Goal: Task Accomplishment & Management: Complete application form

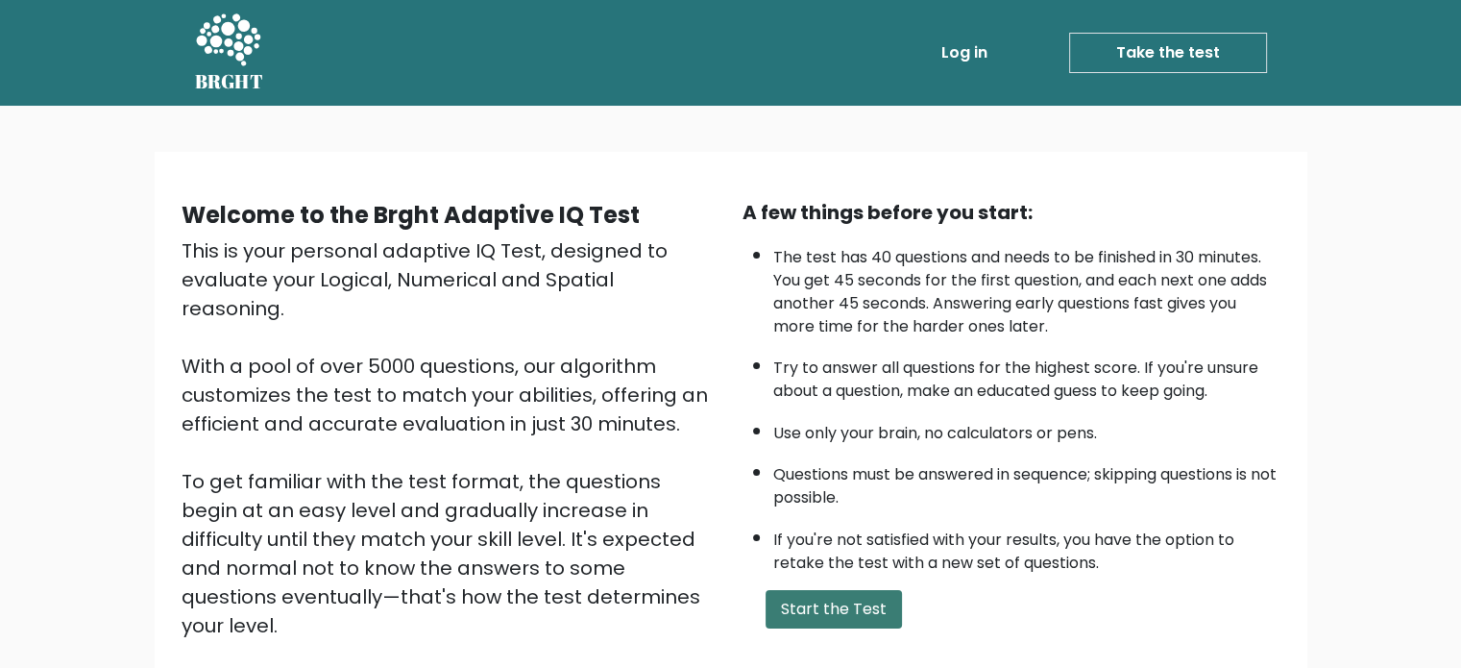
click at [807, 595] on button "Start the Test" at bounding box center [834, 609] width 136 height 38
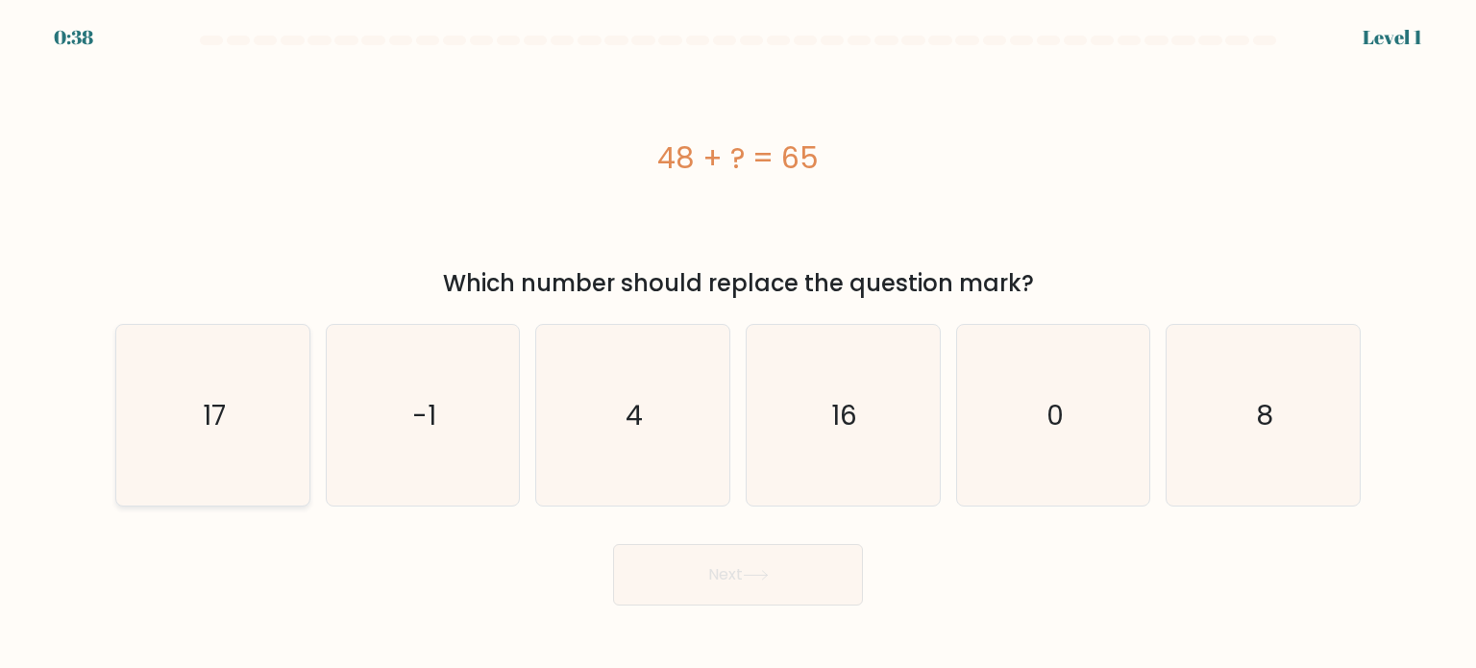
click at [296, 382] on icon "17" at bounding box center [212, 415] width 181 height 181
click at [738, 344] on input "a. 17" at bounding box center [738, 339] width 1 height 10
radio input "true"
click at [771, 598] on button "Next" at bounding box center [738, 574] width 250 height 61
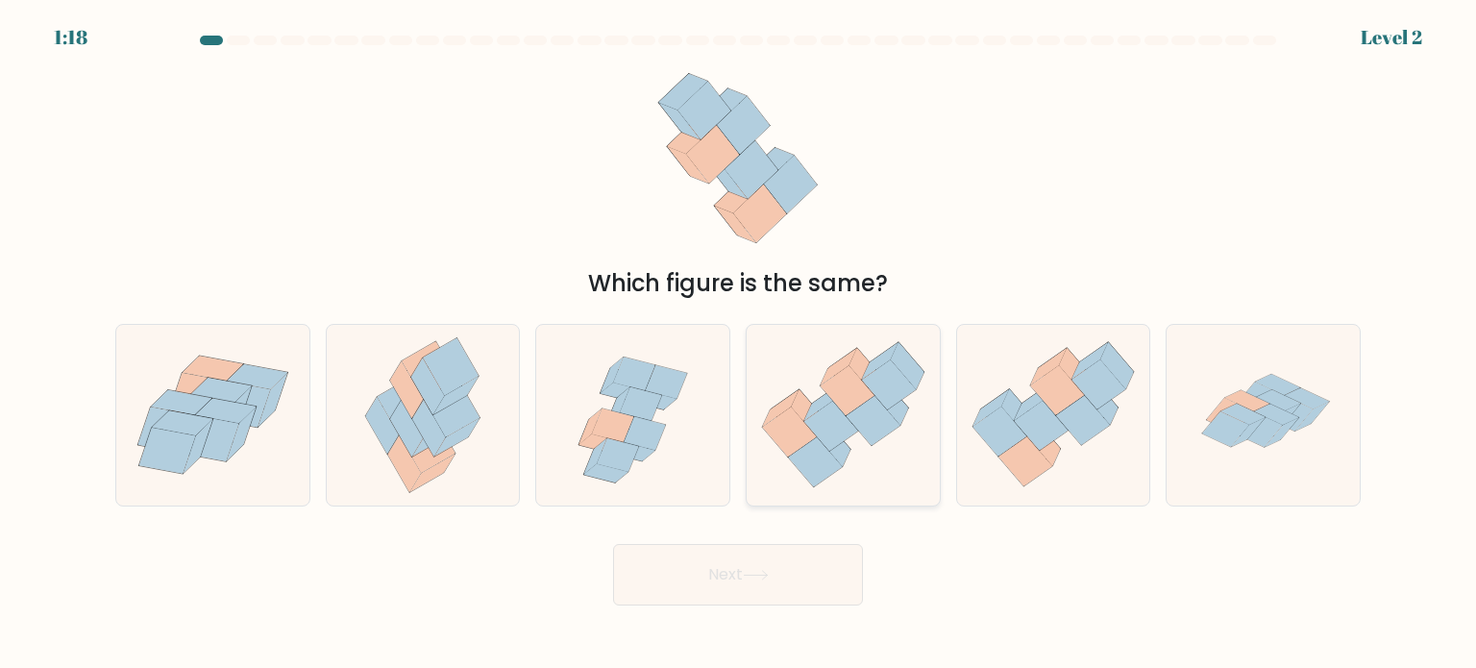
click at [867, 364] on icon at bounding box center [865, 372] width 34 height 47
click at [739, 344] on input "d." at bounding box center [738, 339] width 1 height 10
radio input "true"
click at [788, 603] on button "Next" at bounding box center [738, 574] width 250 height 61
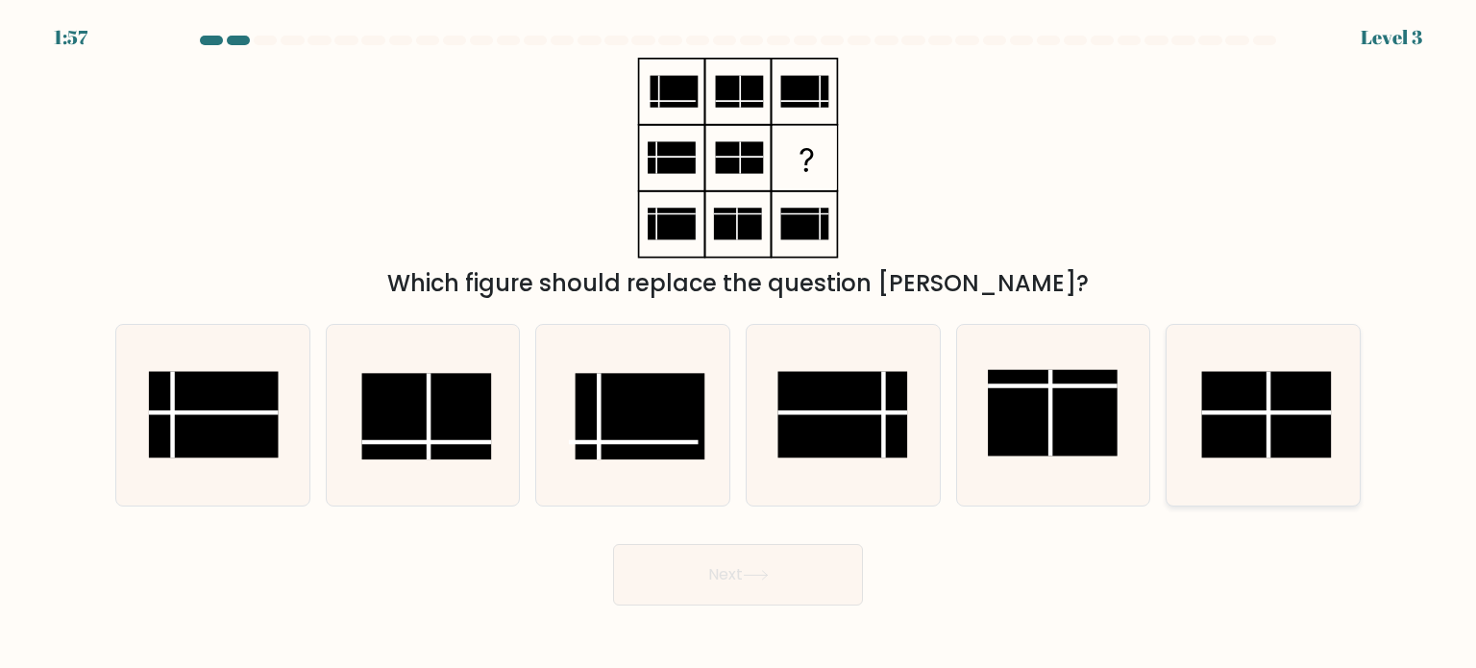
click at [1274, 415] on rect at bounding box center [1267, 414] width 130 height 86
click at [739, 344] on input "f." at bounding box center [738, 339] width 1 height 10
radio input "true"
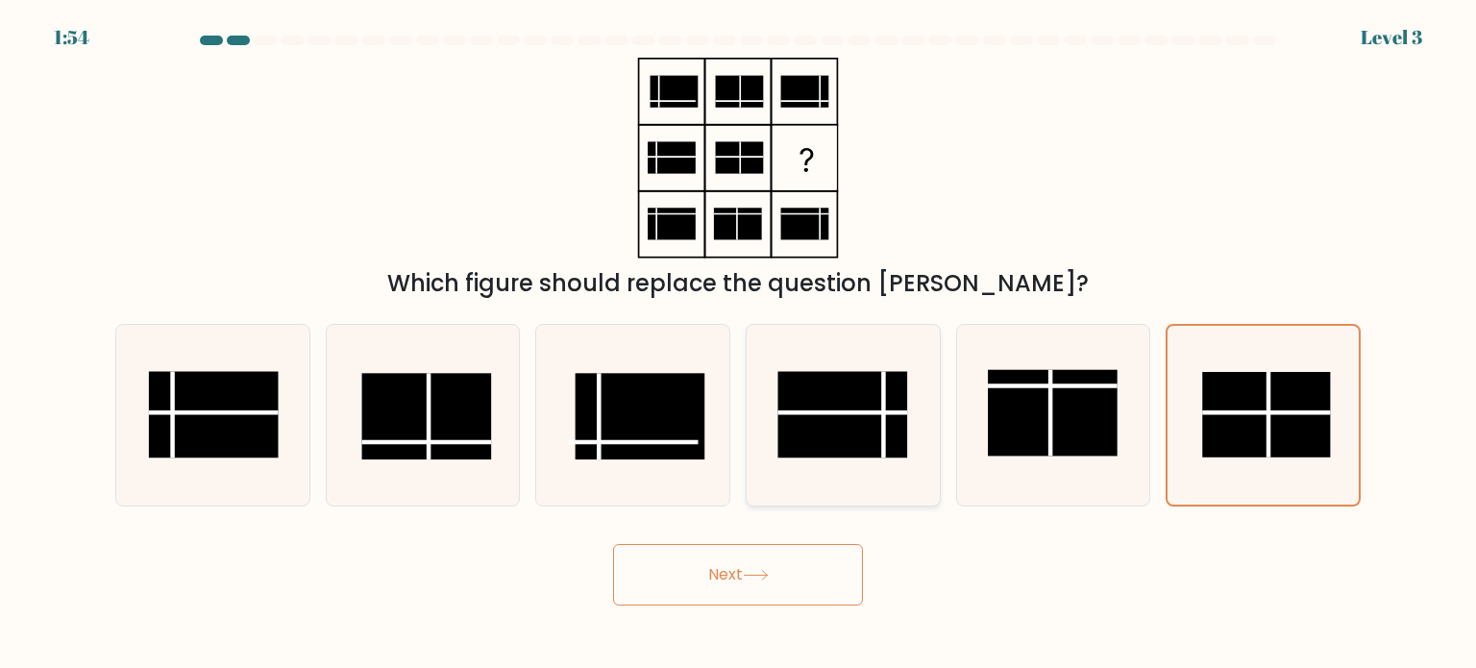
click at [876, 404] on rect at bounding box center [843, 414] width 130 height 86
click at [739, 344] on input "d." at bounding box center [738, 339] width 1 height 10
radio input "true"
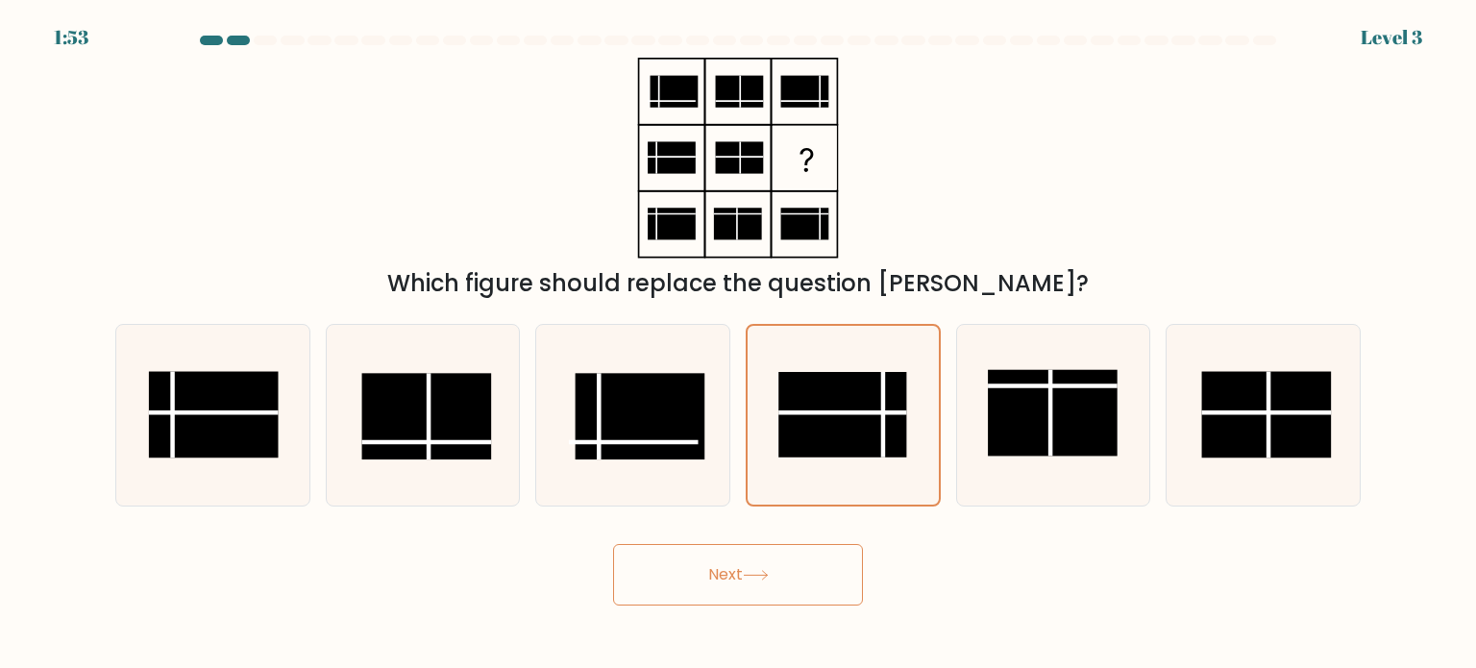
click at [727, 565] on button "Next" at bounding box center [738, 574] width 250 height 61
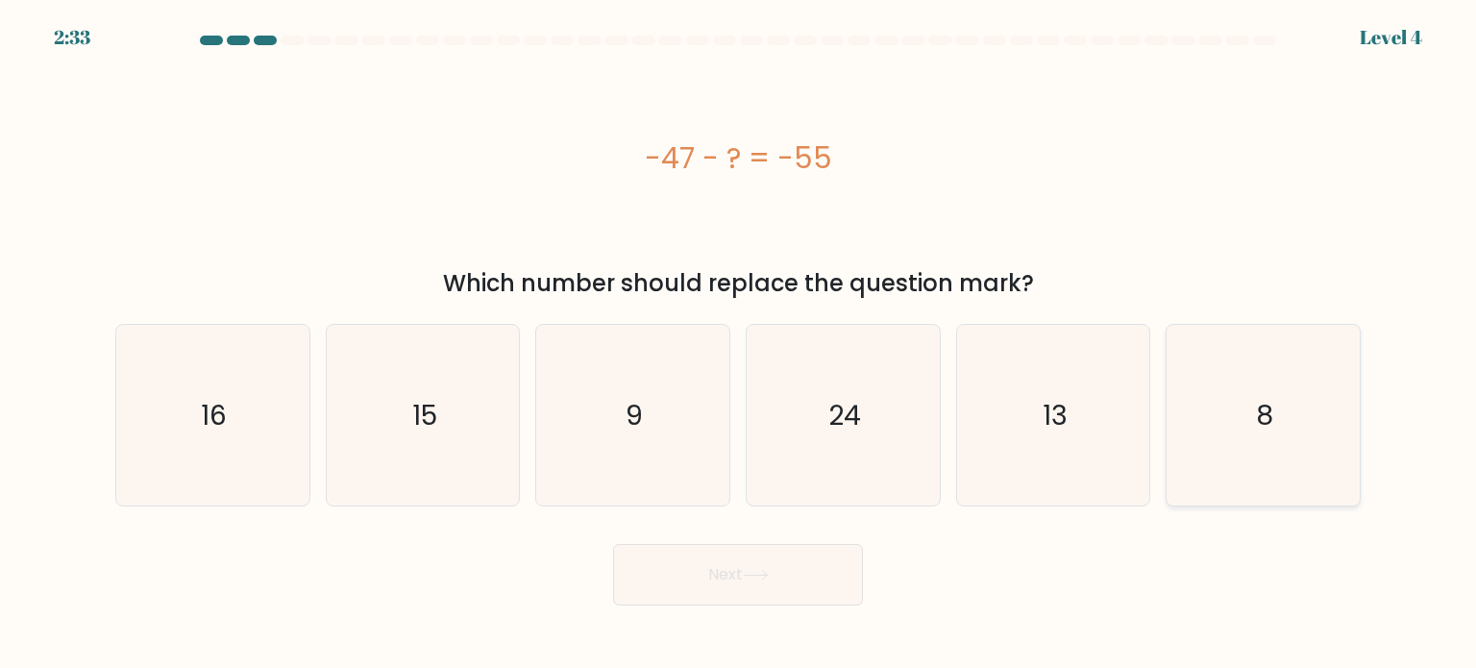
click at [1230, 405] on icon "8" at bounding box center [1262, 415] width 181 height 181
click at [739, 344] on input "f. 8" at bounding box center [738, 339] width 1 height 10
radio input "true"
click at [806, 576] on button "Next" at bounding box center [738, 574] width 250 height 61
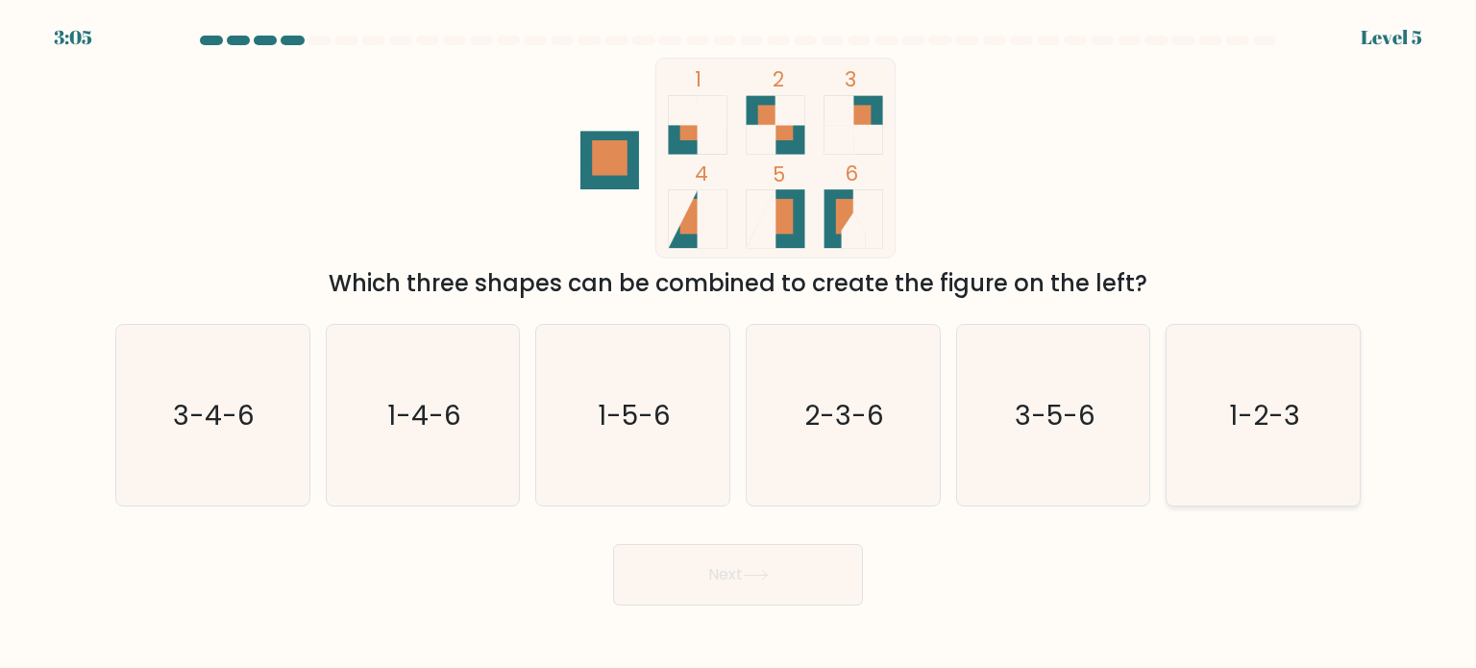
click at [1177, 419] on icon "1-2-3" at bounding box center [1262, 415] width 181 height 181
click at [739, 344] on input "f. 1-2-3" at bounding box center [738, 339] width 1 height 10
radio input "true"
click at [829, 599] on button "Next" at bounding box center [738, 574] width 250 height 61
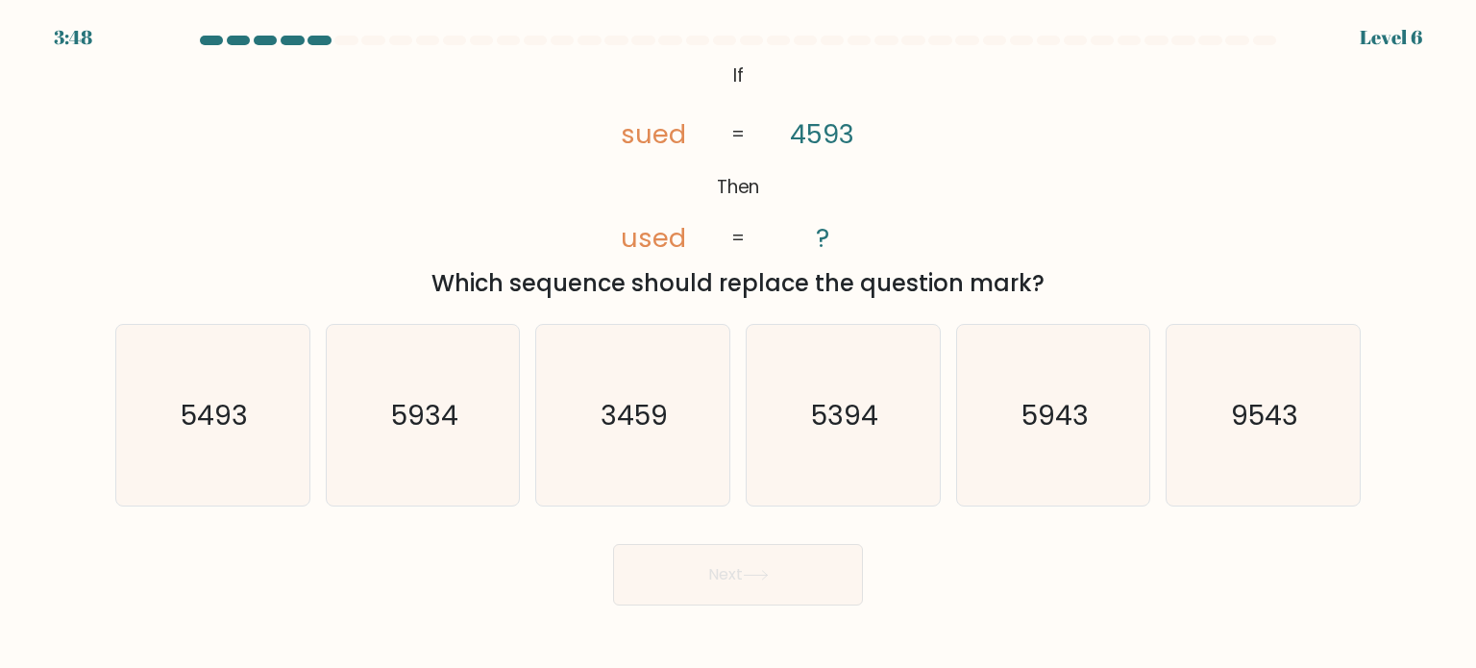
click at [748, 269] on div "Which sequence should replace the question mark?" at bounding box center [738, 283] width 1222 height 35
click at [219, 414] on text "5493" at bounding box center [214, 414] width 67 height 38
click at [738, 344] on input "a. 5493" at bounding box center [738, 339] width 1 height 10
radio input "true"
click at [633, 577] on button "Next" at bounding box center [738, 574] width 250 height 61
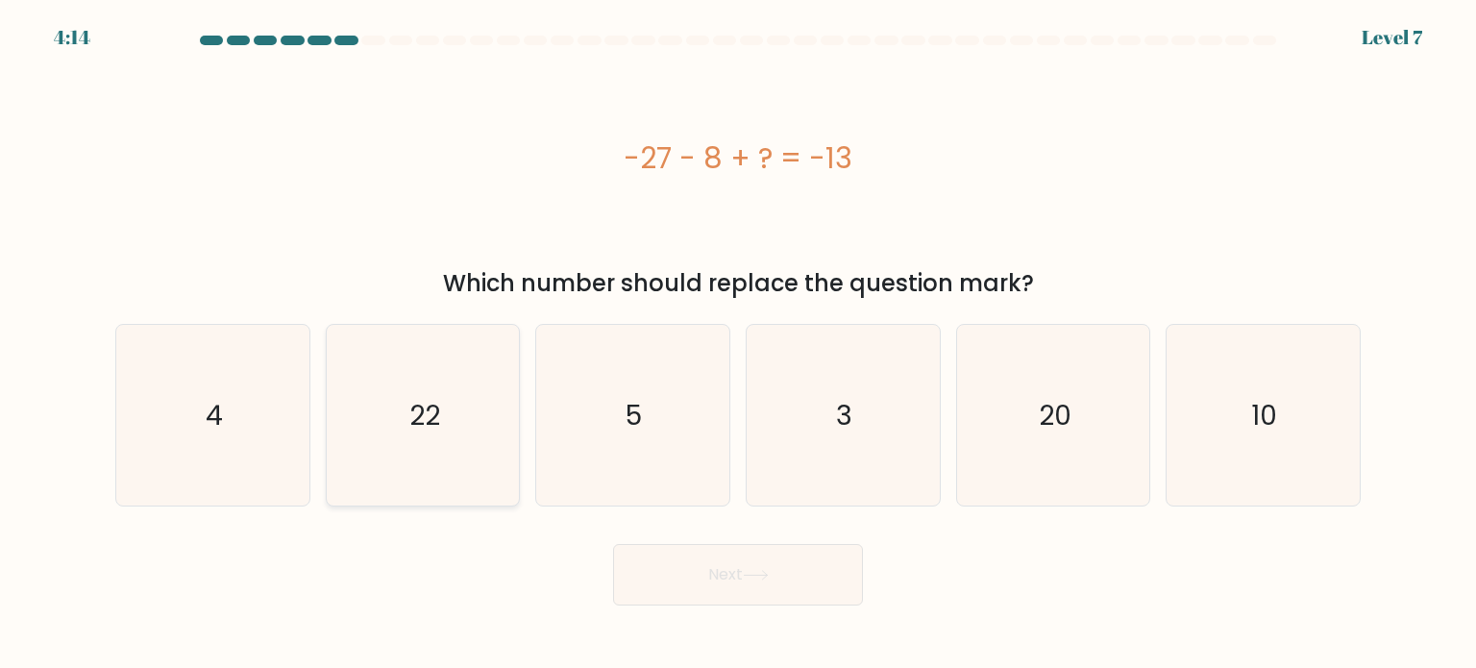
click at [432, 380] on icon "22" at bounding box center [422, 415] width 181 height 181
click at [738, 344] on input "b. 22" at bounding box center [738, 339] width 1 height 10
radio input "true"
click at [692, 594] on button "Next" at bounding box center [738, 574] width 250 height 61
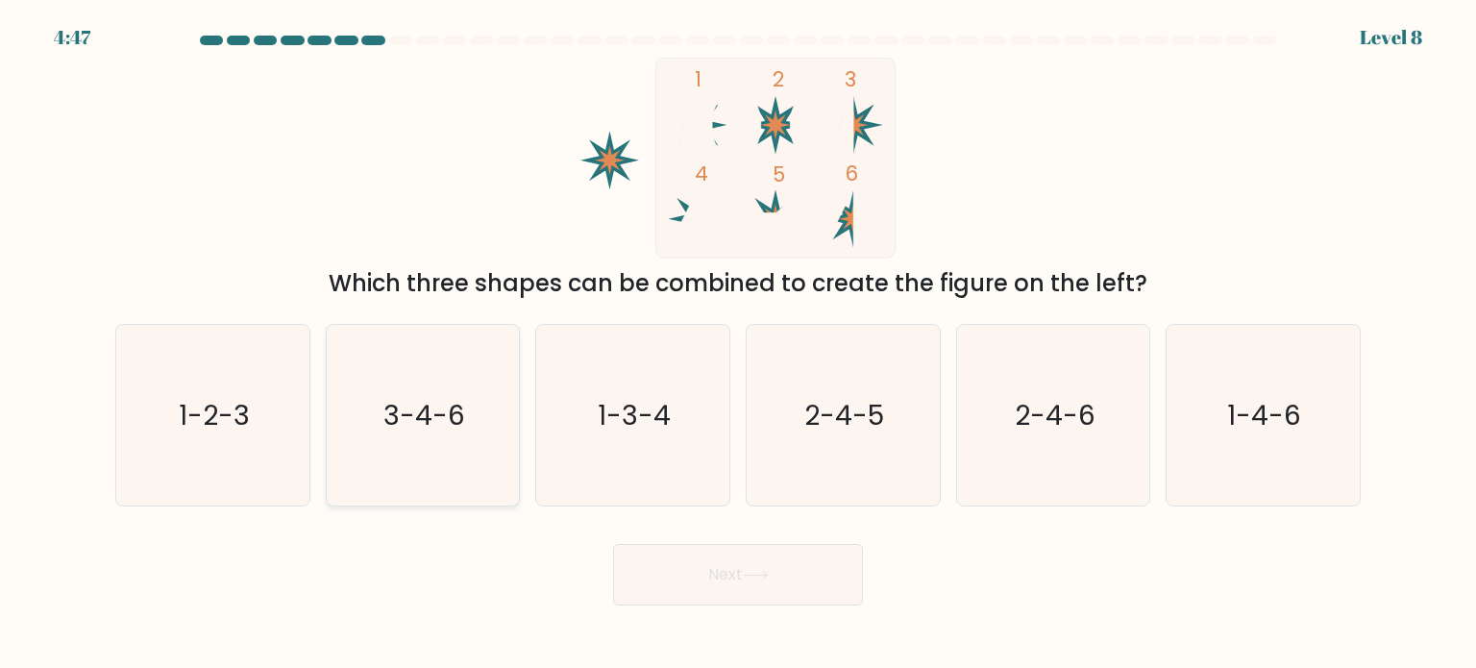
click at [437, 451] on icon "3-4-6" at bounding box center [422, 415] width 181 height 181
click at [738, 344] on input "b. 3-4-6" at bounding box center [738, 339] width 1 height 10
radio input "true"
click at [719, 594] on button "Next" at bounding box center [738, 574] width 250 height 61
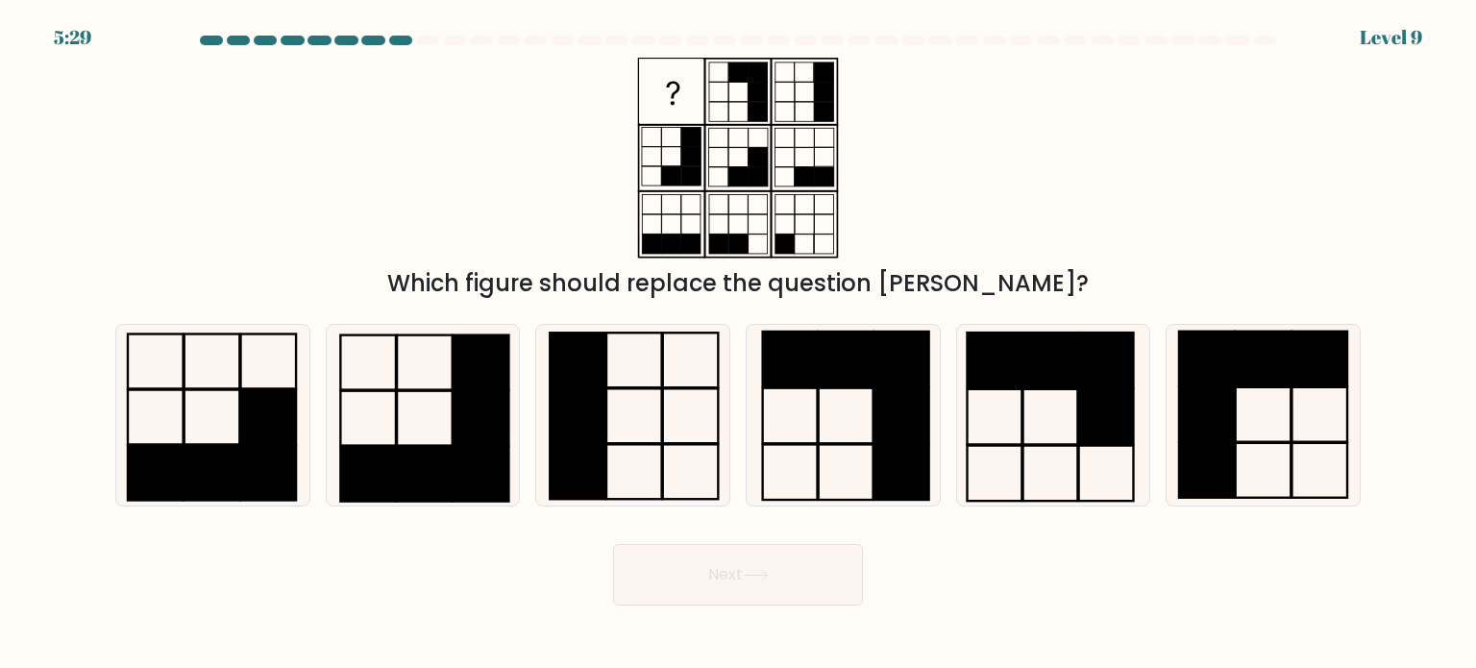
click at [388, 283] on div "Which figure should replace the question mark?" at bounding box center [738, 283] width 1222 height 35
click at [820, 400] on icon at bounding box center [842, 415] width 181 height 181
click at [739, 344] on input "d." at bounding box center [738, 339] width 1 height 10
radio input "true"
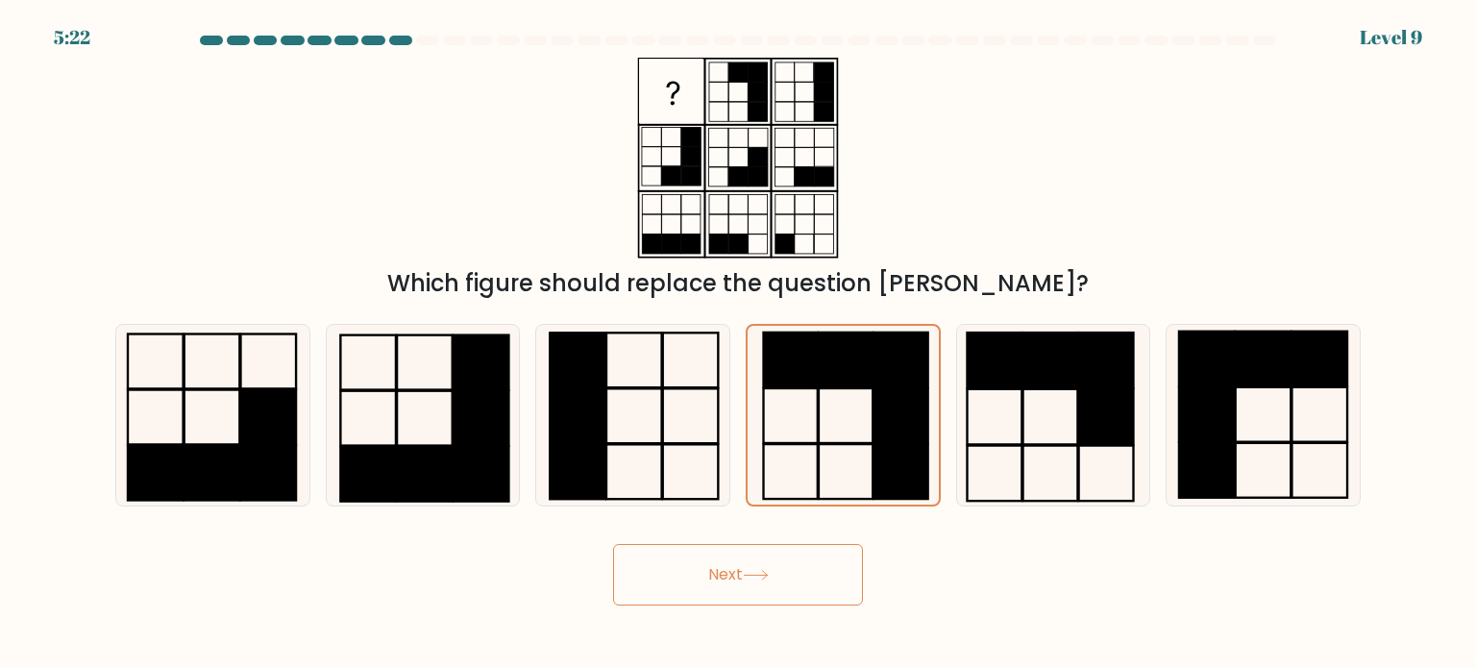
click at [766, 590] on button "Next" at bounding box center [738, 574] width 250 height 61
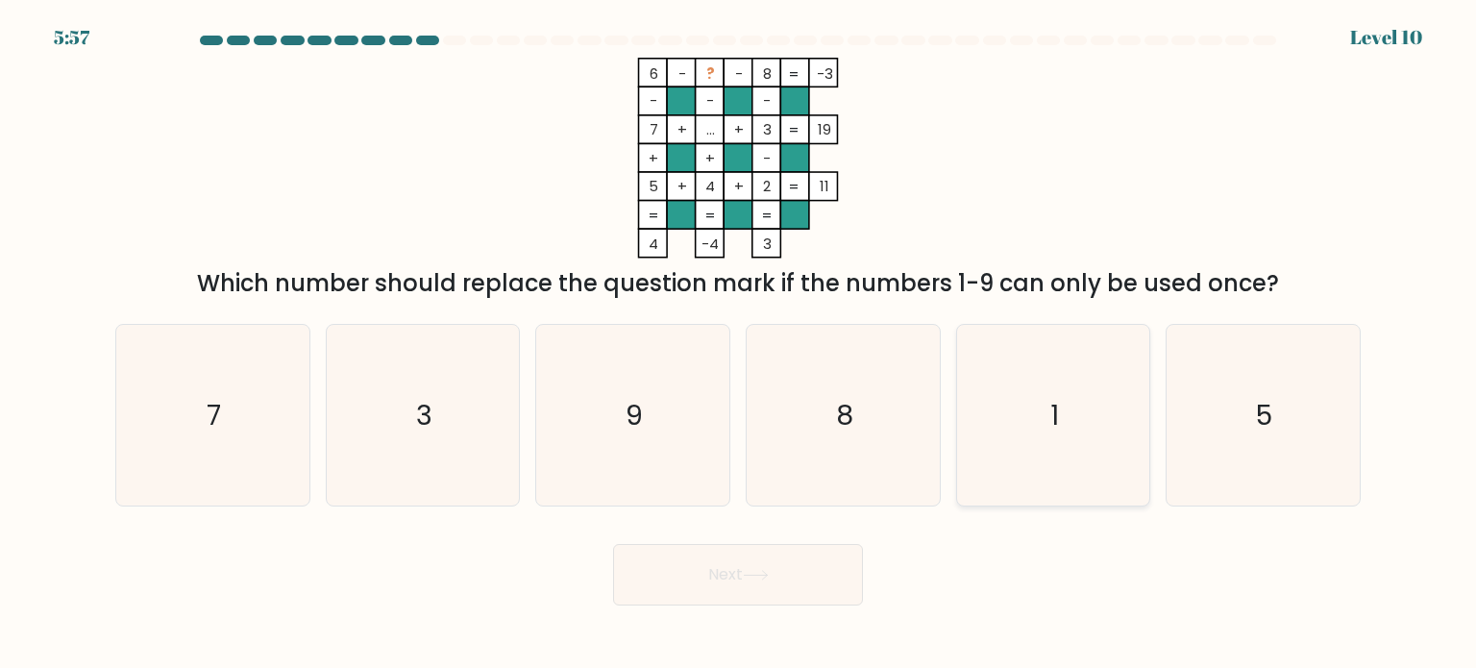
click at [1026, 411] on icon "1" at bounding box center [1053, 415] width 181 height 181
click at [739, 344] on input "e. 1" at bounding box center [738, 339] width 1 height 10
radio input "true"
click at [767, 598] on button "Next" at bounding box center [738, 574] width 250 height 61
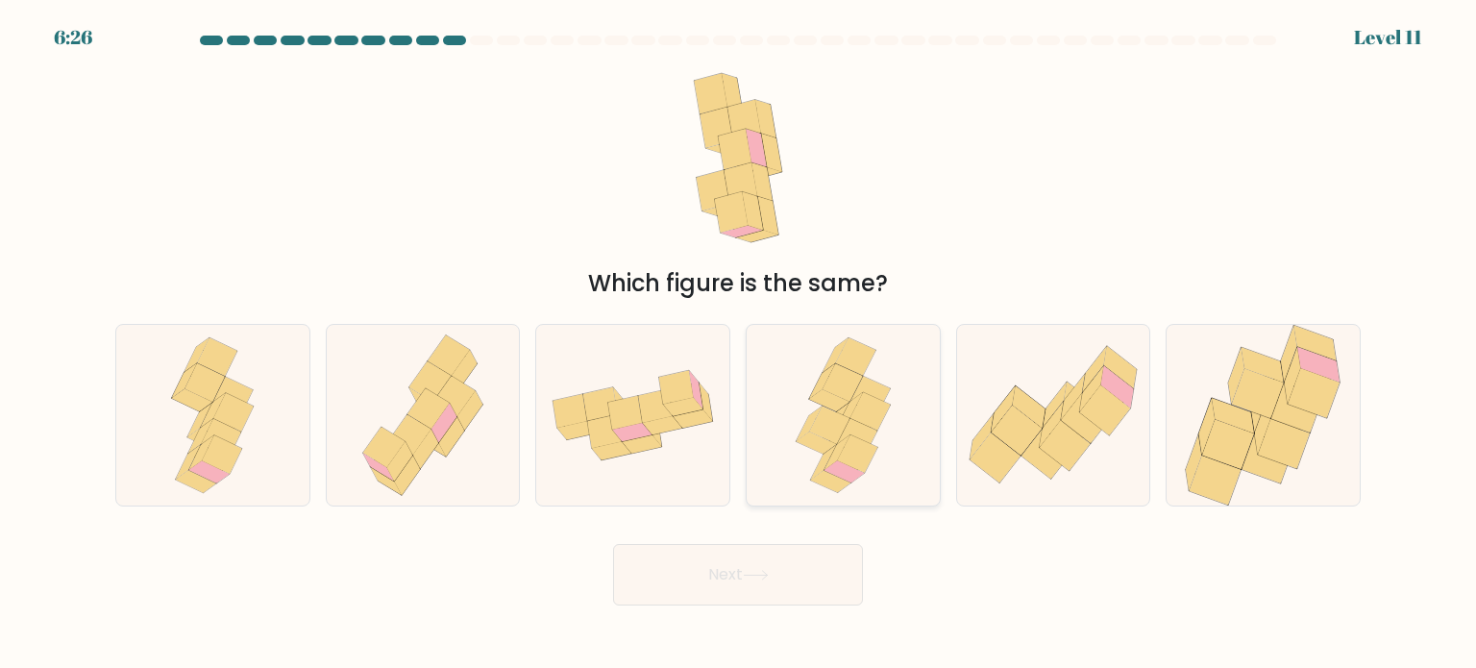
click at [812, 427] on icon at bounding box center [829, 423] width 40 height 37
click at [739, 344] on input "d." at bounding box center [738, 339] width 1 height 10
radio input "true"
click at [723, 602] on button "Next" at bounding box center [738, 574] width 250 height 61
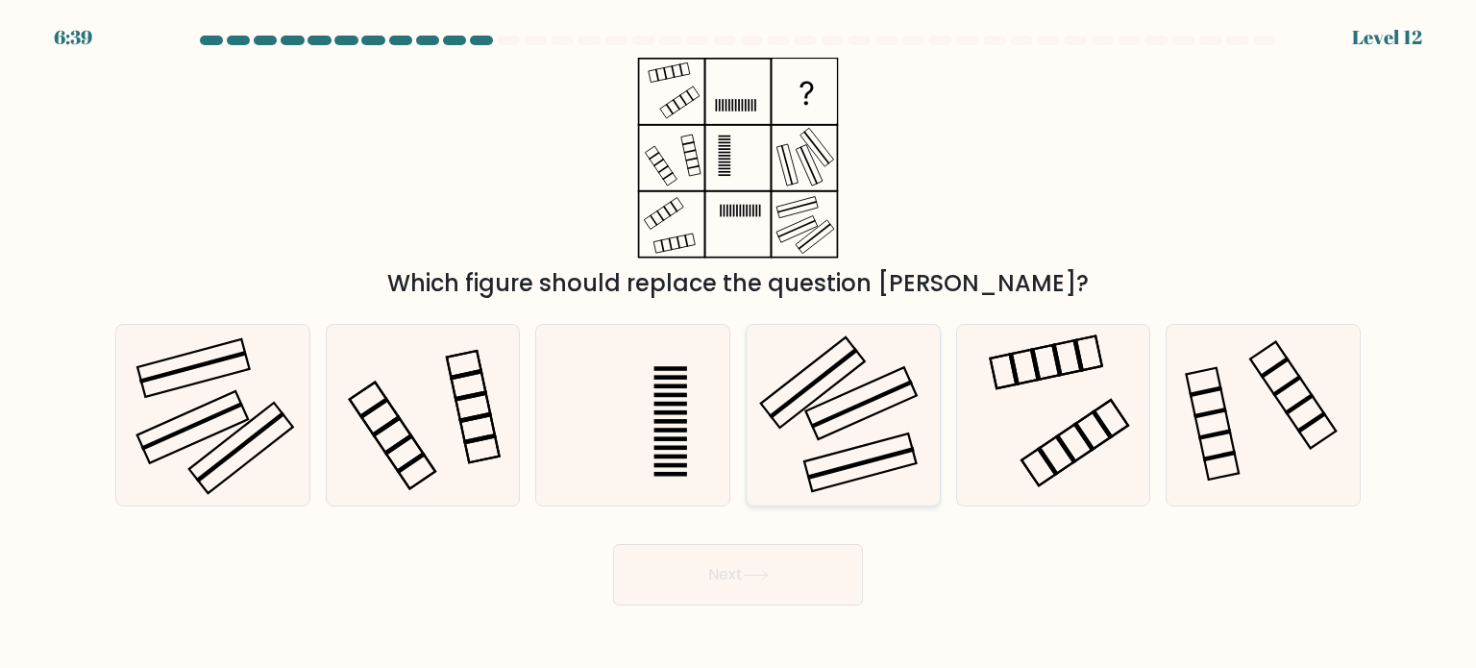
click at [861, 414] on icon at bounding box center [842, 415] width 181 height 181
click at [739, 344] on input "d." at bounding box center [738, 339] width 1 height 10
radio input "true"
click at [807, 584] on button "Next" at bounding box center [738, 574] width 250 height 61
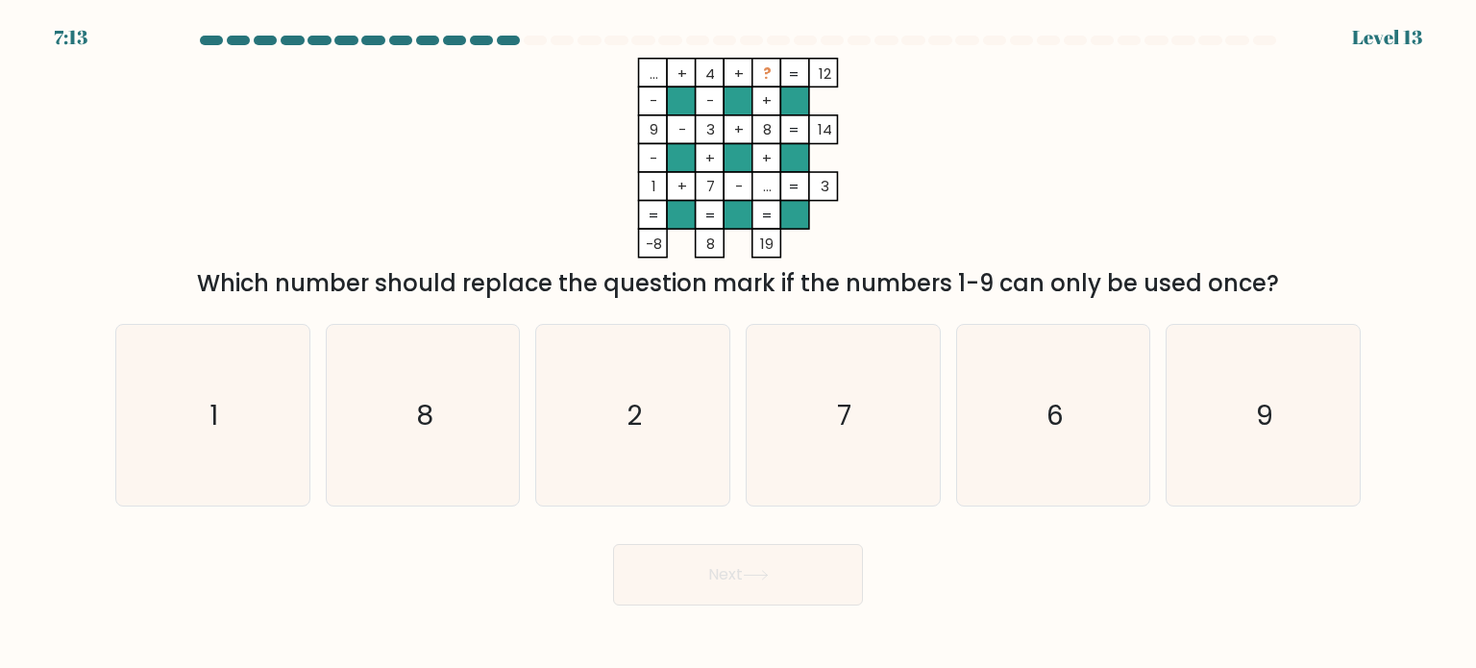
click at [1150, 357] on div "e. 6" at bounding box center [1053, 415] width 210 height 183
click at [1098, 366] on icon "6" at bounding box center [1053, 415] width 181 height 181
click at [739, 344] on input "e. 6" at bounding box center [738, 339] width 1 height 10
radio input "true"
click at [829, 576] on button "Next" at bounding box center [738, 574] width 250 height 61
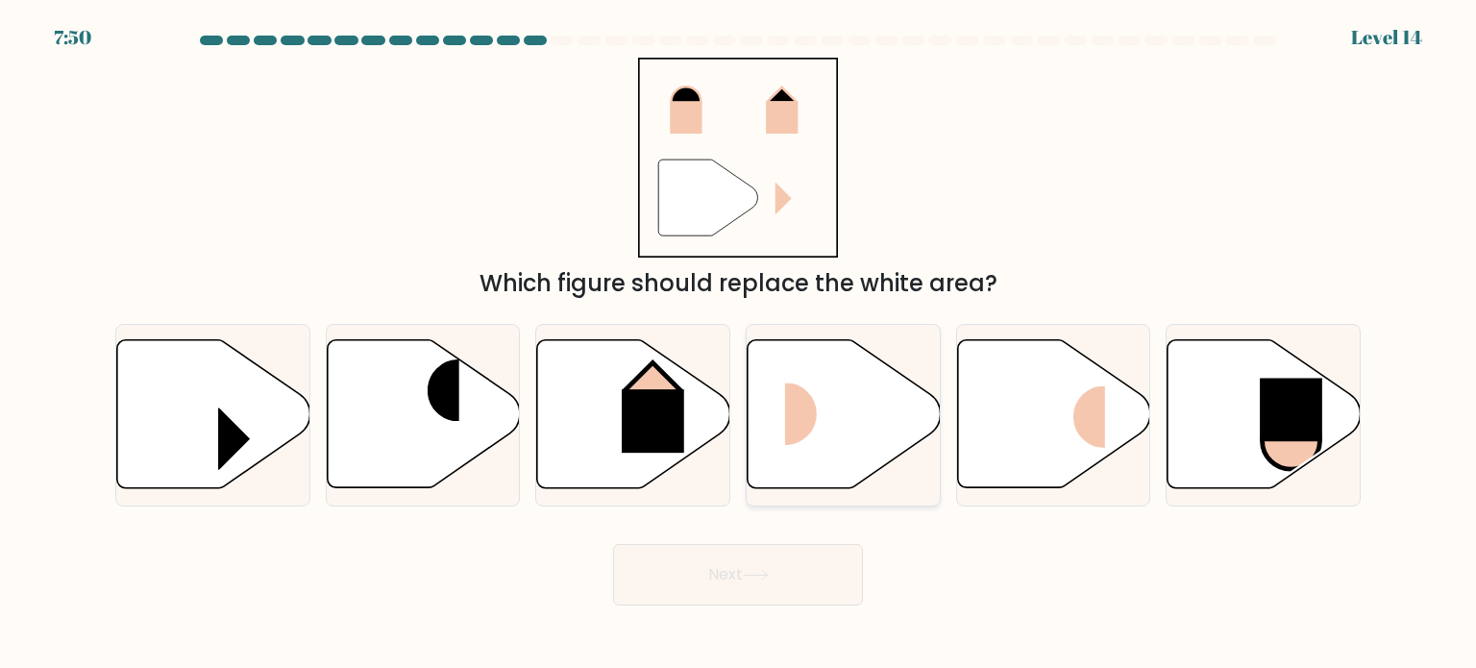
click at [815, 396] on rect at bounding box center [817, 414] width 64 height 62
click at [739, 344] on input "d." at bounding box center [738, 339] width 1 height 10
radio input "true"
click at [761, 572] on icon at bounding box center [756, 575] width 26 height 11
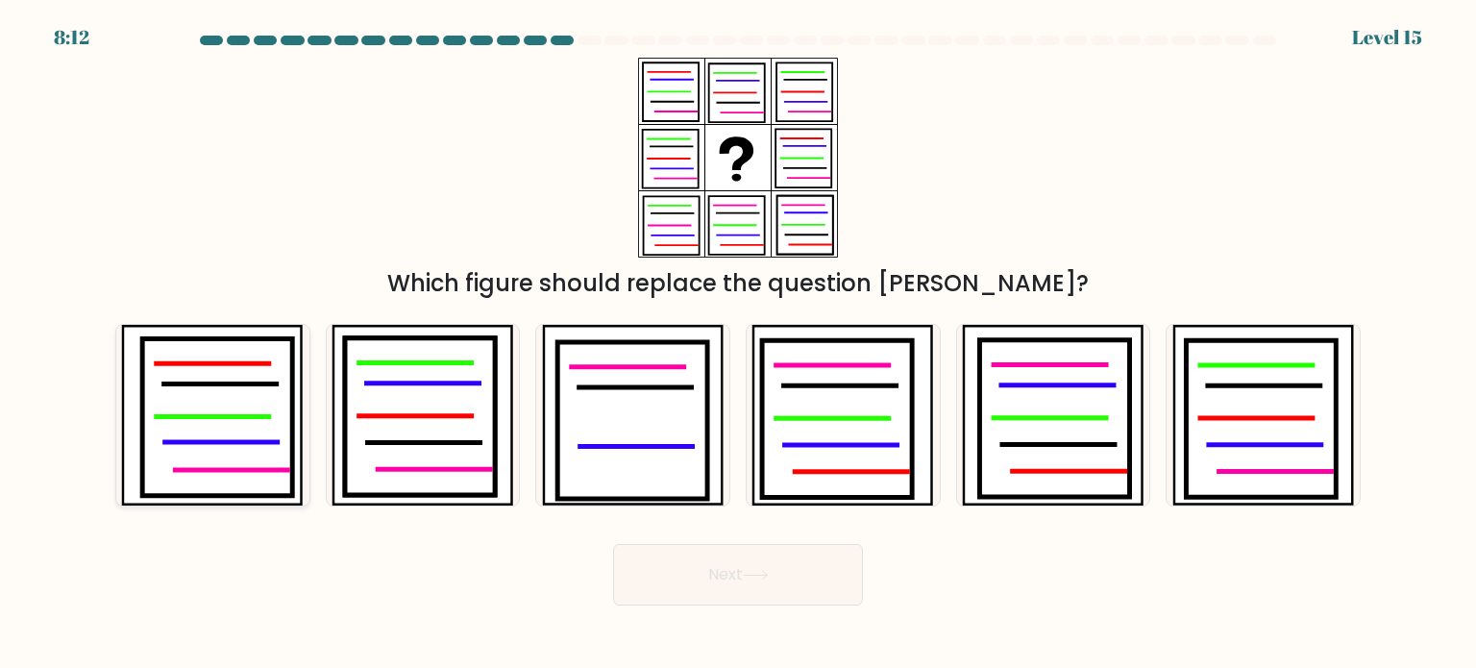
click at [182, 400] on icon at bounding box center [218, 417] width 150 height 158
click at [738, 344] on input "a." at bounding box center [738, 339] width 1 height 10
radio input "true"
click at [769, 562] on button "Next" at bounding box center [738, 574] width 250 height 61
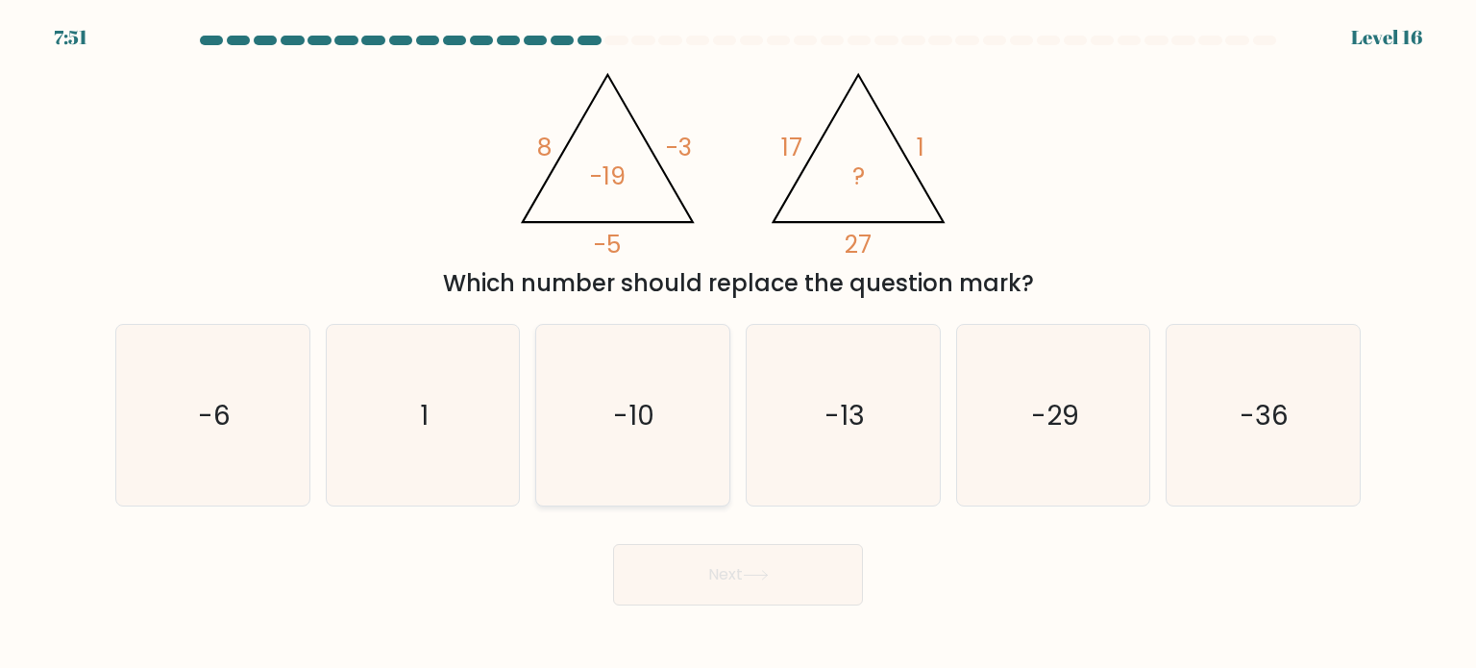
click at [642, 437] on icon "-10" at bounding box center [632, 415] width 181 height 181
click at [738, 344] on input "c. -10" at bounding box center [738, 339] width 1 height 10
radio input "true"
click at [676, 594] on button "Next" at bounding box center [738, 574] width 250 height 61
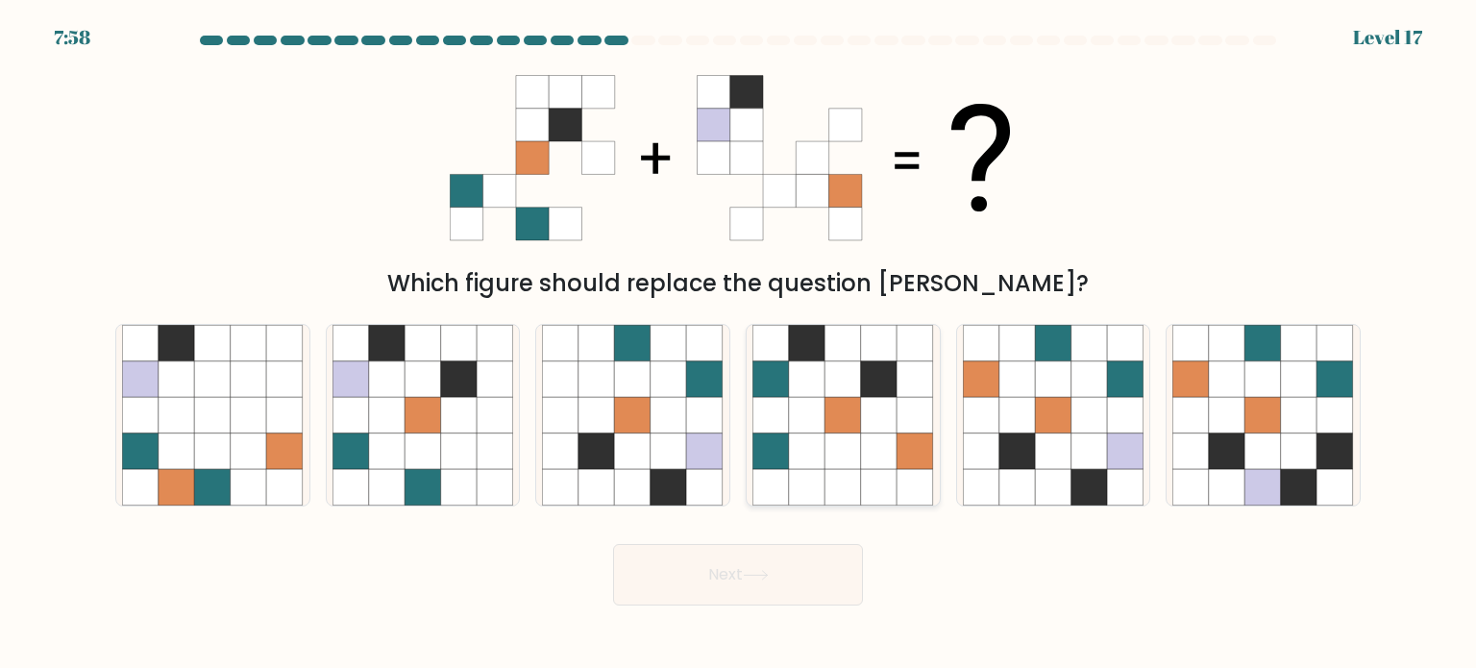
click at [832, 391] on icon at bounding box center [843, 378] width 37 height 37
click at [739, 344] on input "d." at bounding box center [738, 339] width 1 height 10
radio input "true"
click at [397, 410] on icon at bounding box center [387, 415] width 37 height 37
click at [738, 344] on input "b." at bounding box center [738, 339] width 1 height 10
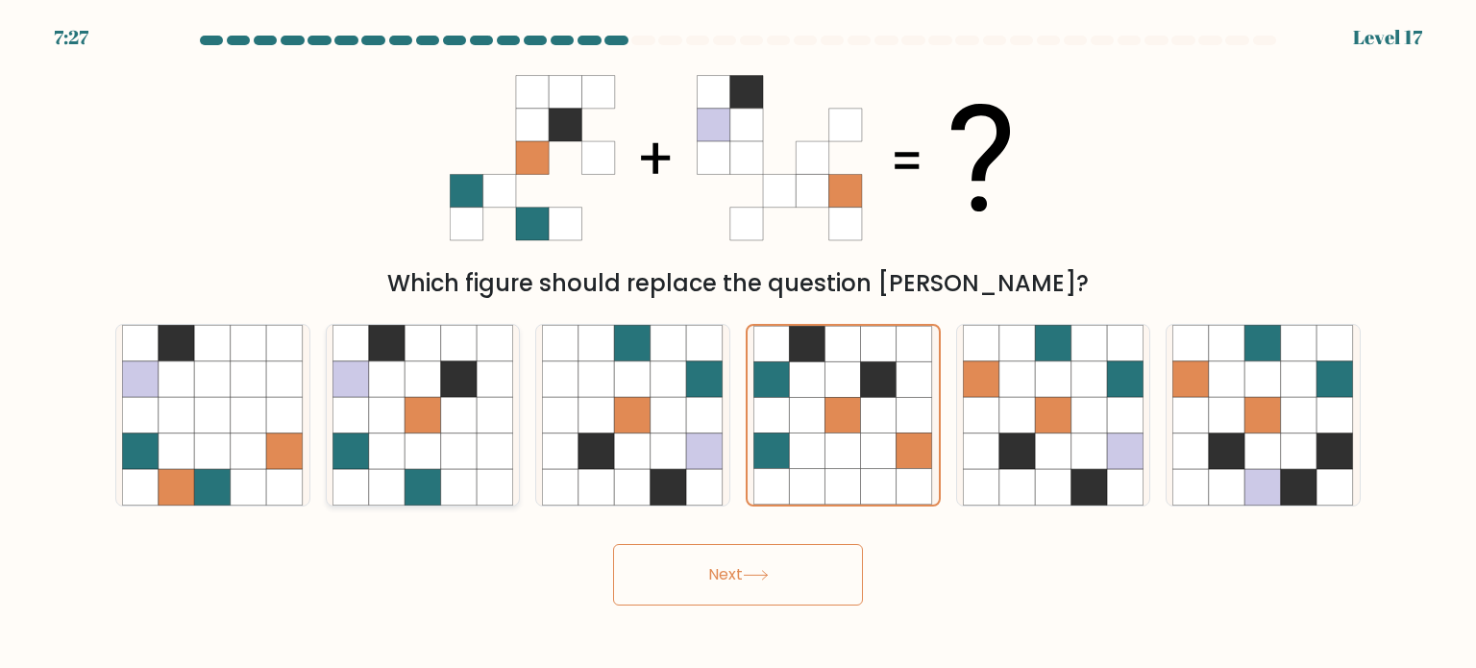
radio input "true"
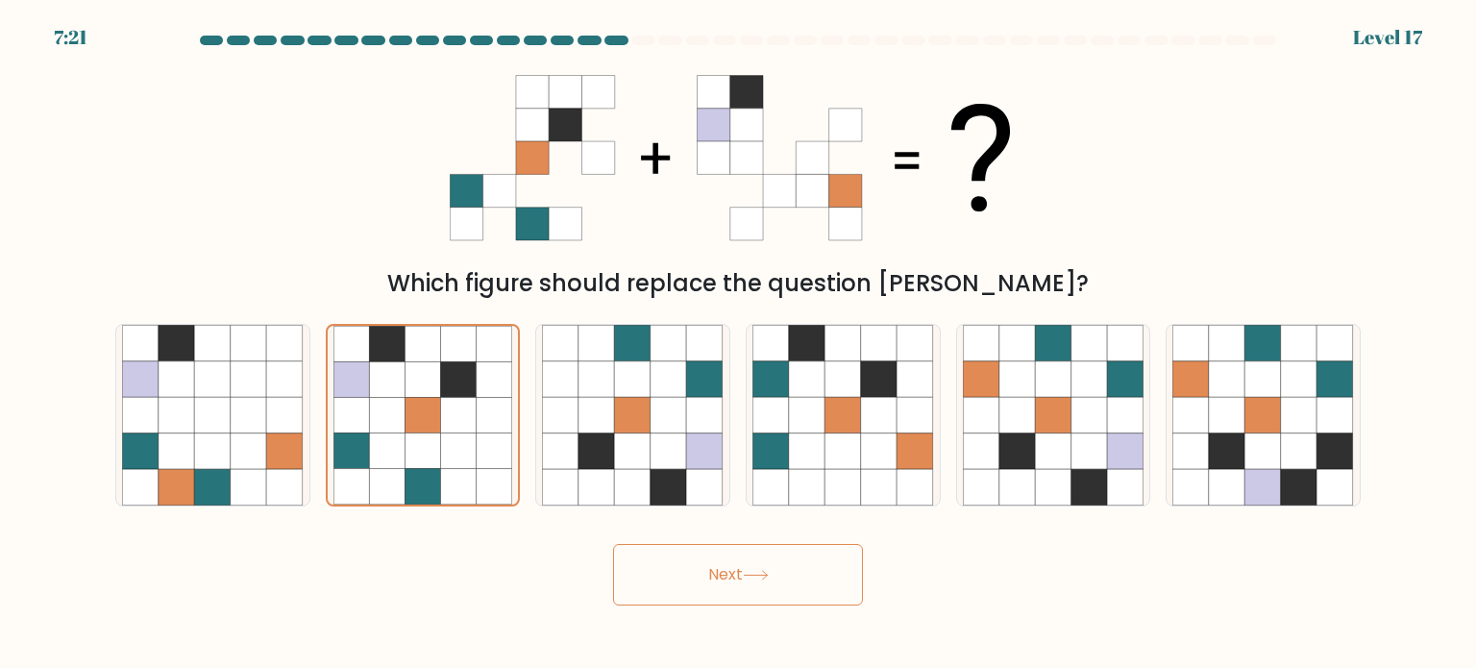
click at [690, 578] on button "Next" at bounding box center [738, 574] width 250 height 61
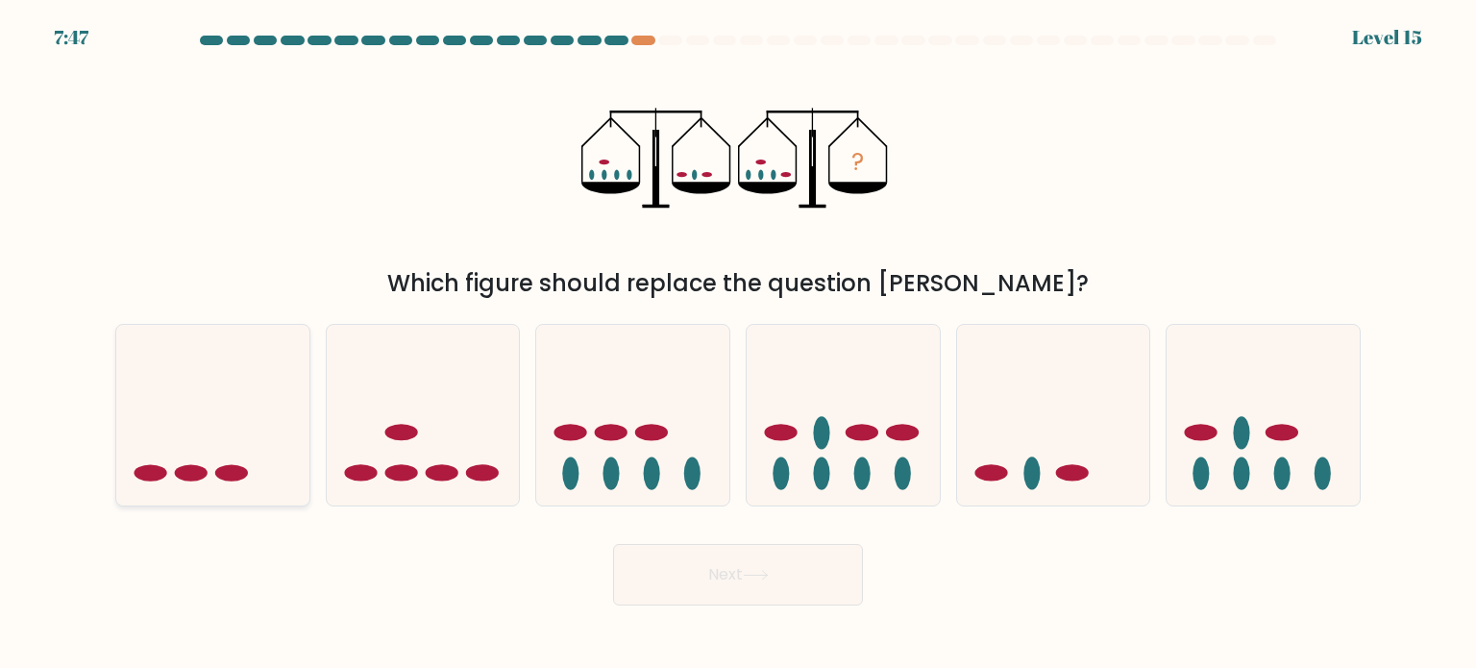
click at [206, 474] on ellipse at bounding box center [191, 472] width 33 height 16
click at [738, 344] on input "a." at bounding box center [738, 339] width 1 height 10
radio input "true"
click at [806, 571] on button "Next" at bounding box center [738, 574] width 250 height 61
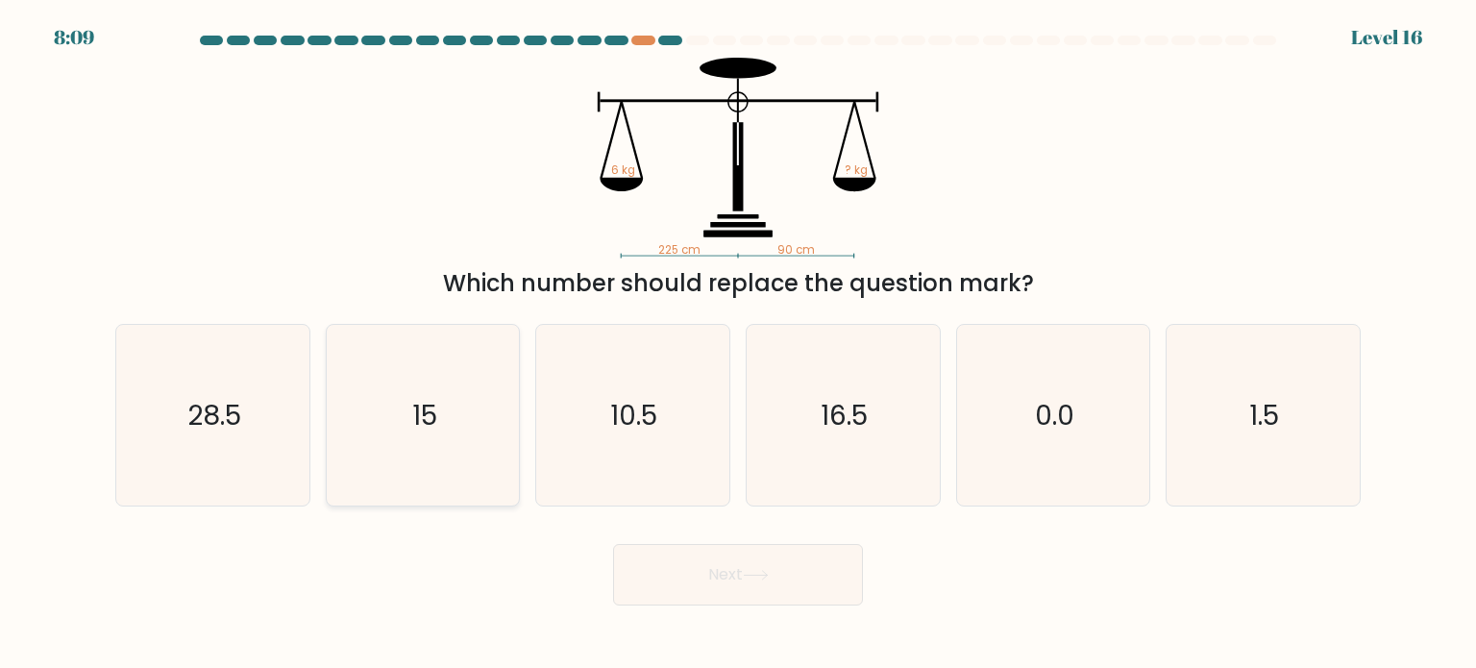
click at [429, 383] on icon "15" at bounding box center [422, 415] width 181 height 181
click at [738, 344] on input "b. 15" at bounding box center [738, 339] width 1 height 10
radio input "true"
click at [781, 587] on button "Next" at bounding box center [738, 574] width 250 height 61
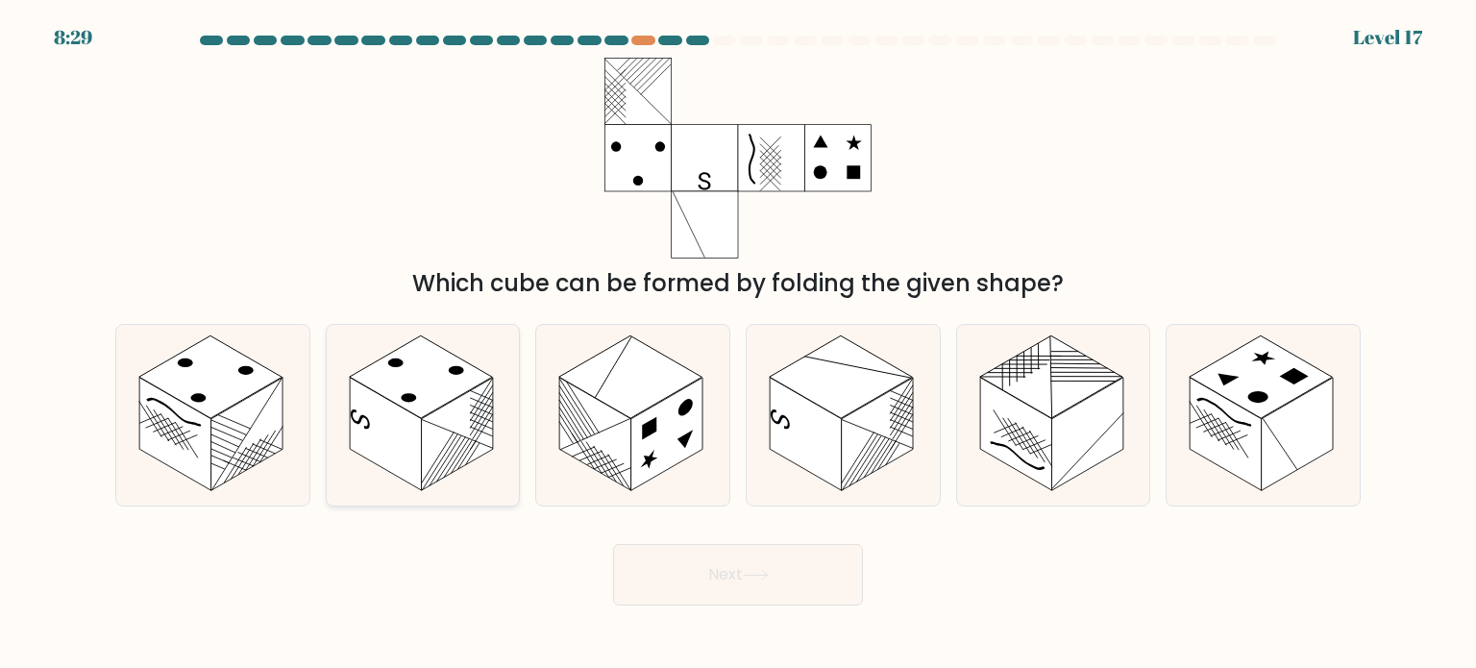
click at [457, 449] on line at bounding box center [450, 458] width 29 height 45
click at [738, 344] on input "b." at bounding box center [738, 339] width 1 height 10
radio input "true"
click at [761, 568] on button "Next" at bounding box center [738, 574] width 250 height 61
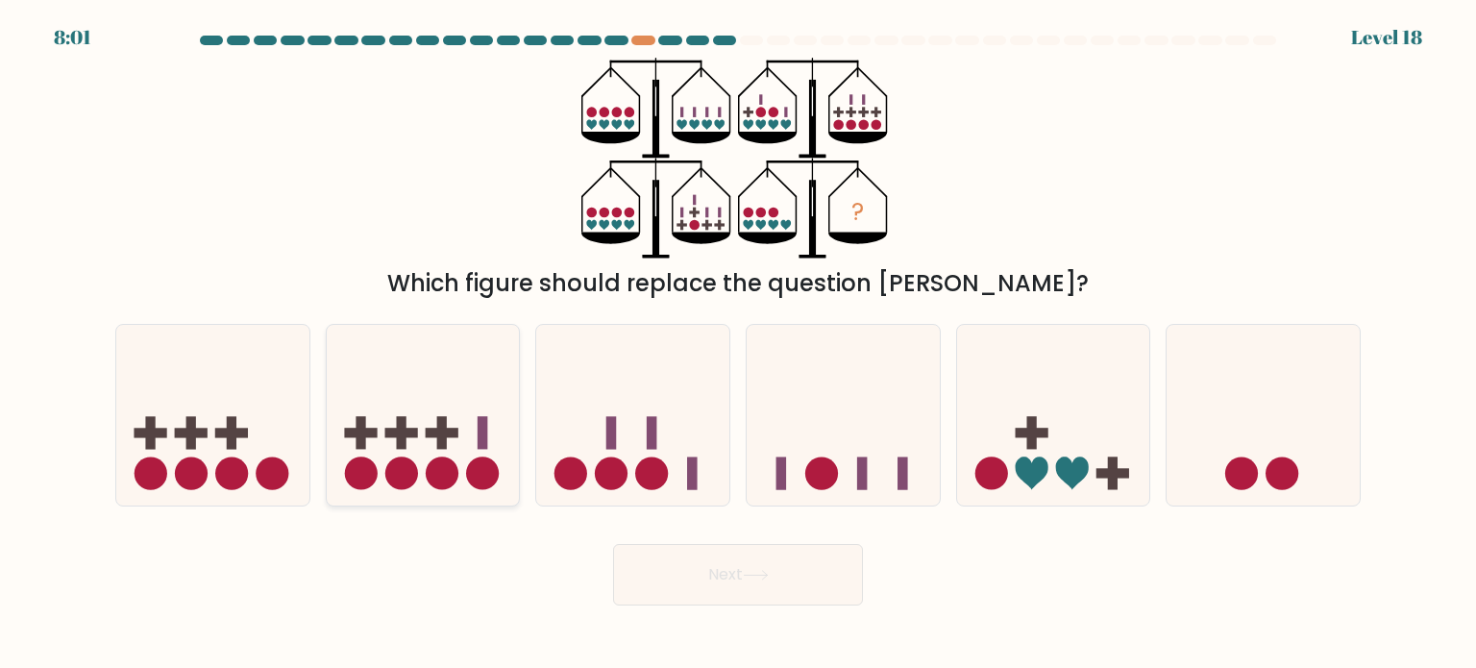
click at [446, 414] on icon at bounding box center [423, 415] width 193 height 160
click at [738, 344] on input "b." at bounding box center [738, 339] width 1 height 10
radio input "true"
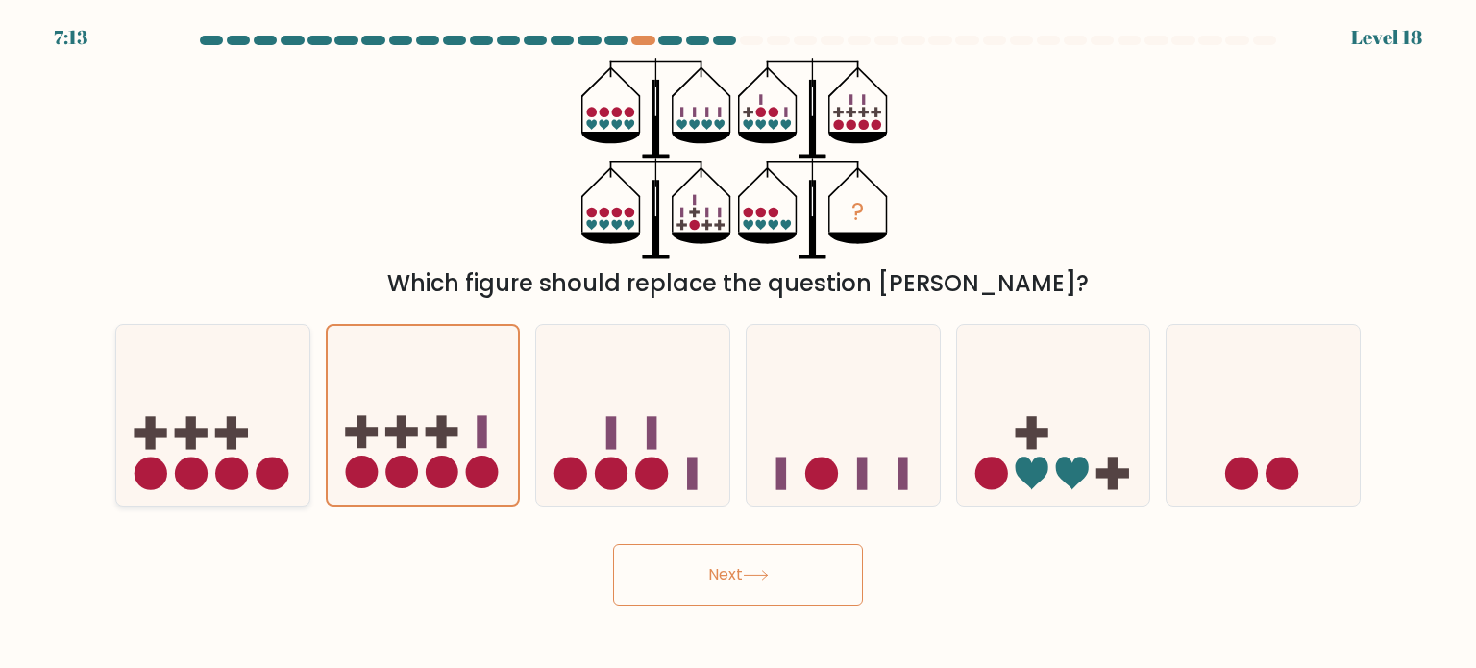
click at [224, 395] on icon at bounding box center [212, 415] width 193 height 160
click at [738, 344] on input "a." at bounding box center [738, 339] width 1 height 10
radio input "true"
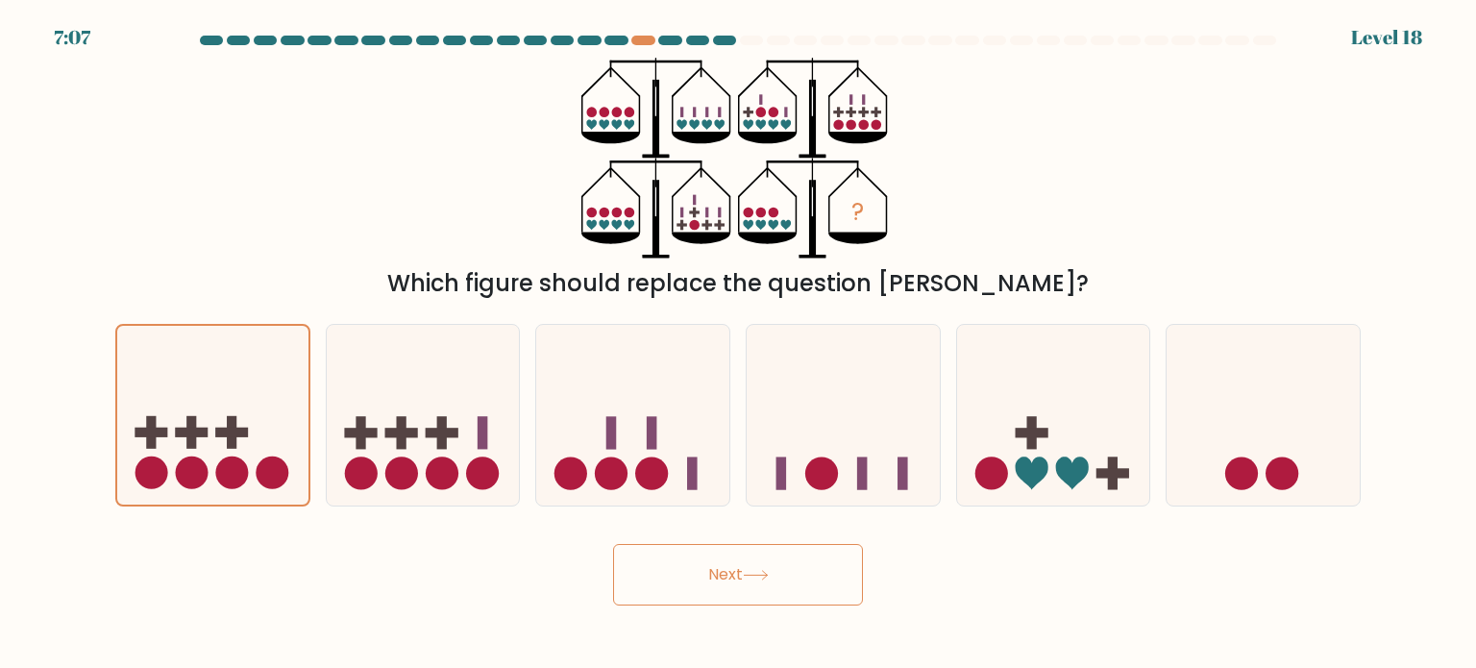
click at [749, 583] on button "Next" at bounding box center [738, 574] width 250 height 61
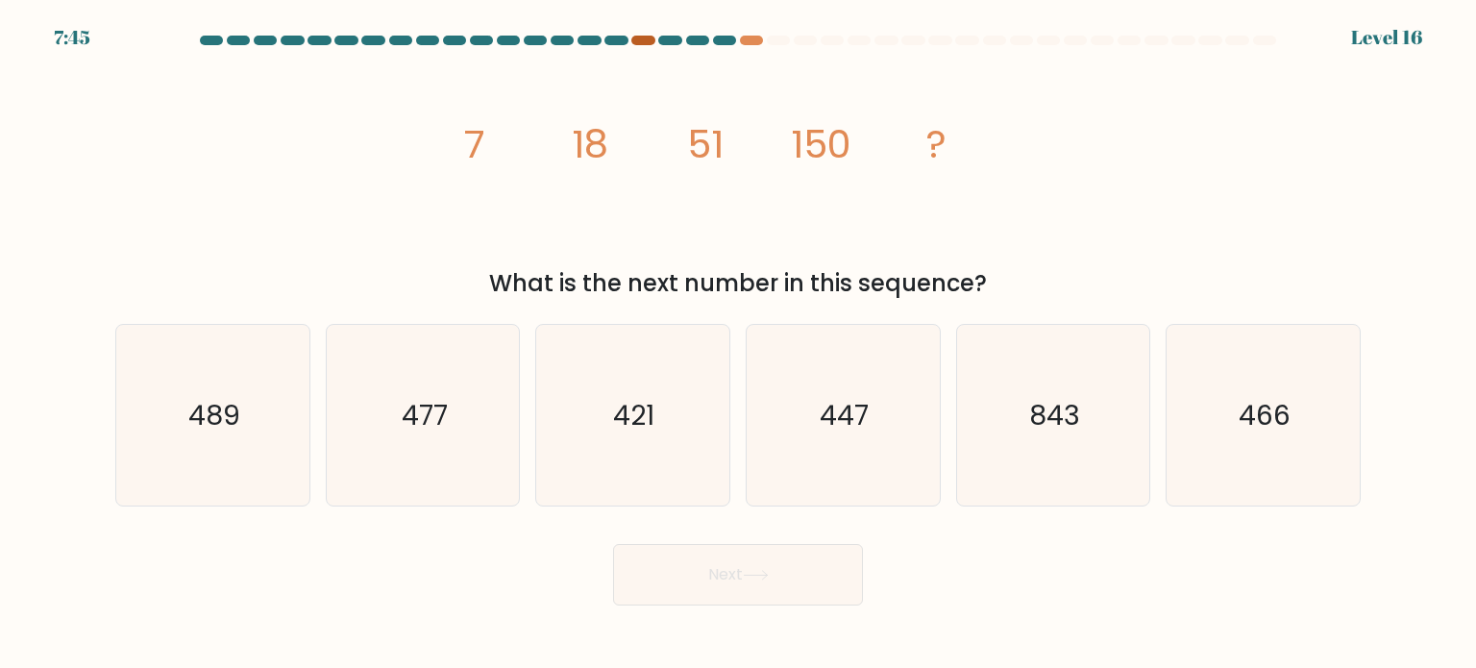
click at [644, 38] on div at bounding box center [642, 41] width 23 height 10
click at [748, 40] on div at bounding box center [751, 41] width 23 height 10
click at [883, 441] on icon "447" at bounding box center [842, 415] width 181 height 181
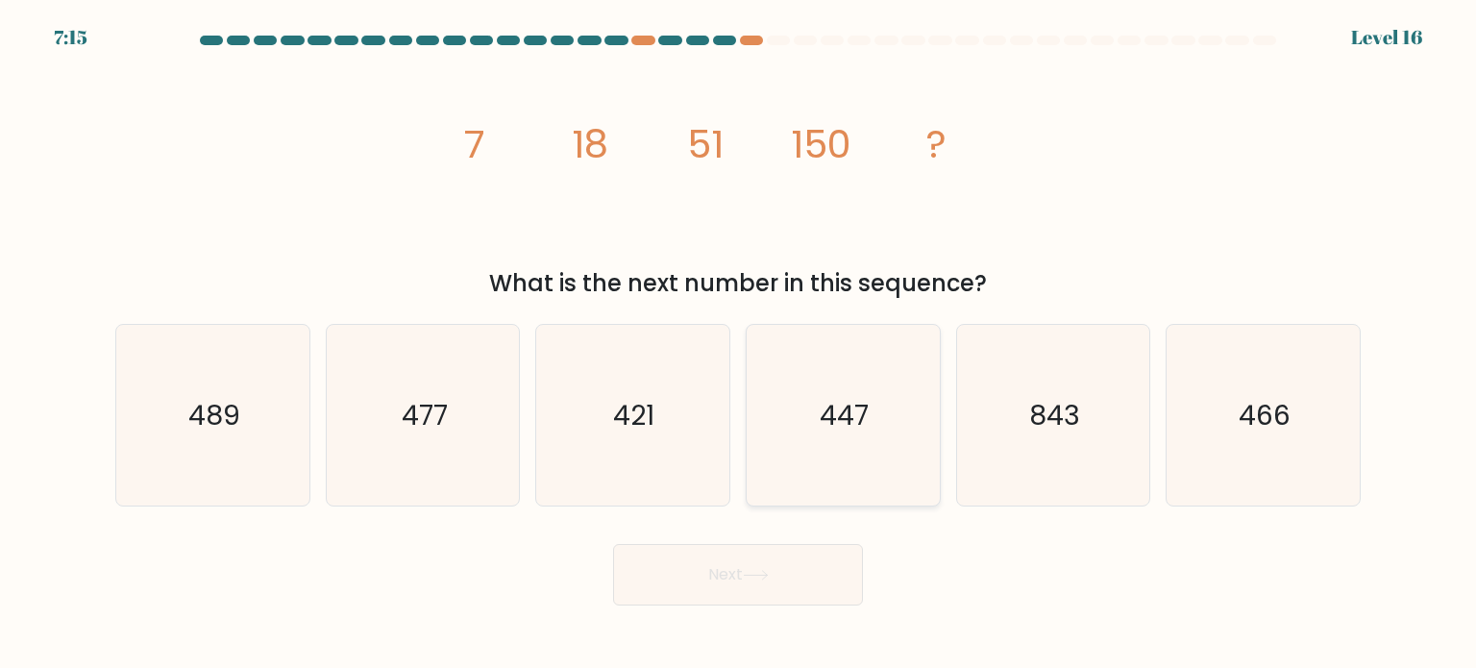
click at [739, 344] on input "d. 447" at bounding box center [738, 339] width 1 height 10
radio input "true"
click at [805, 545] on button "Next" at bounding box center [738, 574] width 250 height 61
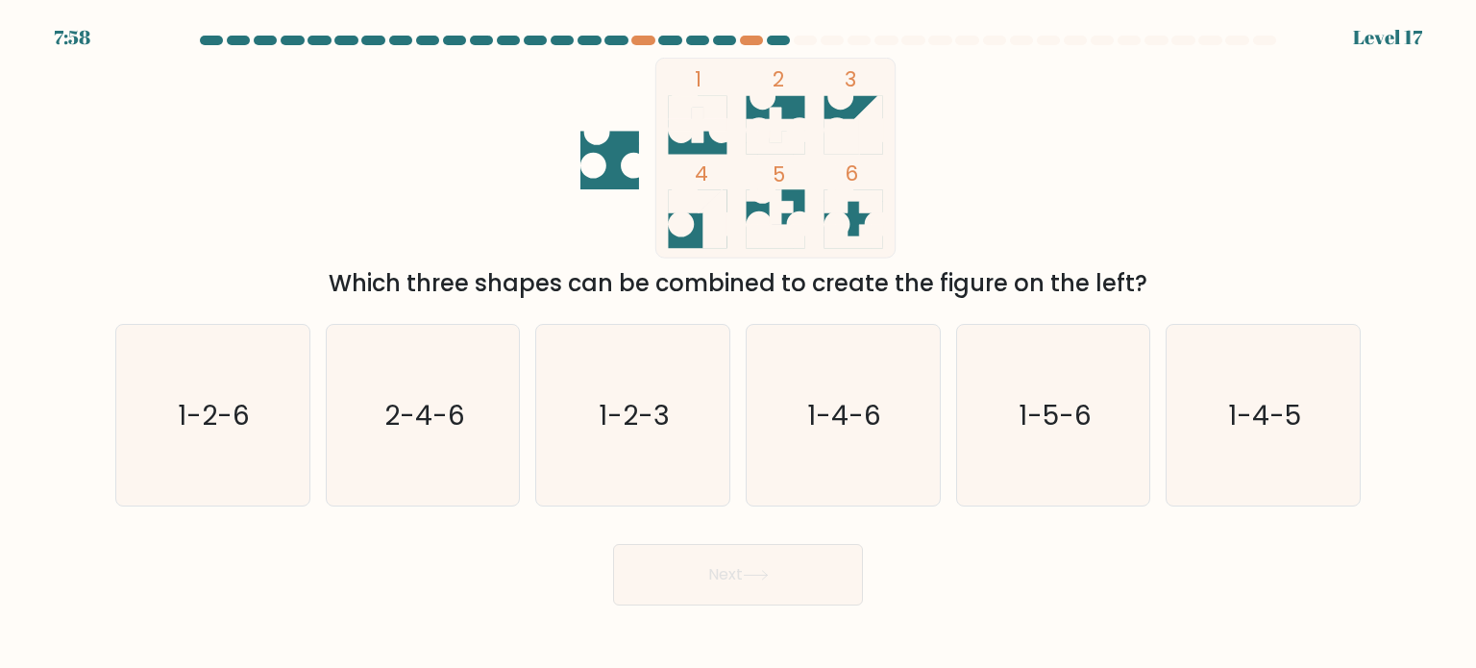
click at [788, 576] on button "Next" at bounding box center [738, 574] width 250 height 61
click at [1025, 106] on div "1 2 3 4 5 6 Which three shapes can be combined to create the figure on the left?" at bounding box center [738, 179] width 1268 height 243
click at [266, 413] on icon "1-2-6" at bounding box center [212, 415] width 181 height 181
click at [738, 344] on input "a. 1-2-6" at bounding box center [738, 339] width 1 height 10
radio input "true"
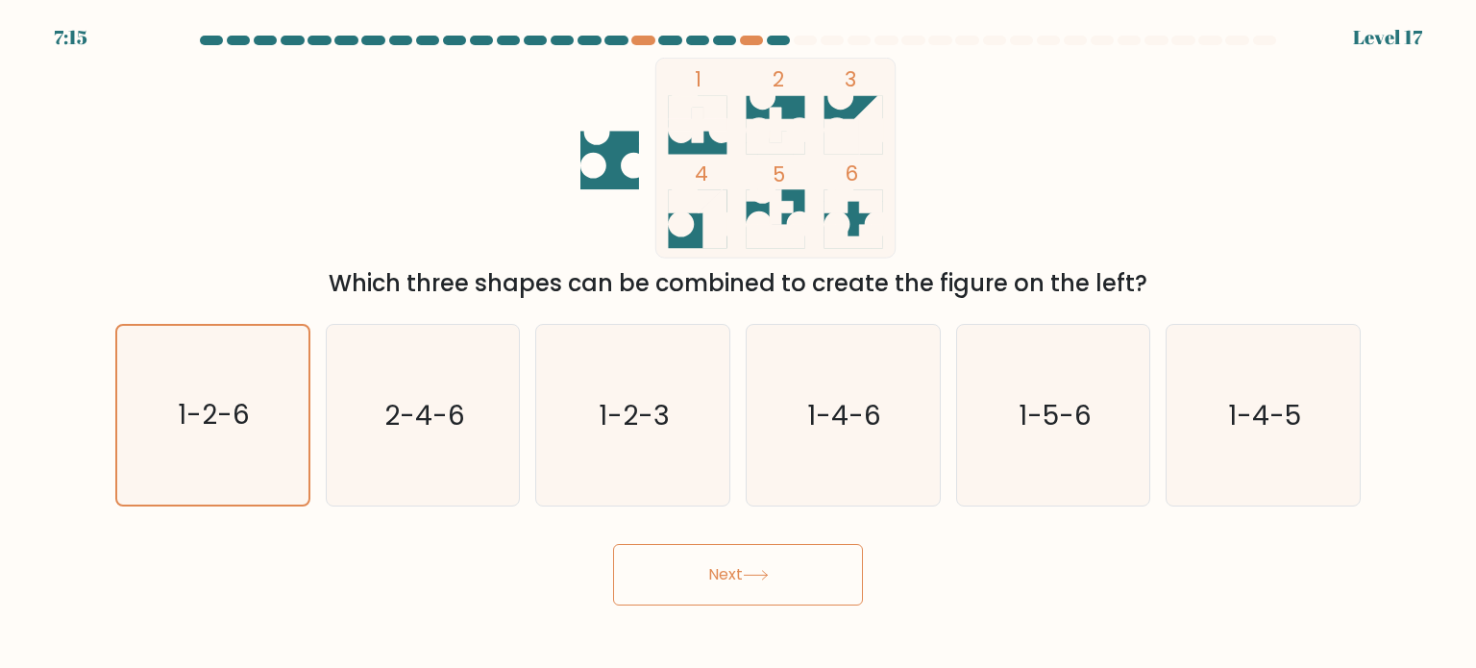
click at [798, 583] on button "Next" at bounding box center [738, 574] width 250 height 61
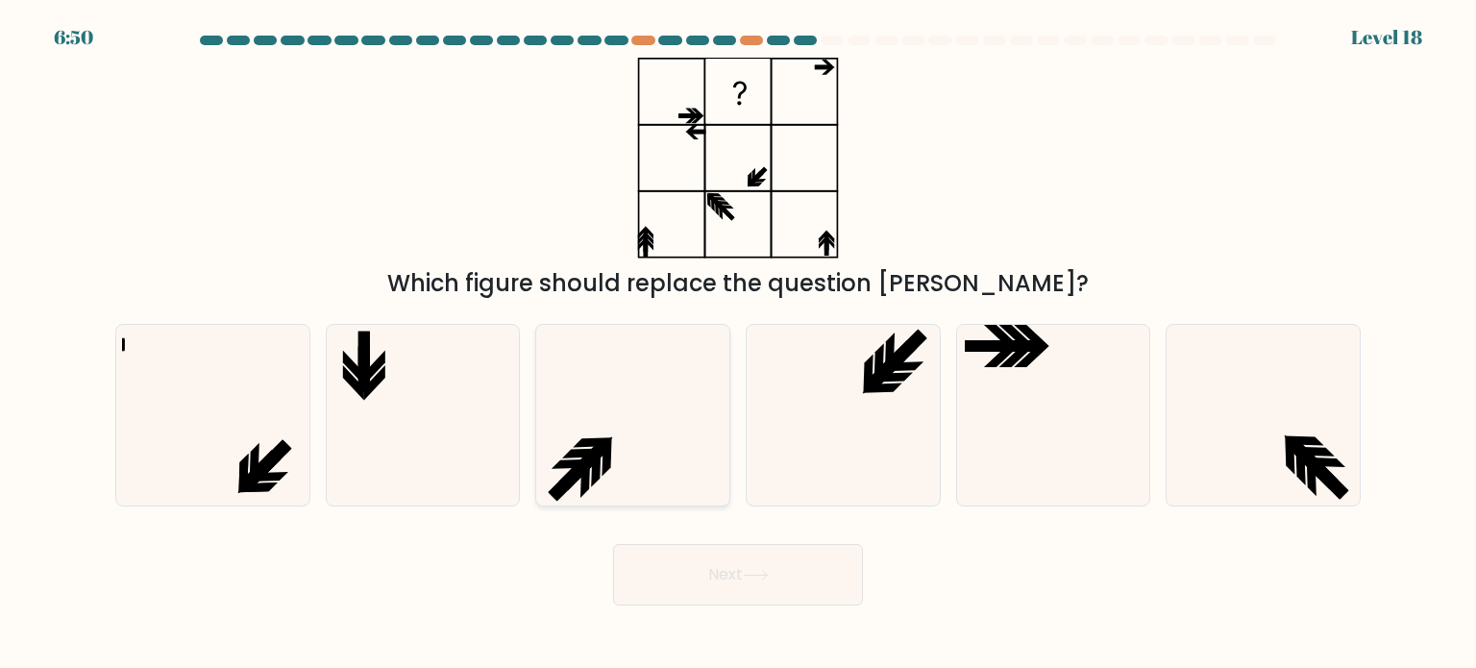
click at [627, 457] on icon at bounding box center [632, 415] width 181 height 181
click at [738, 344] on input "c." at bounding box center [738, 339] width 1 height 10
radio input "true"
click at [742, 590] on button "Next" at bounding box center [738, 574] width 250 height 61
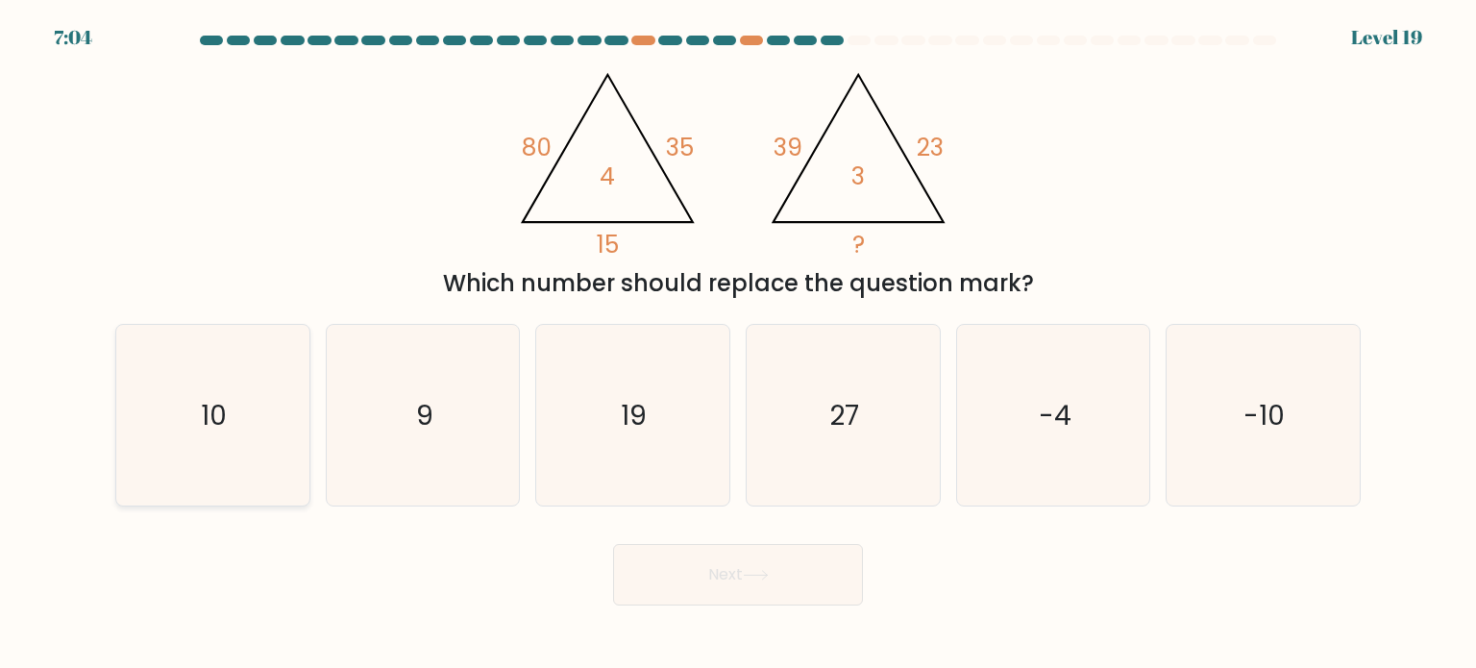
click at [222, 389] on icon "10" at bounding box center [212, 415] width 181 height 181
click at [738, 344] on input "a. 10" at bounding box center [738, 339] width 1 height 10
radio input "true"
click at [698, 587] on button "Next" at bounding box center [738, 574] width 250 height 61
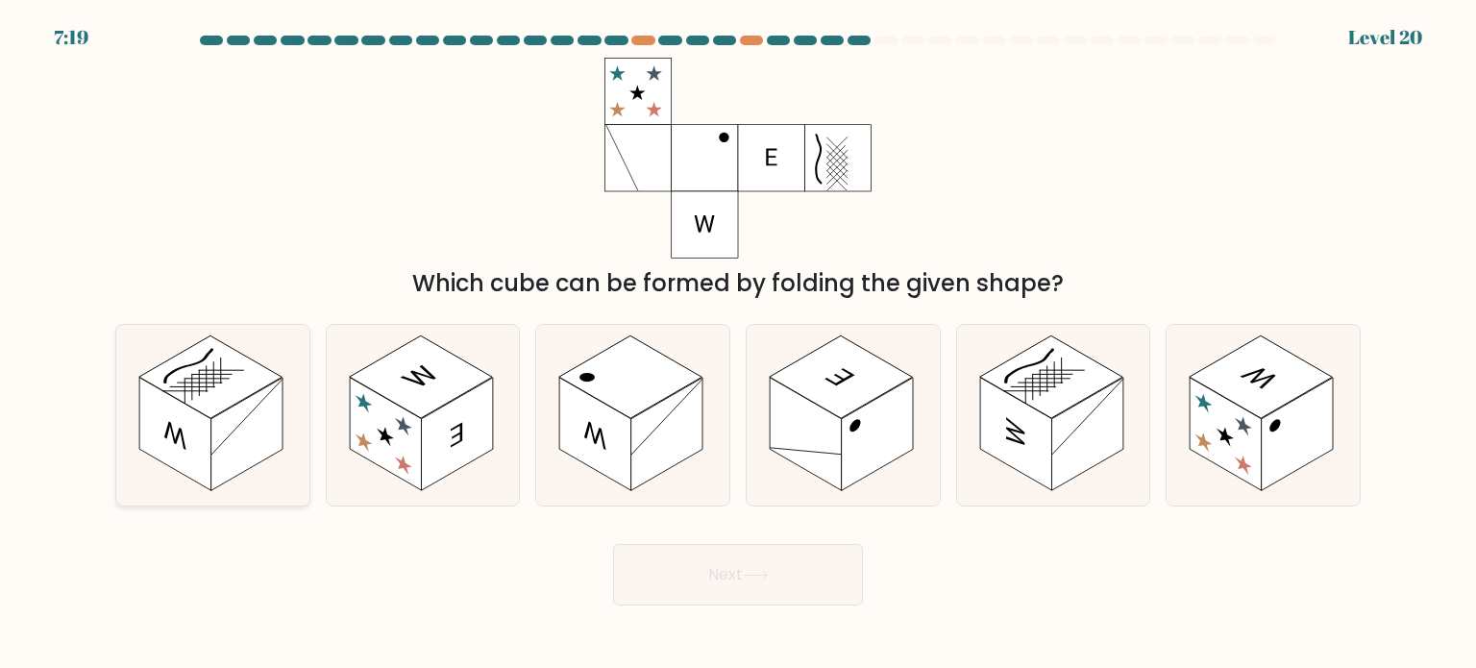
click at [250, 428] on rect at bounding box center [247, 434] width 72 height 113
click at [738, 344] on input "a." at bounding box center [738, 339] width 1 height 10
radio input "true"
click at [712, 568] on button "Next" at bounding box center [738, 574] width 250 height 61
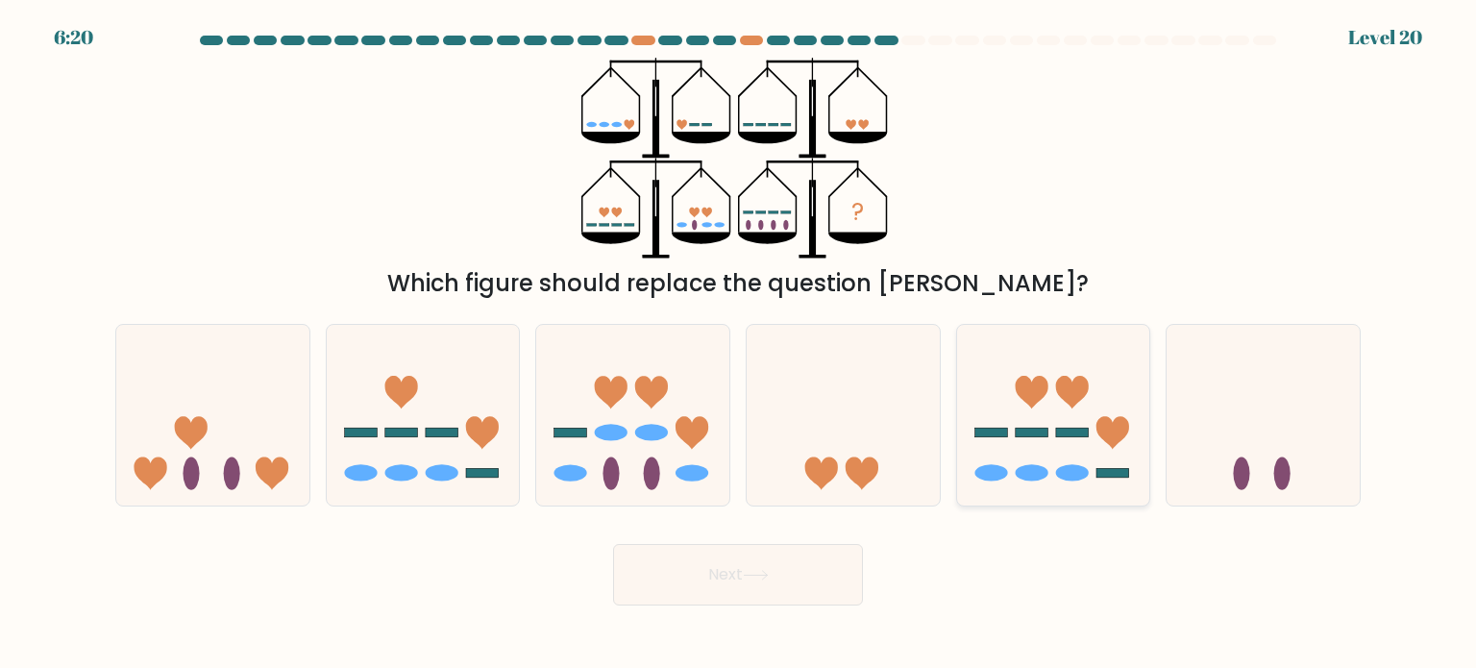
click at [1027, 408] on icon at bounding box center [1053, 415] width 193 height 160
click at [739, 344] on input "e." at bounding box center [738, 339] width 1 height 10
radio input "true"
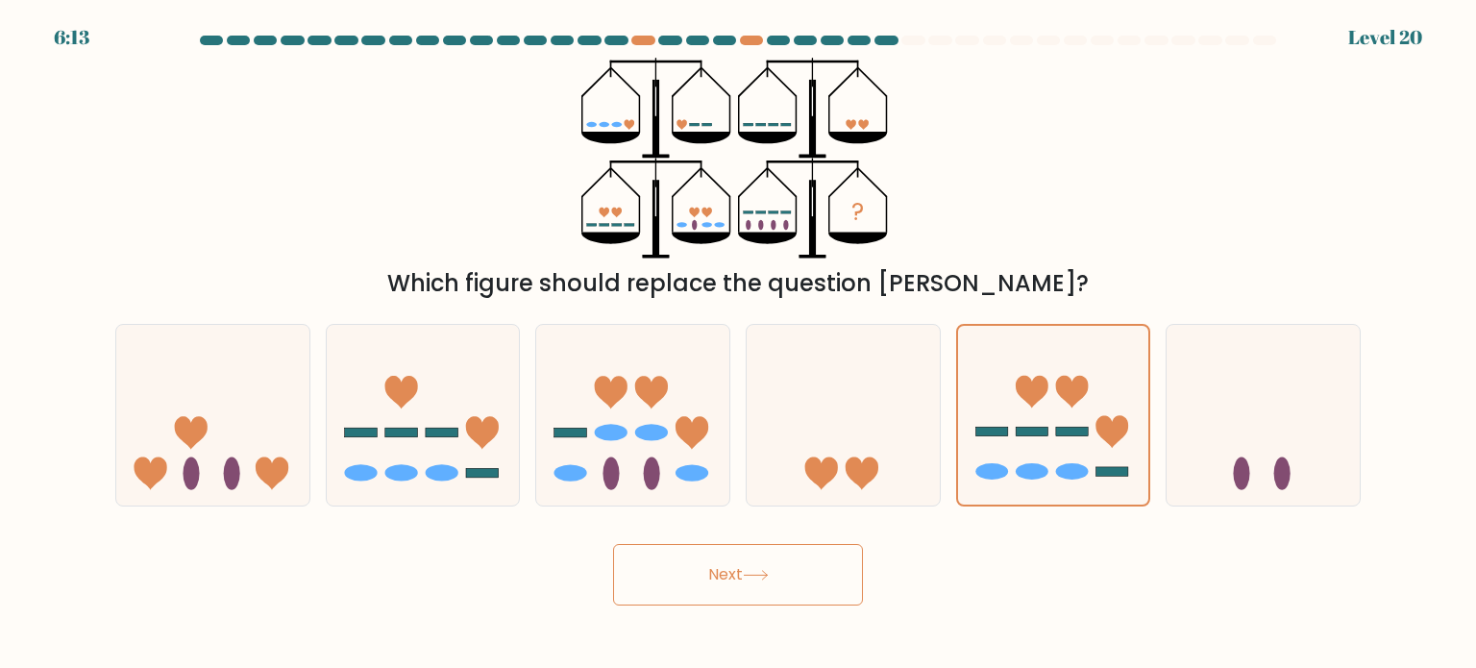
click at [776, 568] on button "Next" at bounding box center [738, 574] width 250 height 61
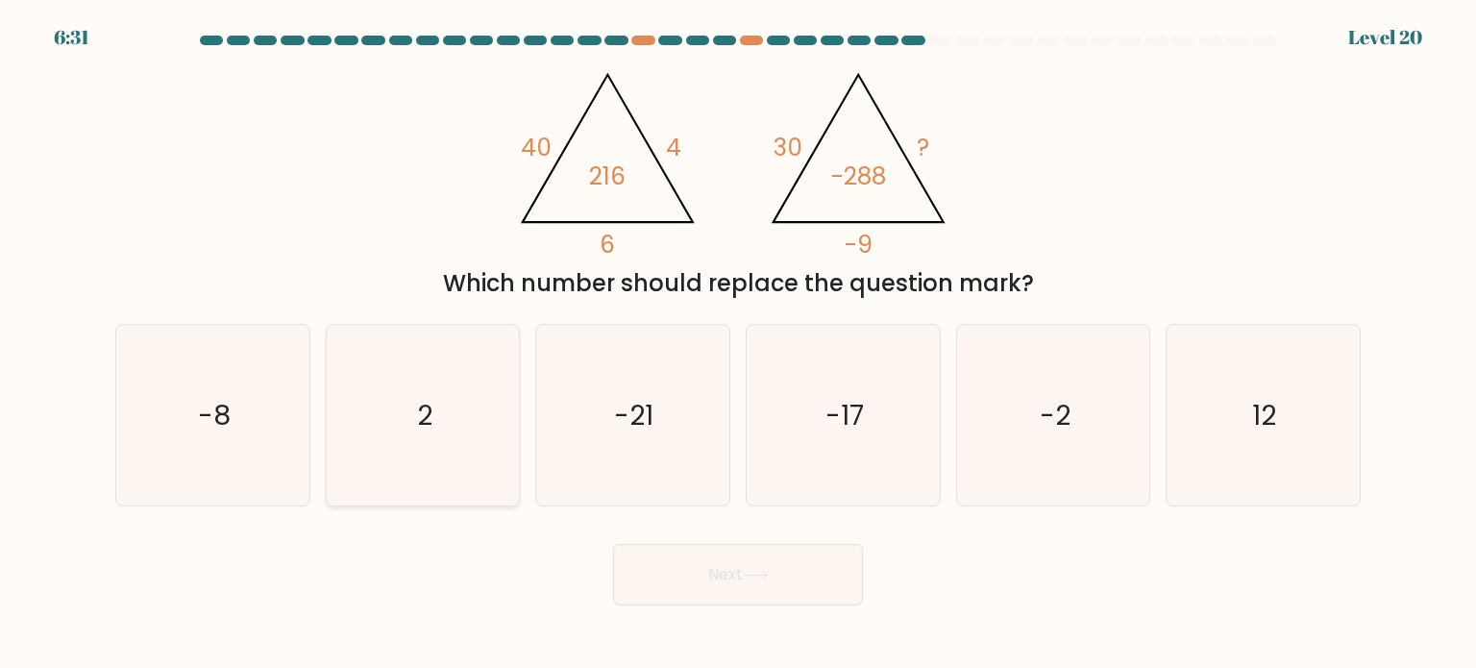
click at [431, 358] on icon "2" at bounding box center [422, 415] width 181 height 181
click at [738, 344] on input "b. 2" at bounding box center [738, 339] width 1 height 10
radio input "true"
click at [1037, 471] on icon "-2" at bounding box center [1053, 415] width 181 height 181
click at [739, 344] on input "e. -2" at bounding box center [738, 339] width 1 height 10
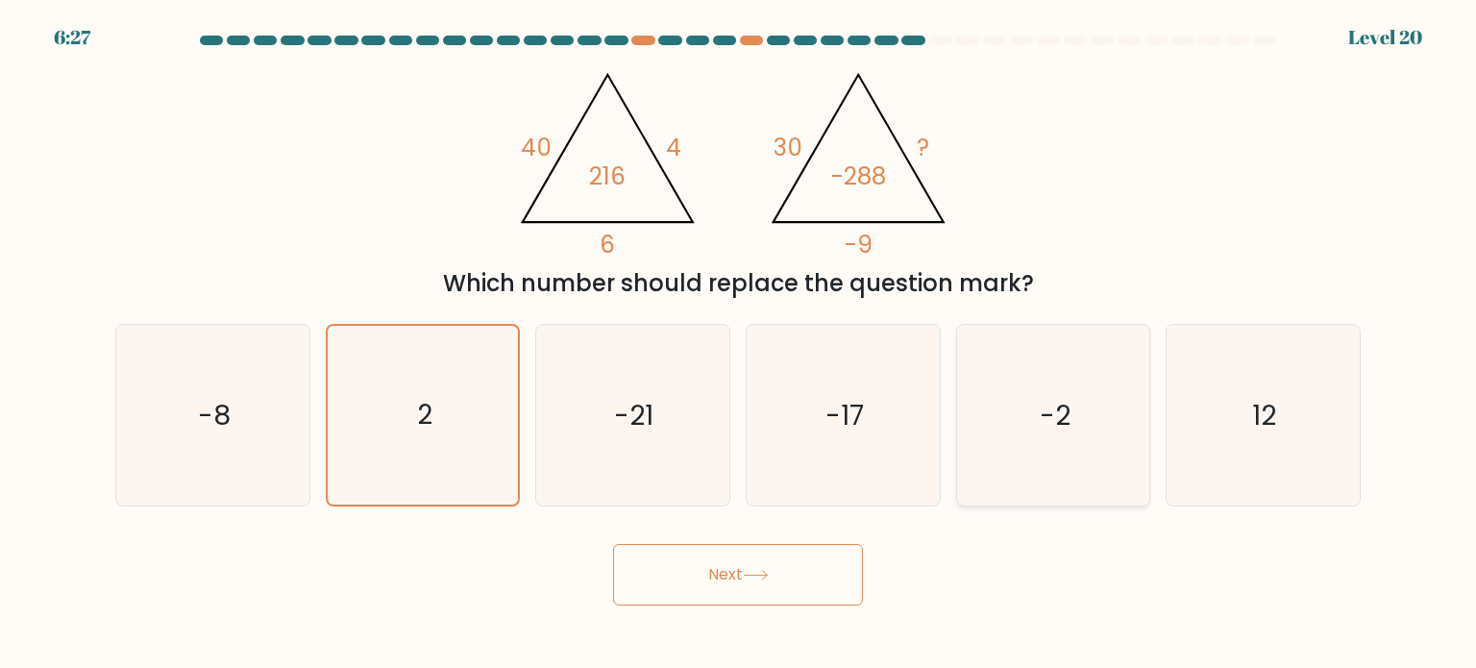
radio input "true"
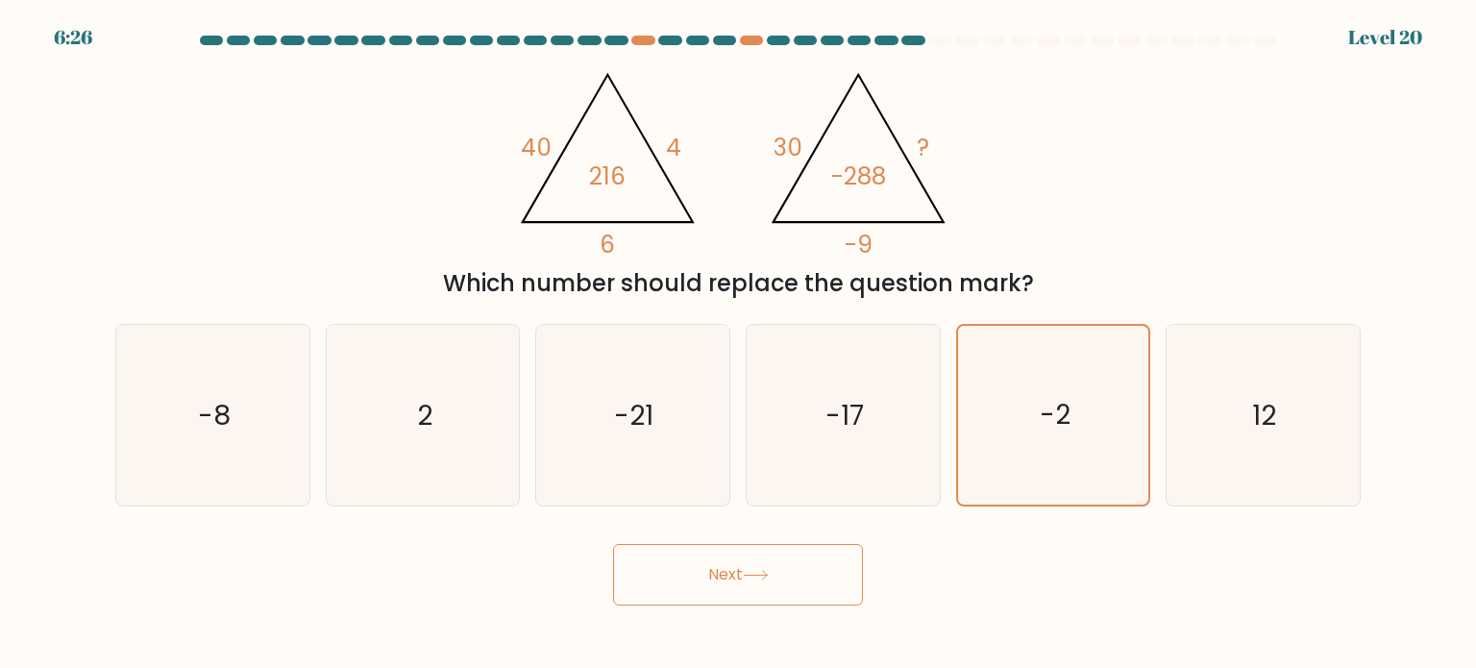
click at [789, 592] on button "Next" at bounding box center [738, 574] width 250 height 61
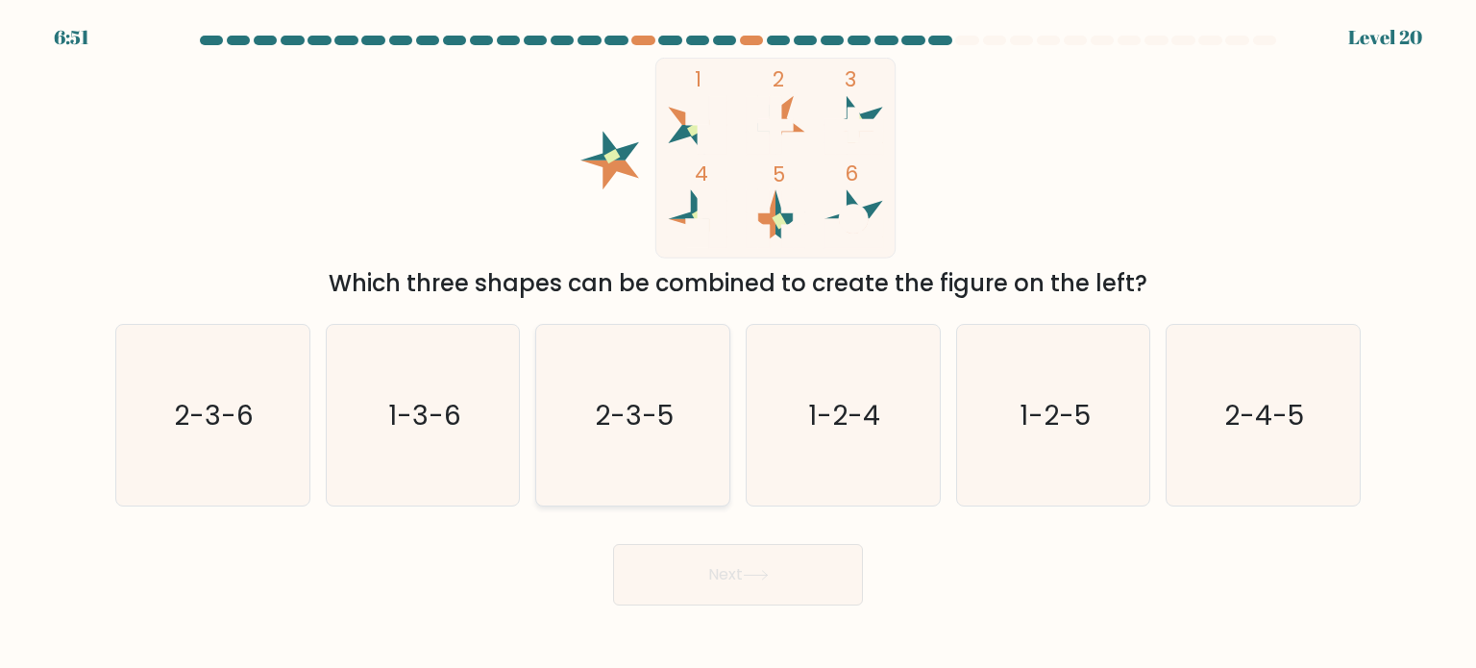
click at [707, 414] on icon "2-3-5" at bounding box center [632, 415] width 181 height 181
click at [738, 344] on input "c. 2-3-5" at bounding box center [738, 339] width 1 height 10
radio input "true"
click at [732, 580] on button "Next" at bounding box center [738, 574] width 250 height 61
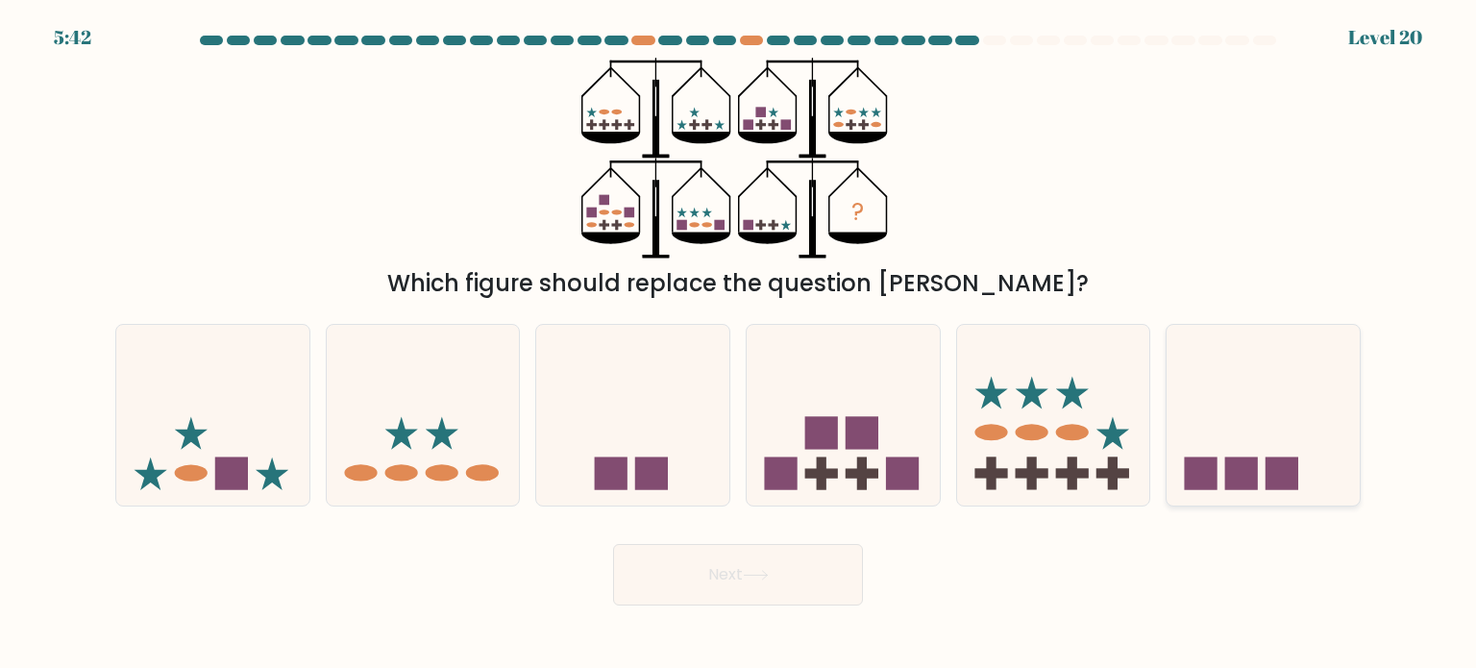
click at [1280, 414] on icon at bounding box center [1262, 415] width 193 height 160
click at [739, 344] on input "f." at bounding box center [738, 339] width 1 height 10
radio input "true"
click at [725, 568] on button "Next" at bounding box center [738, 574] width 250 height 61
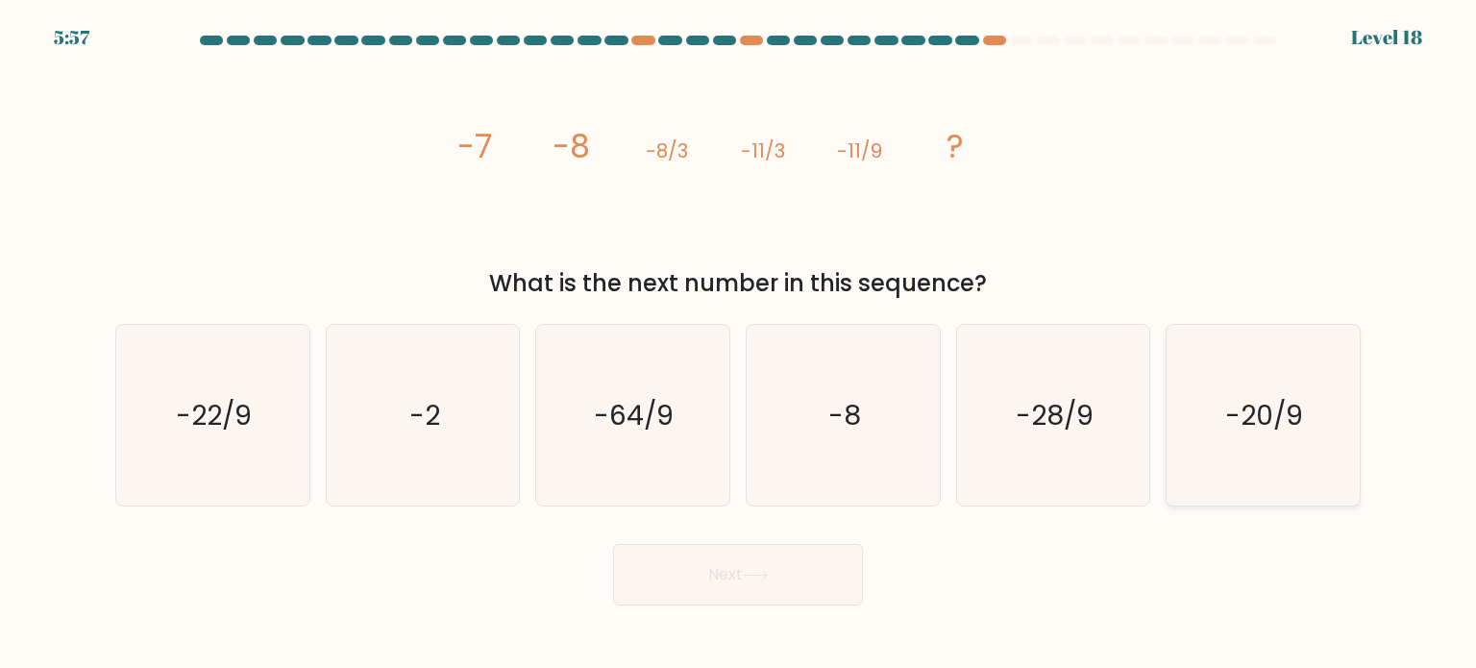
click at [1198, 424] on icon "-20/9" at bounding box center [1262, 415] width 181 height 181
click at [739, 344] on input "f. -20/9" at bounding box center [738, 339] width 1 height 10
radio input "true"
click at [770, 602] on button "Next" at bounding box center [738, 574] width 250 height 61
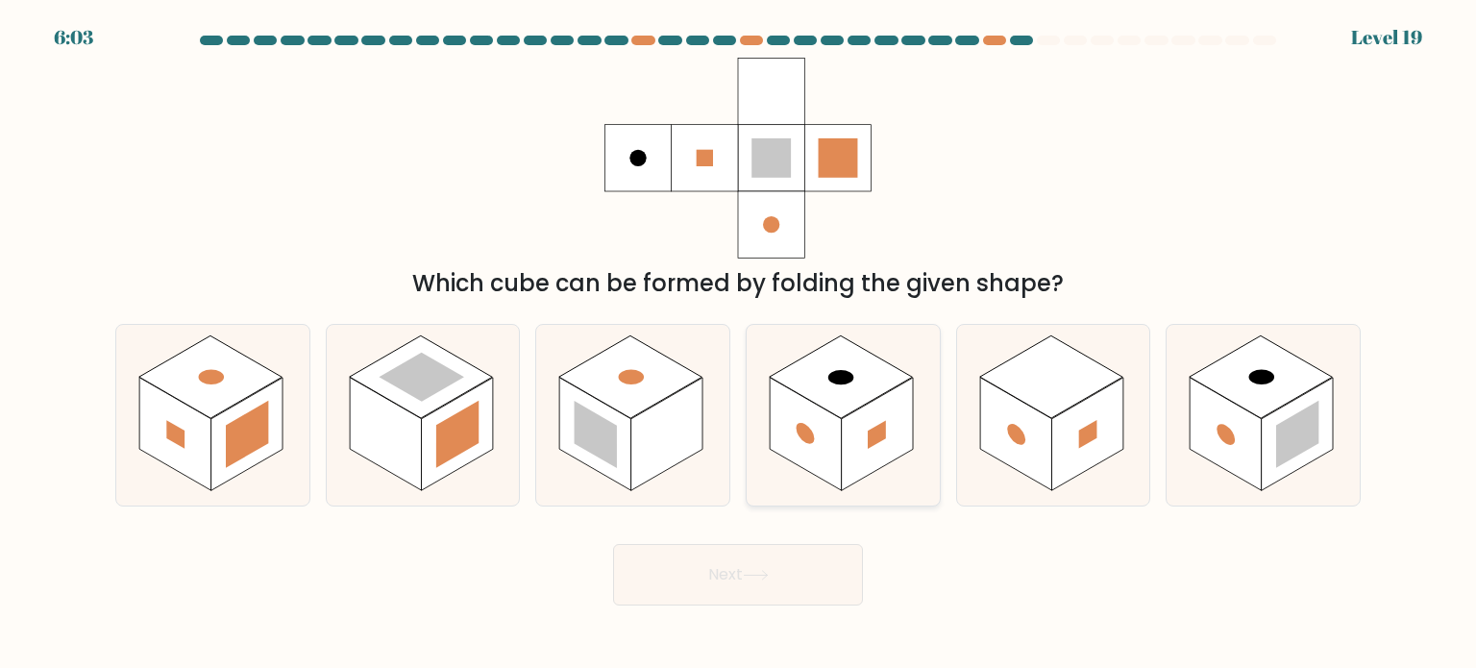
click at [893, 406] on rect at bounding box center [878, 434] width 72 height 113
click at [739, 344] on input "d." at bounding box center [738, 339] width 1 height 10
radio input "true"
click at [803, 566] on button "Next" at bounding box center [738, 574] width 250 height 61
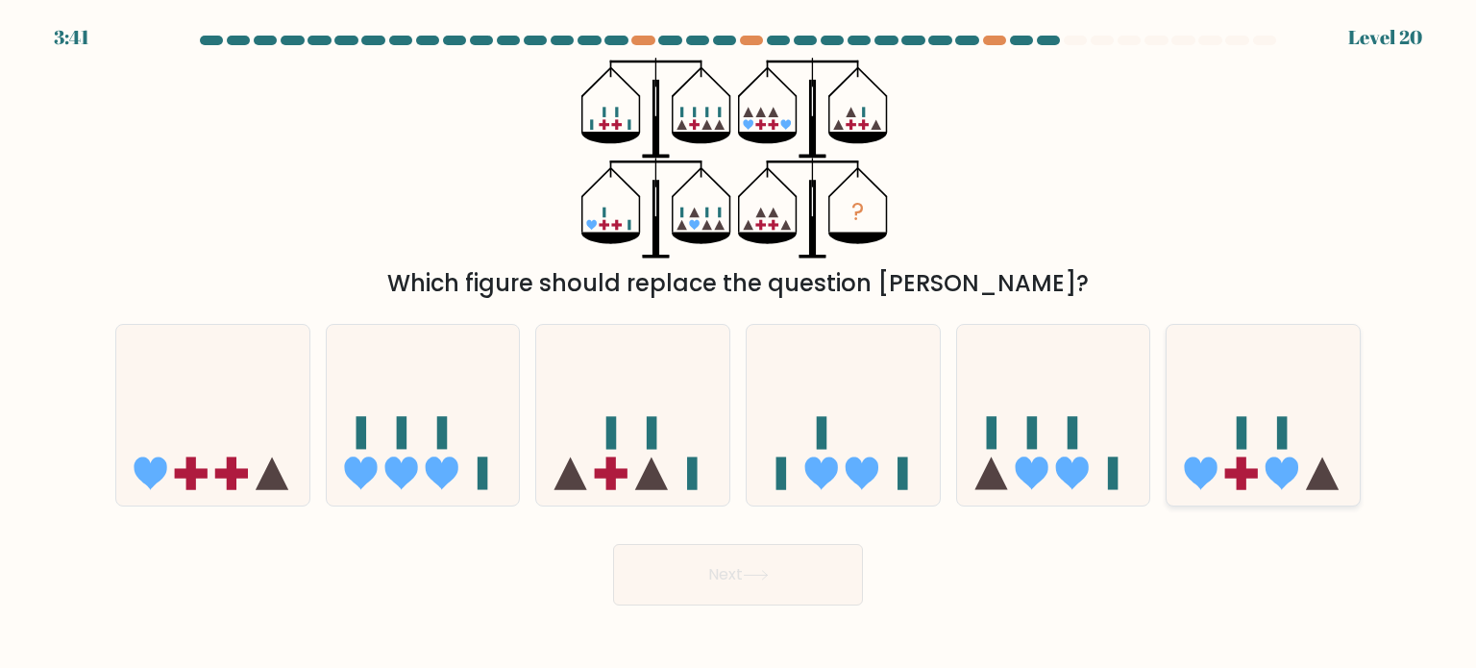
click at [1288, 415] on icon at bounding box center [1262, 415] width 193 height 160
click at [739, 344] on input "f." at bounding box center [738, 339] width 1 height 10
radio input "true"
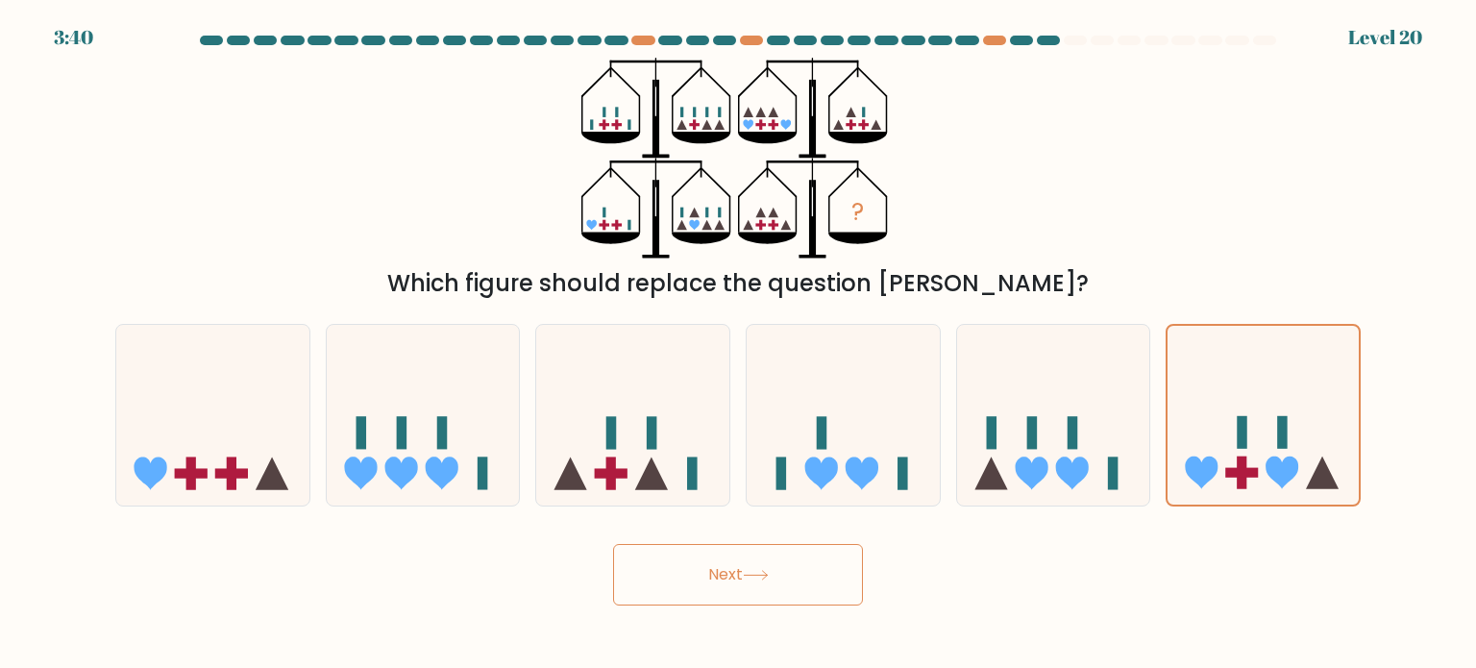
click at [711, 568] on button "Next" at bounding box center [738, 574] width 250 height 61
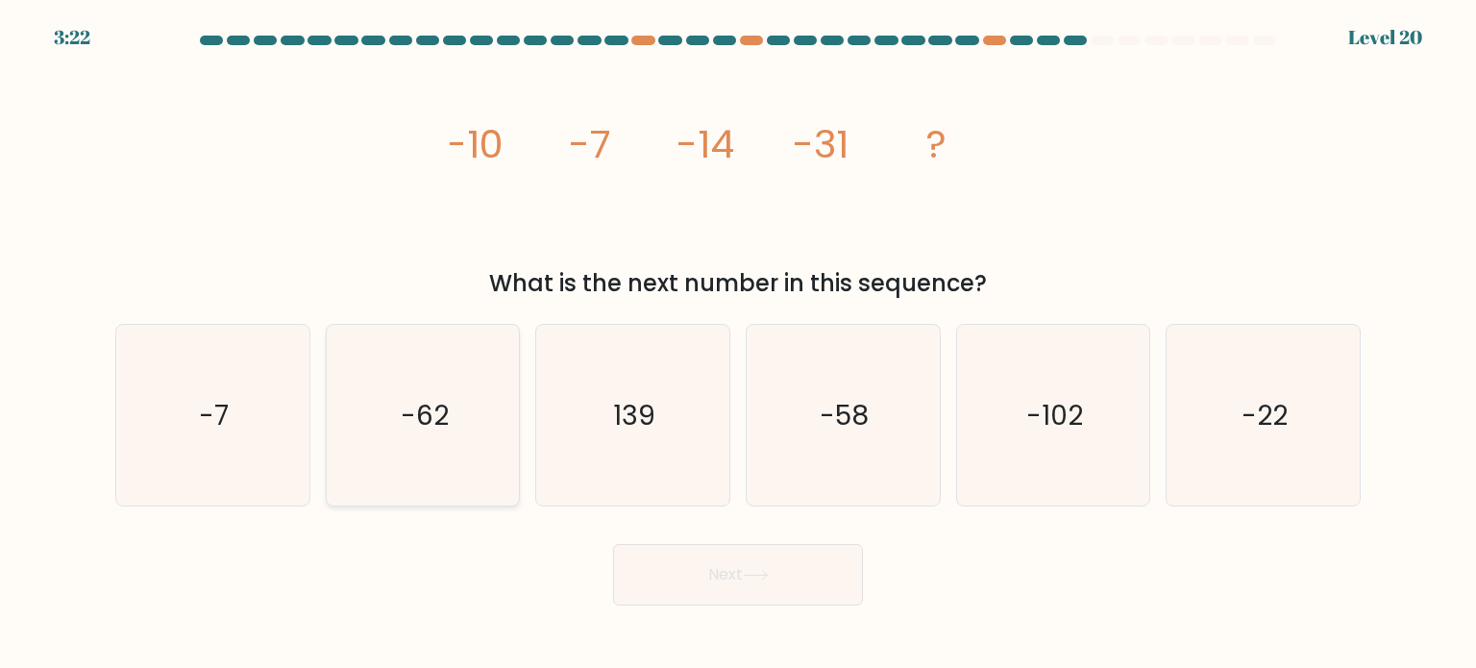
click at [388, 429] on icon "-62" at bounding box center [422, 415] width 181 height 181
click at [738, 344] on input "b. -62" at bounding box center [738, 339] width 1 height 10
radio input "true"
click at [698, 587] on button "Next" at bounding box center [738, 574] width 250 height 61
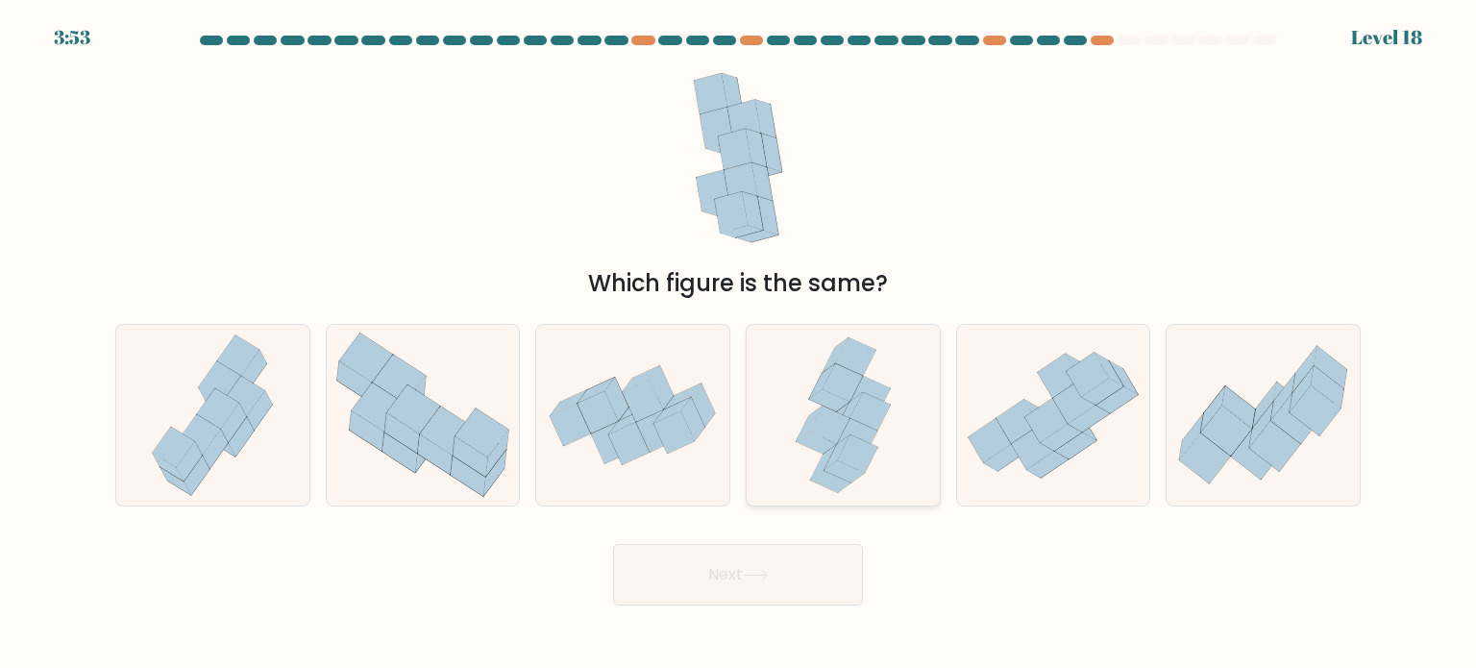
click at [844, 408] on icon at bounding box center [836, 419] width 26 height 35
click at [739, 344] on input "d." at bounding box center [738, 339] width 1 height 10
radio input "true"
click at [753, 573] on icon at bounding box center [756, 575] width 26 height 11
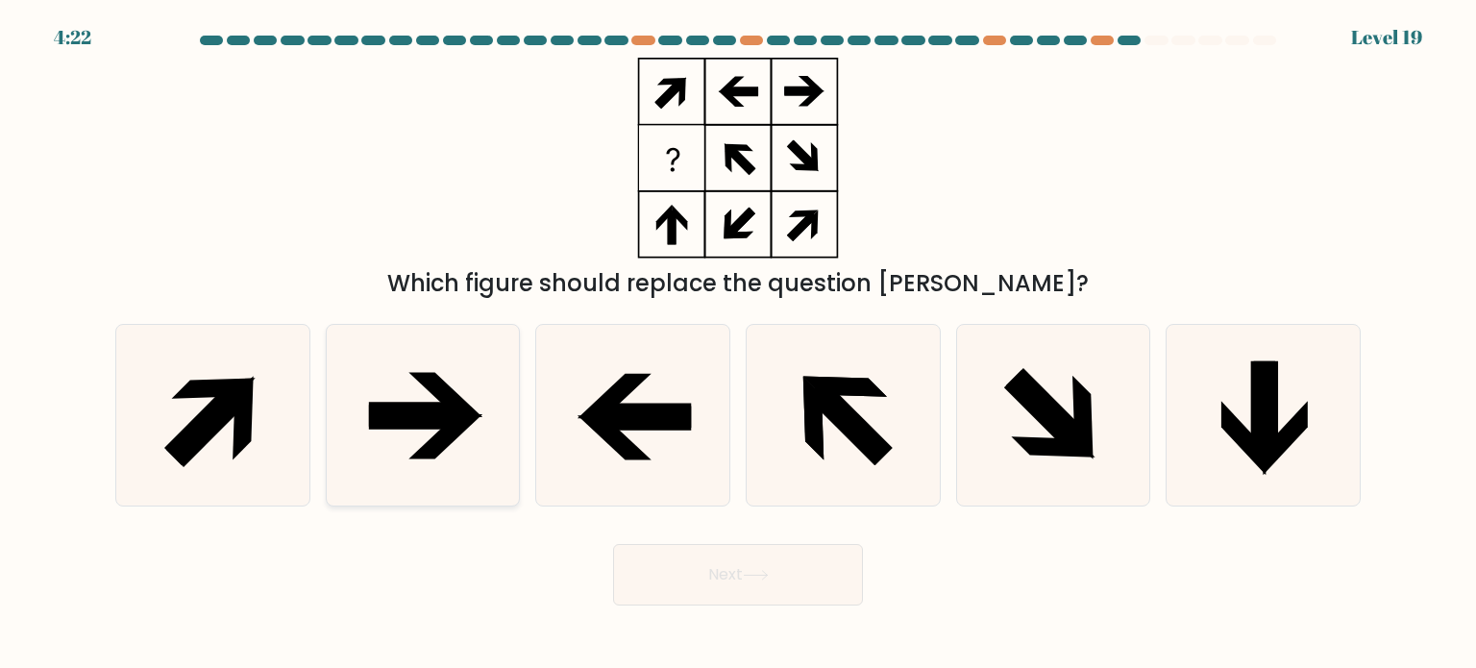
click at [468, 368] on icon at bounding box center [422, 415] width 181 height 181
click at [738, 344] on input "b." at bounding box center [738, 339] width 1 height 10
radio input "true"
click at [717, 578] on button "Next" at bounding box center [738, 574] width 250 height 61
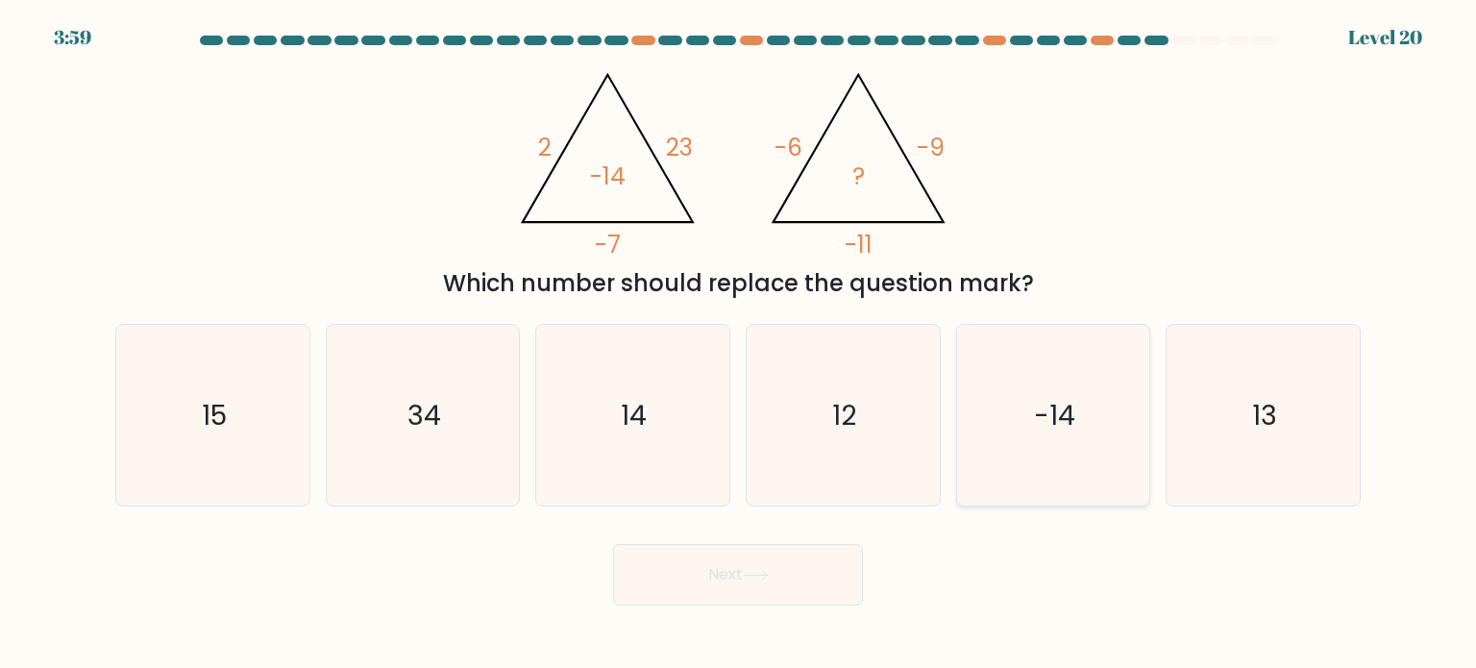
click at [992, 429] on icon "-14" at bounding box center [1053, 415] width 181 height 181
click at [739, 344] on input "e. -14" at bounding box center [738, 339] width 1 height 10
radio input "true"
click at [780, 583] on button "Next" at bounding box center [738, 574] width 250 height 61
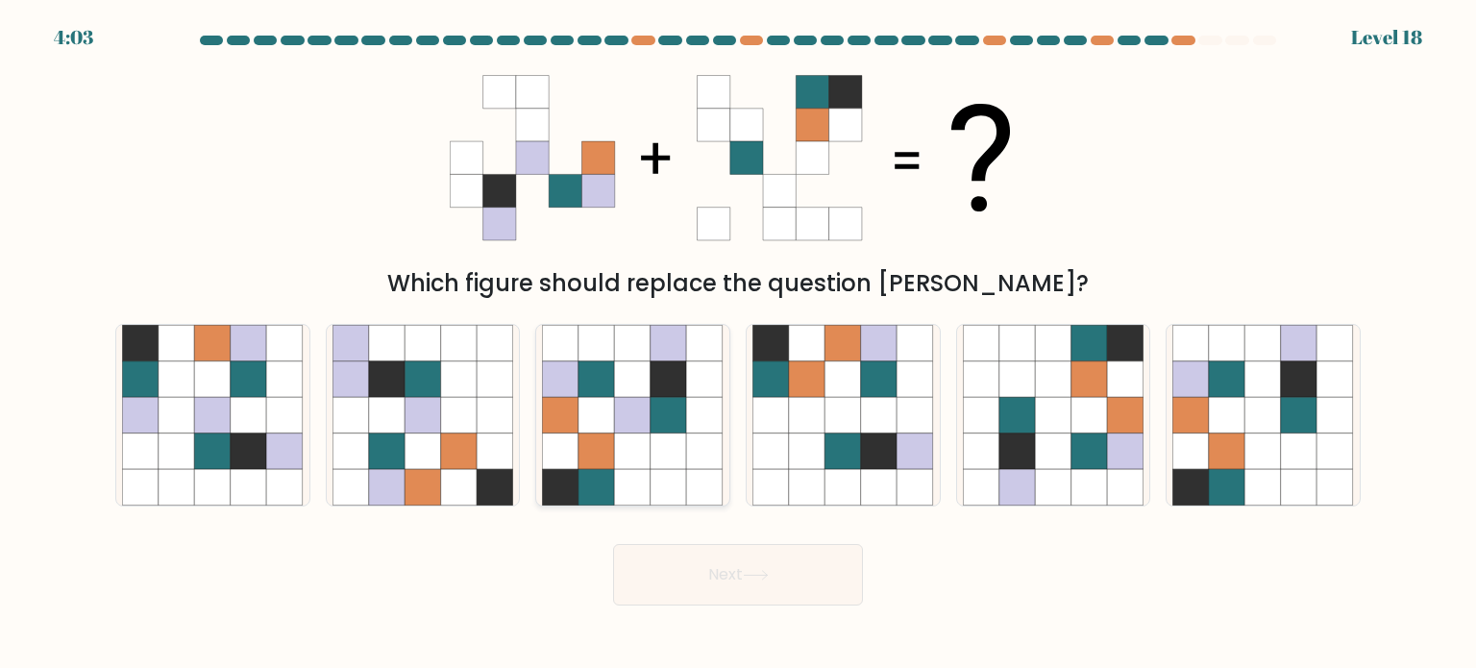
click at [633, 392] on icon at bounding box center [633, 378] width 37 height 37
click at [738, 344] on input "c." at bounding box center [738, 339] width 1 height 10
radio input "true"
click at [694, 567] on button "Next" at bounding box center [738, 574] width 250 height 61
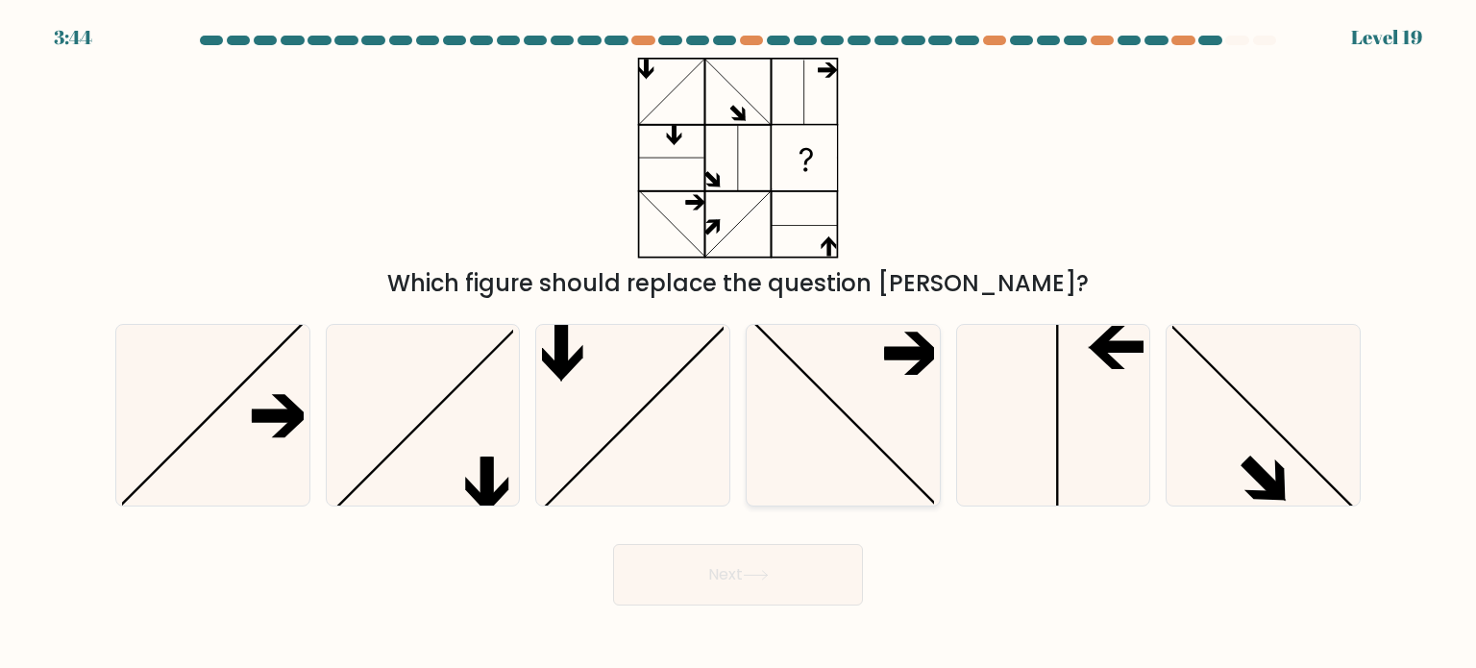
click at [792, 382] on icon at bounding box center [842, 415] width 181 height 181
click at [739, 344] on input "d." at bounding box center [738, 339] width 1 height 10
radio input "true"
click at [746, 568] on button "Next" at bounding box center [738, 574] width 250 height 61
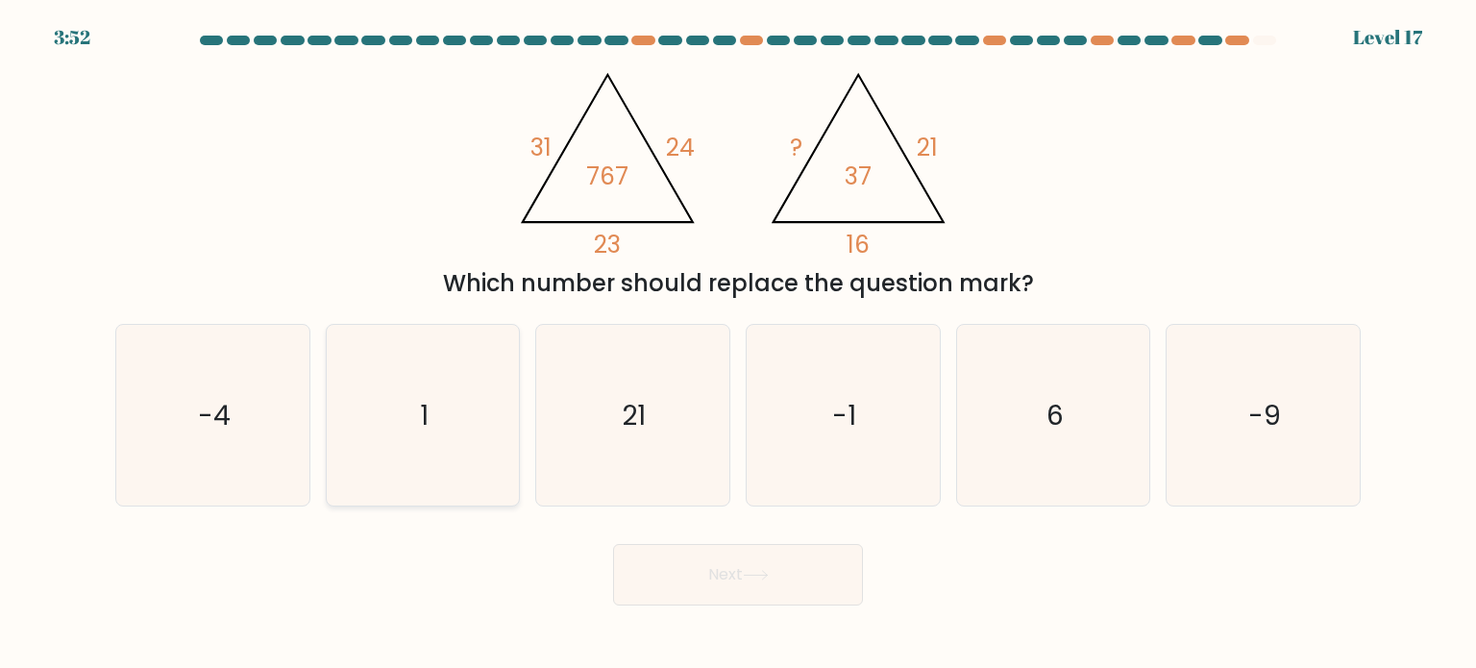
click at [443, 407] on icon "1" at bounding box center [422, 415] width 181 height 181
click at [738, 344] on input "b. 1" at bounding box center [738, 339] width 1 height 10
radio input "true"
click at [672, 552] on button "Next" at bounding box center [738, 574] width 250 height 61
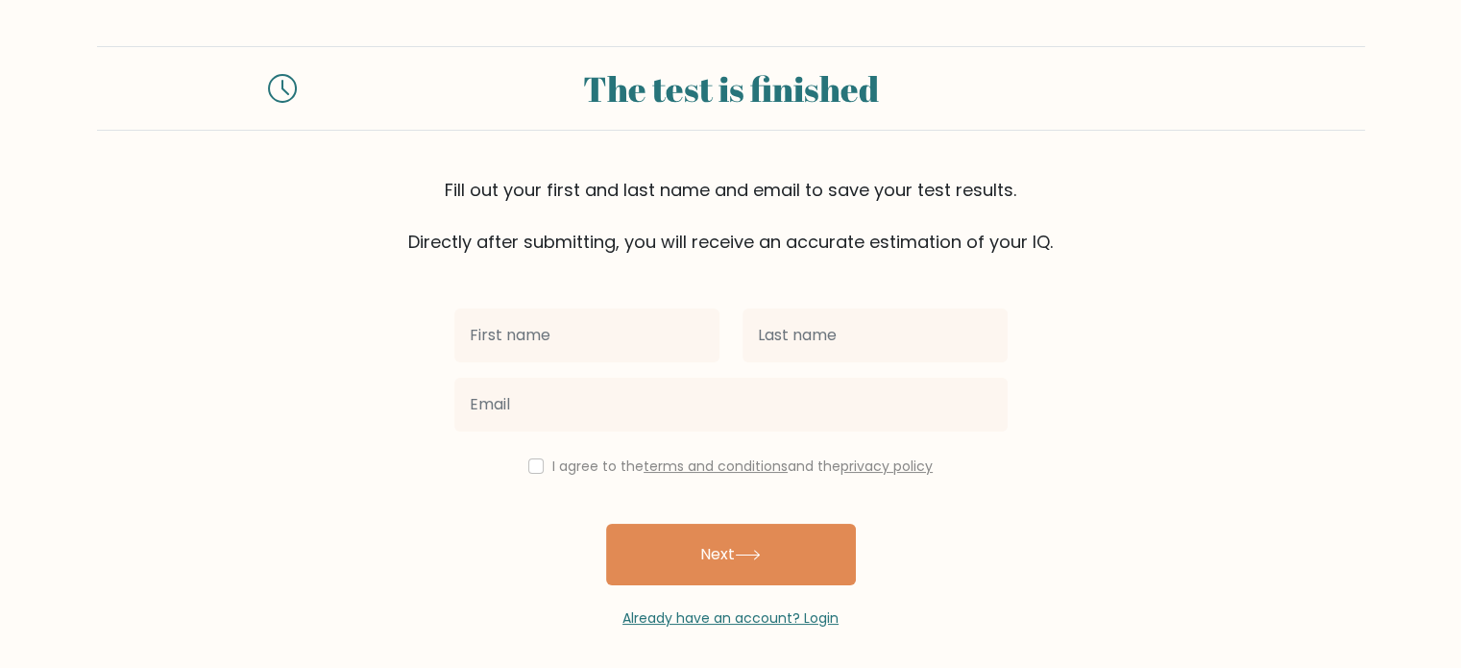
click at [619, 356] on input "text" at bounding box center [586, 335] width 265 height 54
type input "Jasper"
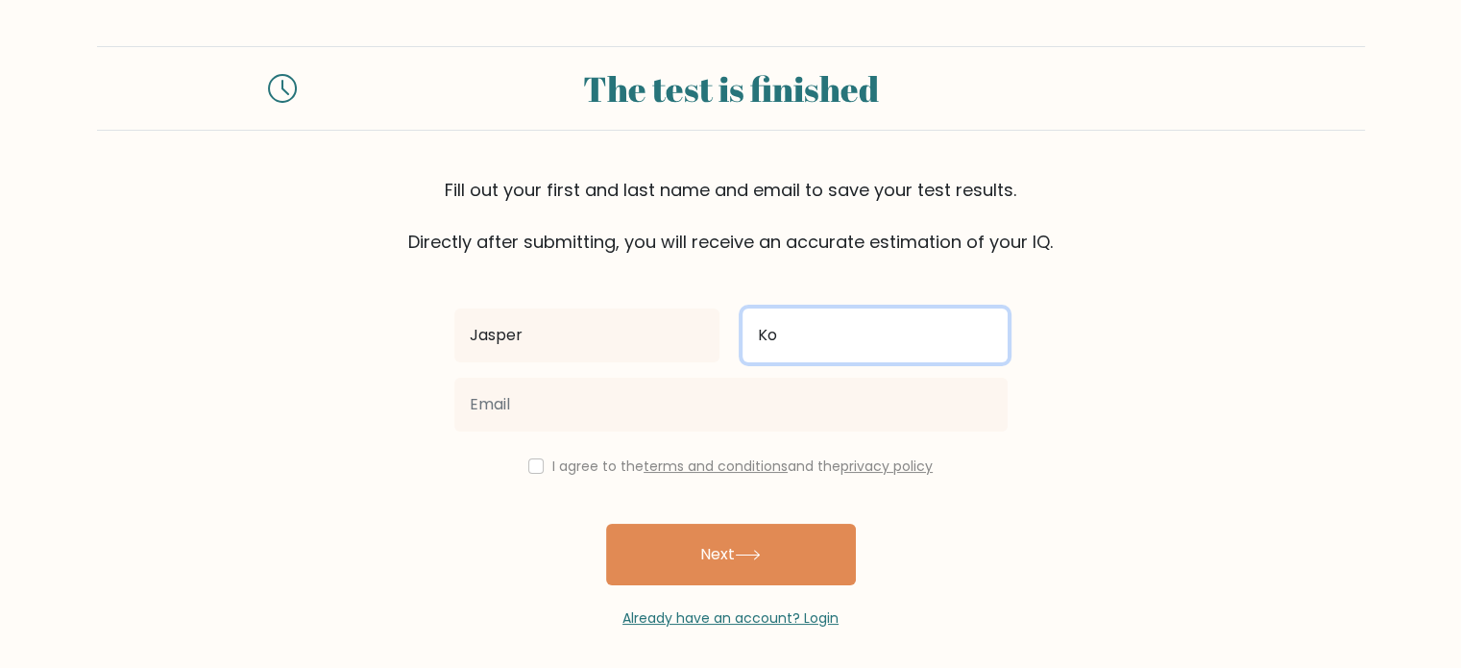
type input "K"
type input "Mol"
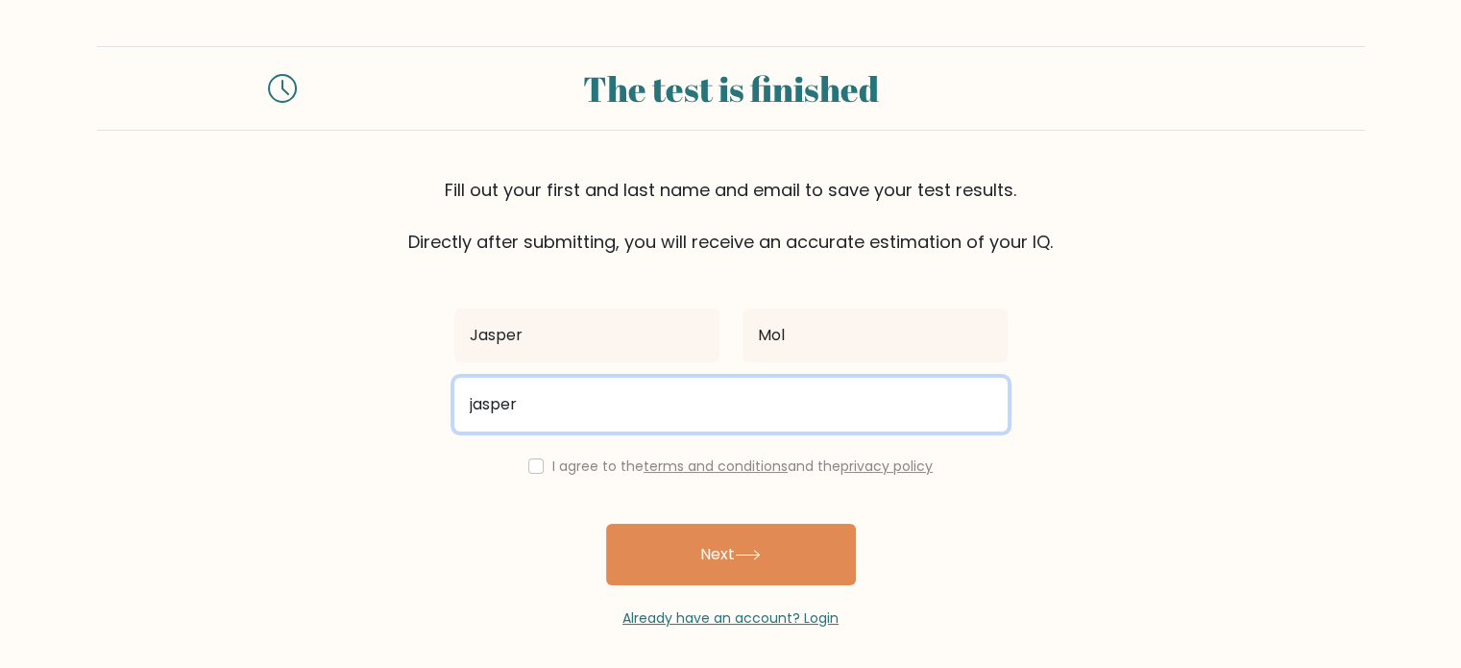
type input "[EMAIL_ADDRESS][DOMAIN_NAME]"
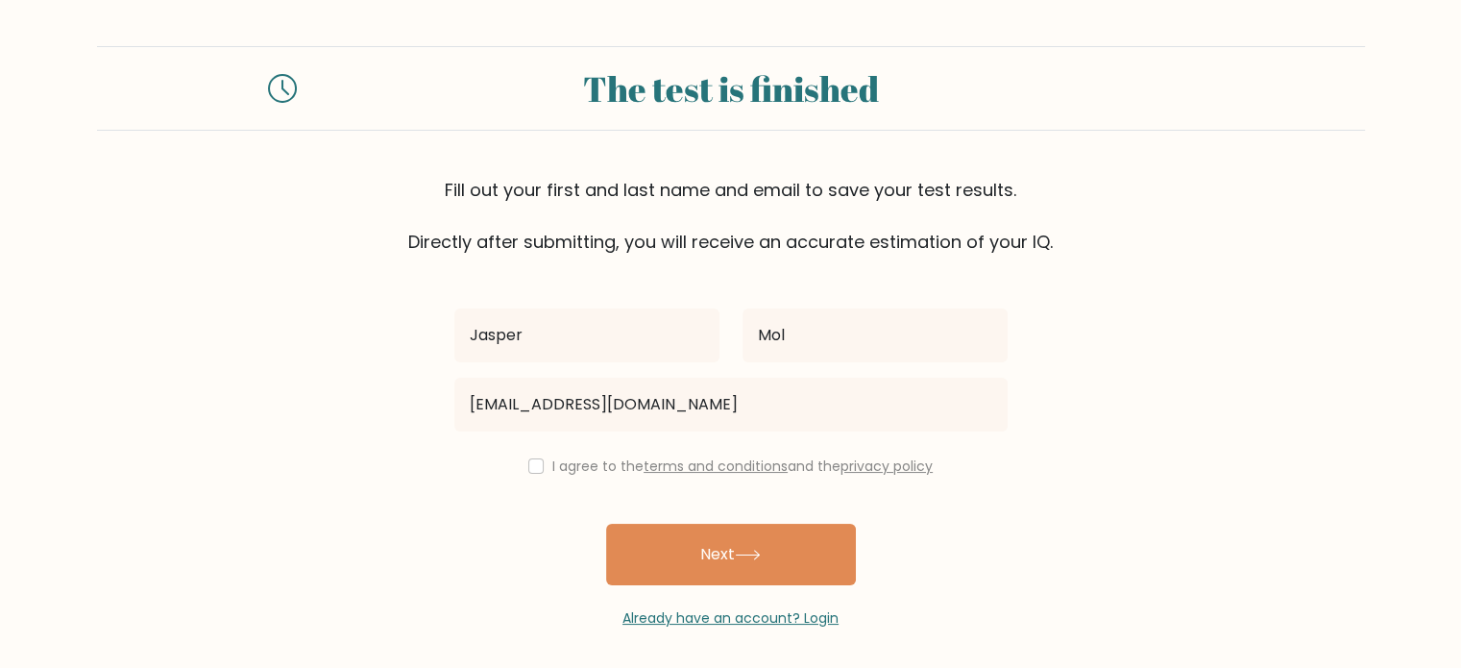
click at [545, 462] on div "I agree to the terms and conditions and the privacy policy" at bounding box center [731, 465] width 577 height 23
click at [528, 462] on input "checkbox" at bounding box center [535, 465] width 15 height 15
checkbox input "true"
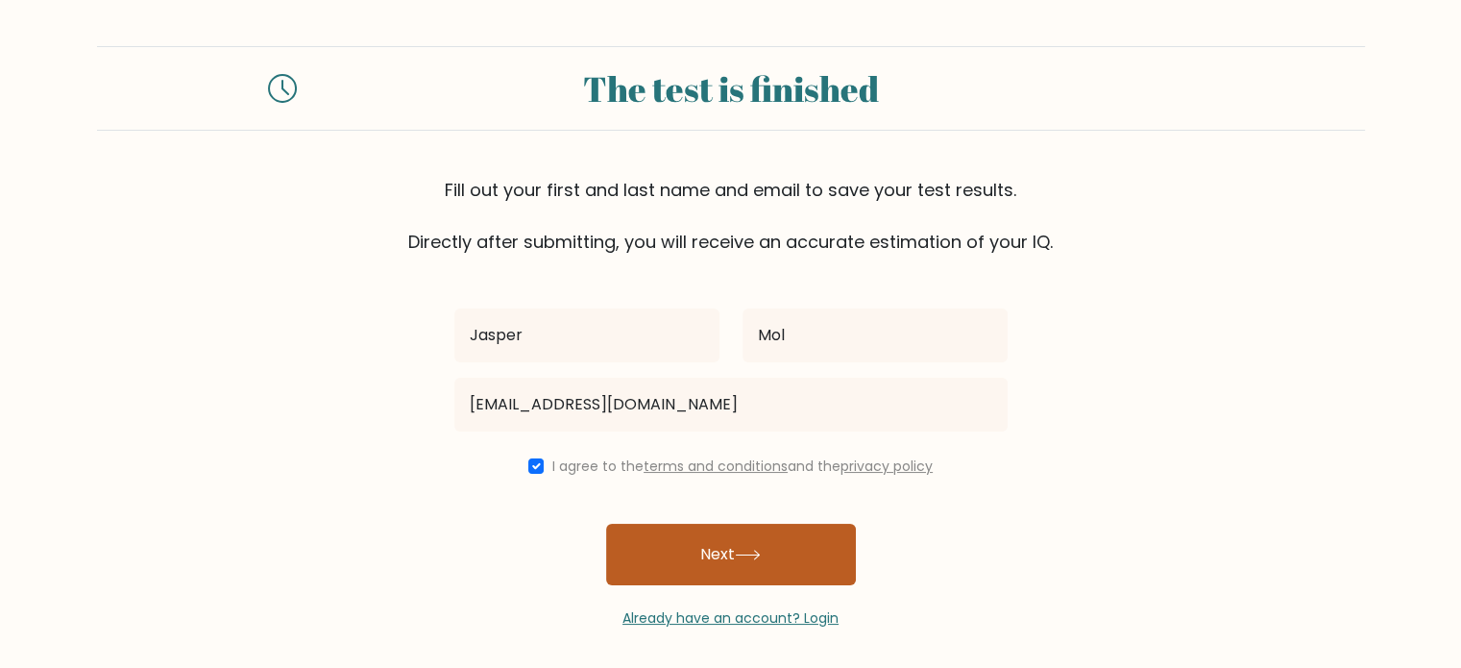
click at [751, 547] on button "Next" at bounding box center [731, 554] width 250 height 61
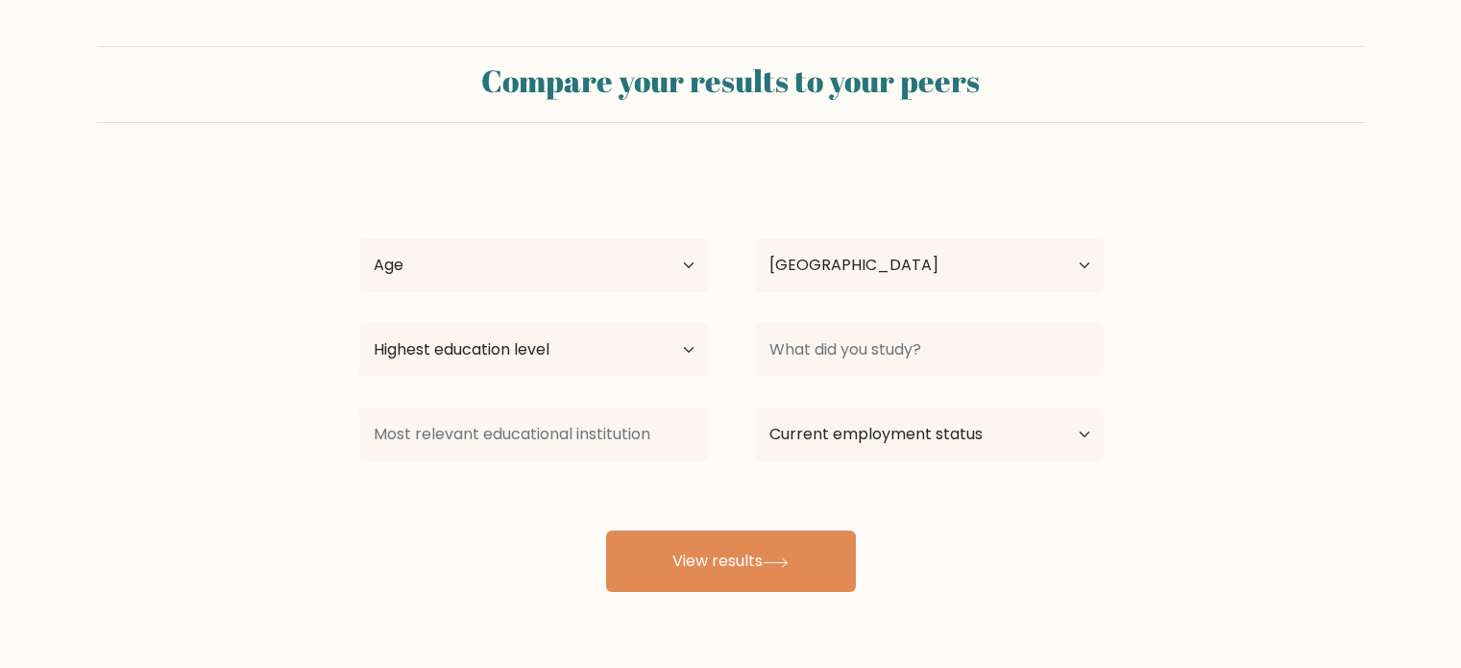
select select "NL"
click at [467, 249] on select "Age Under 18 years old 18-24 years old 25-34 years old 35-44 years old 45-54 ye…" at bounding box center [533, 265] width 350 height 54
select select "25_34"
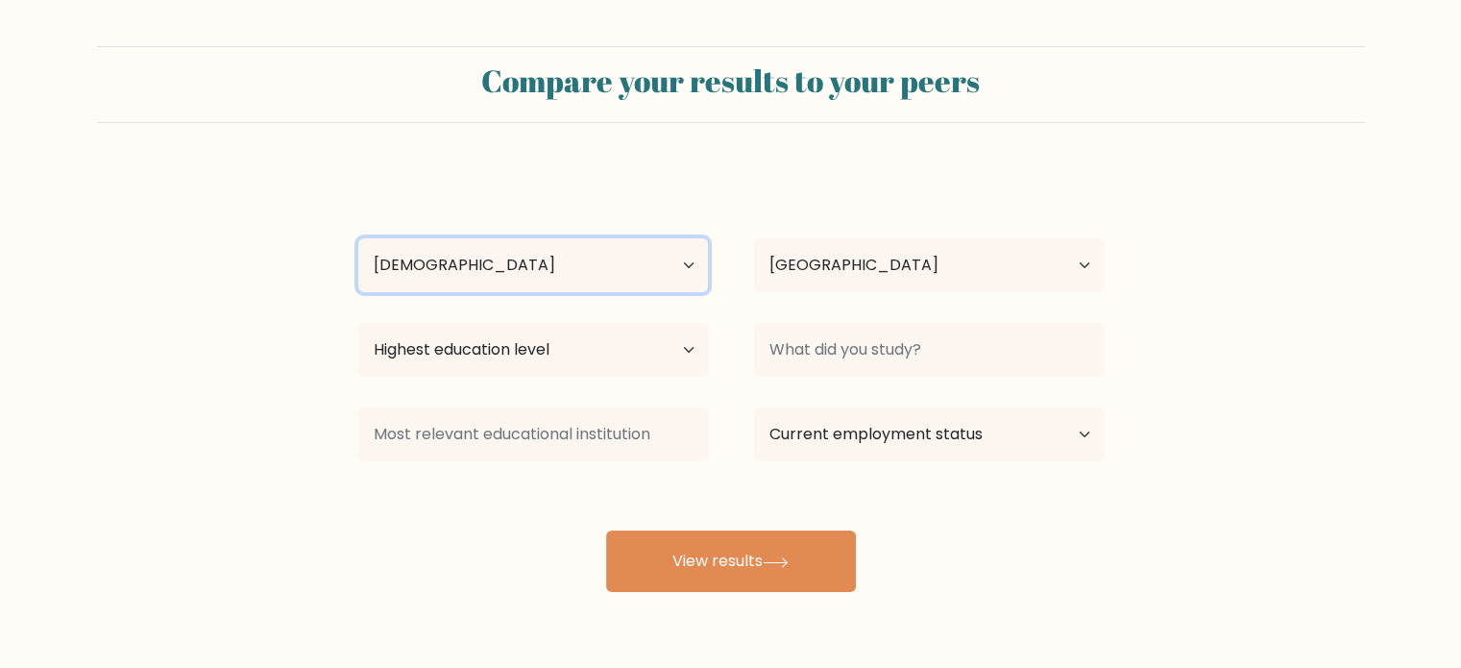
click at [358, 238] on select "Age Under 18 years old 18-24 years old 25-34 years old 35-44 years old 45-54 ye…" at bounding box center [533, 265] width 350 height 54
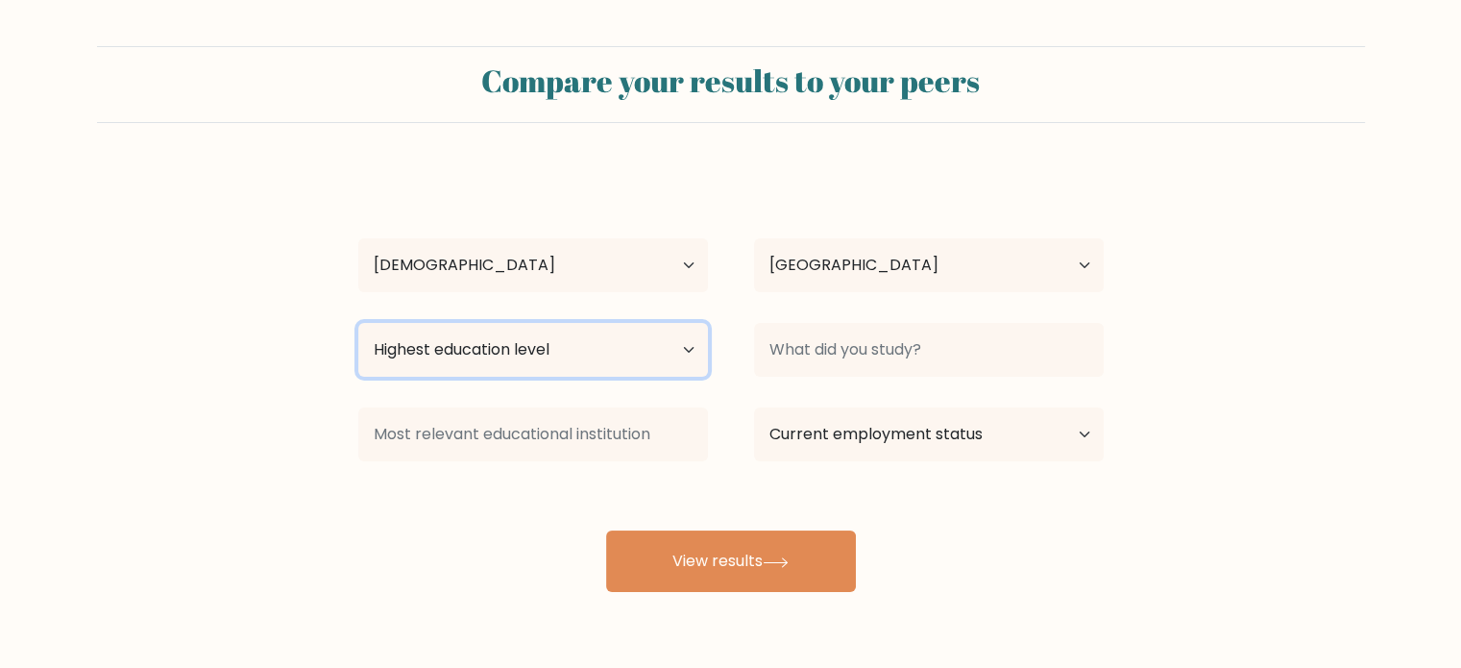
click at [457, 366] on select "Highest education level No schooling Primary Lower Secondary Upper Secondary Oc…" at bounding box center [533, 350] width 350 height 54
select select "masters_degree"
click at [358, 323] on select "Highest education level No schooling Primary Lower Secondary Upper Secondary Oc…" at bounding box center [533, 350] width 350 height 54
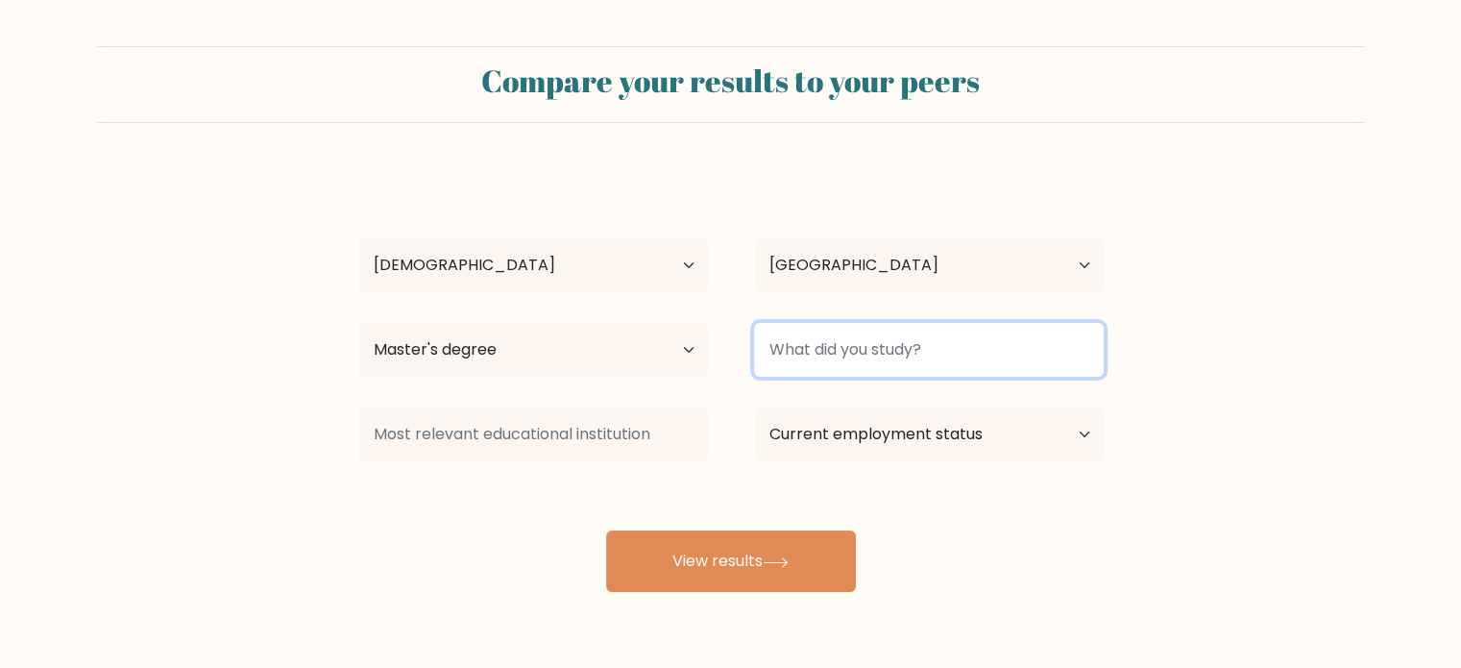
click at [838, 353] on input at bounding box center [929, 350] width 350 height 54
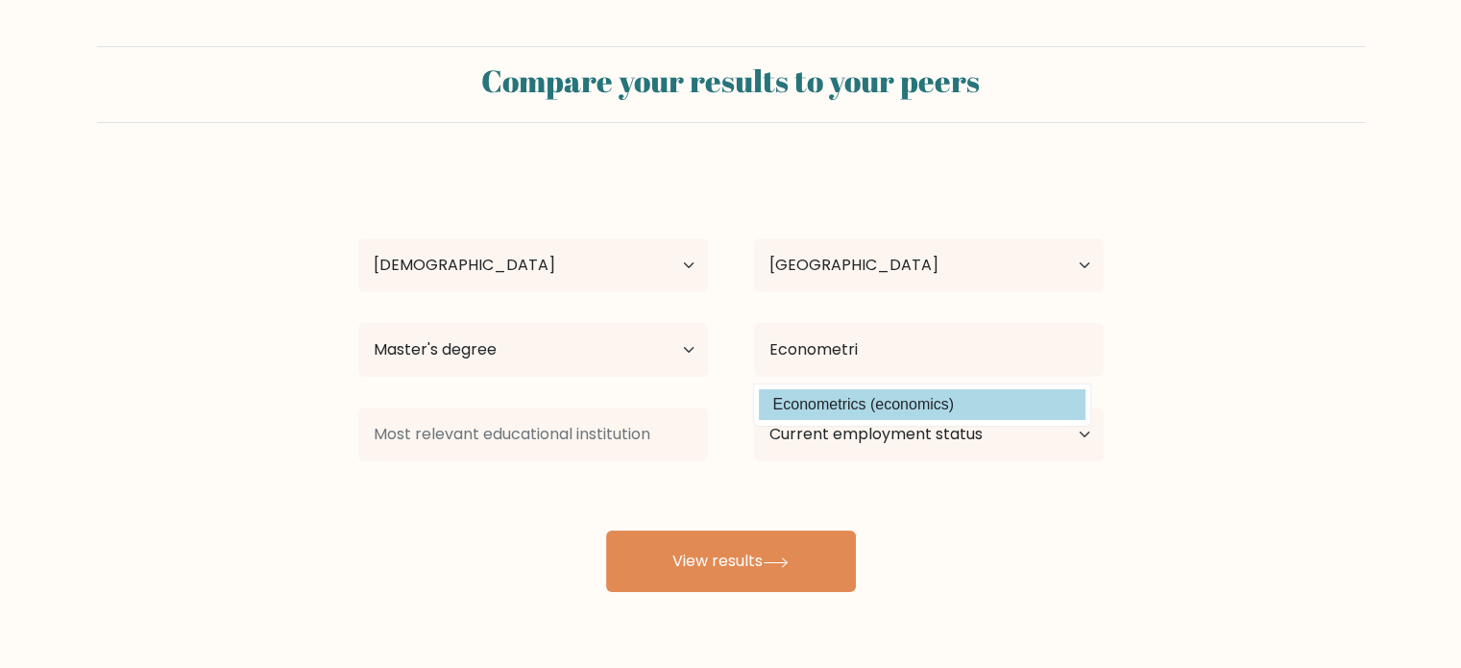
click at [812, 406] on option "Econometrics (economics)" at bounding box center [922, 404] width 327 height 31
type input "Econometrics"
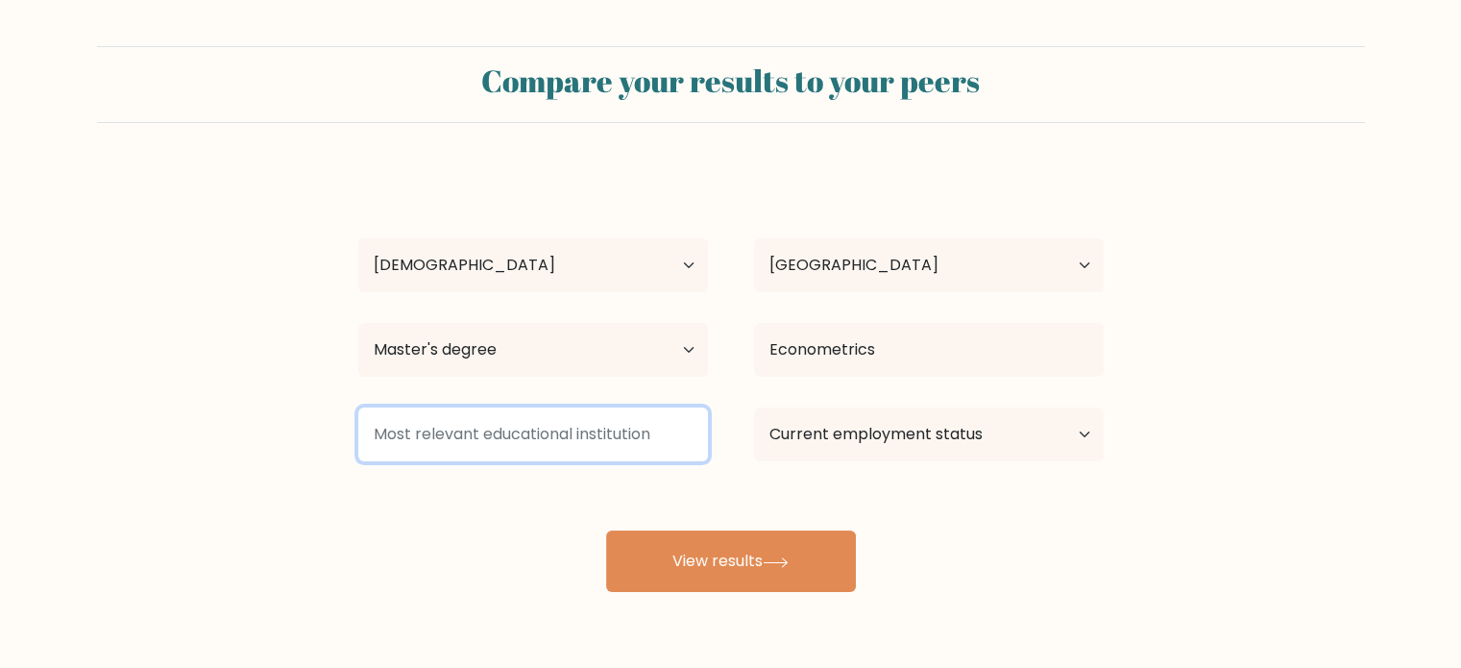
click at [626, 456] on input at bounding box center [533, 434] width 350 height 54
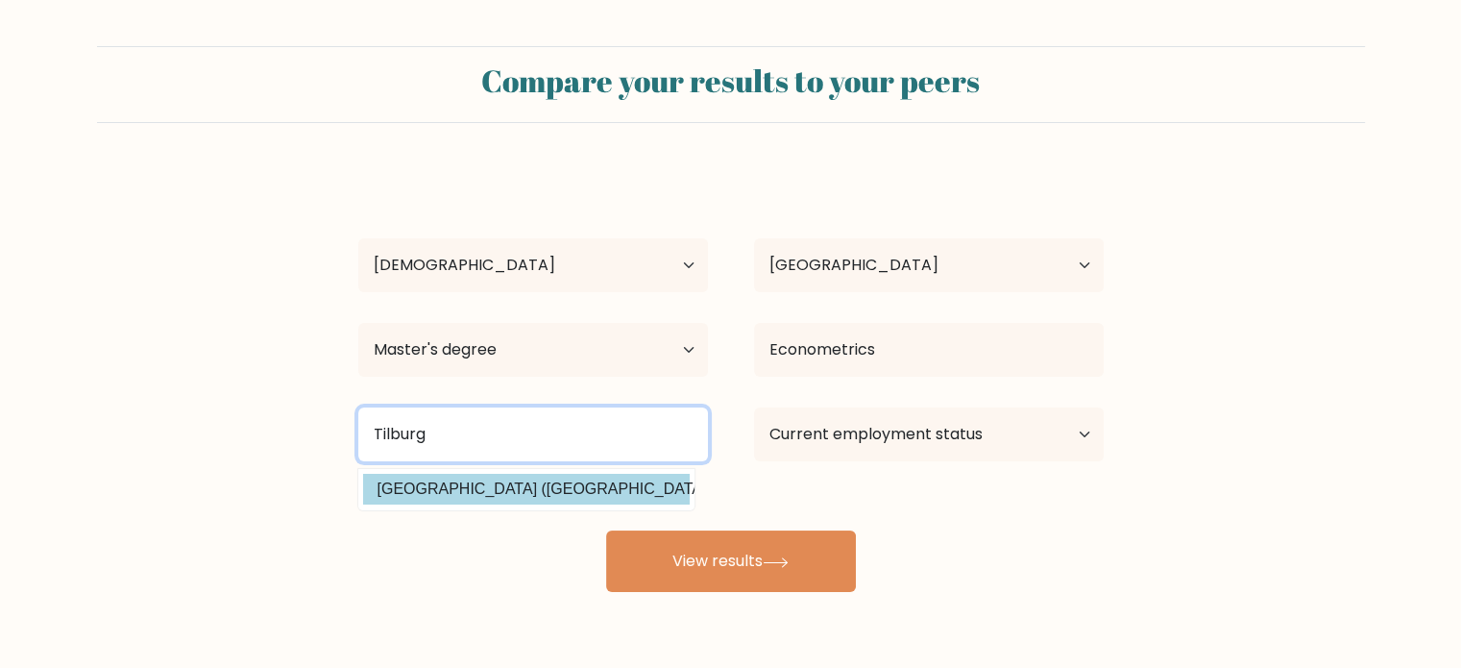
type input "Tilburg"
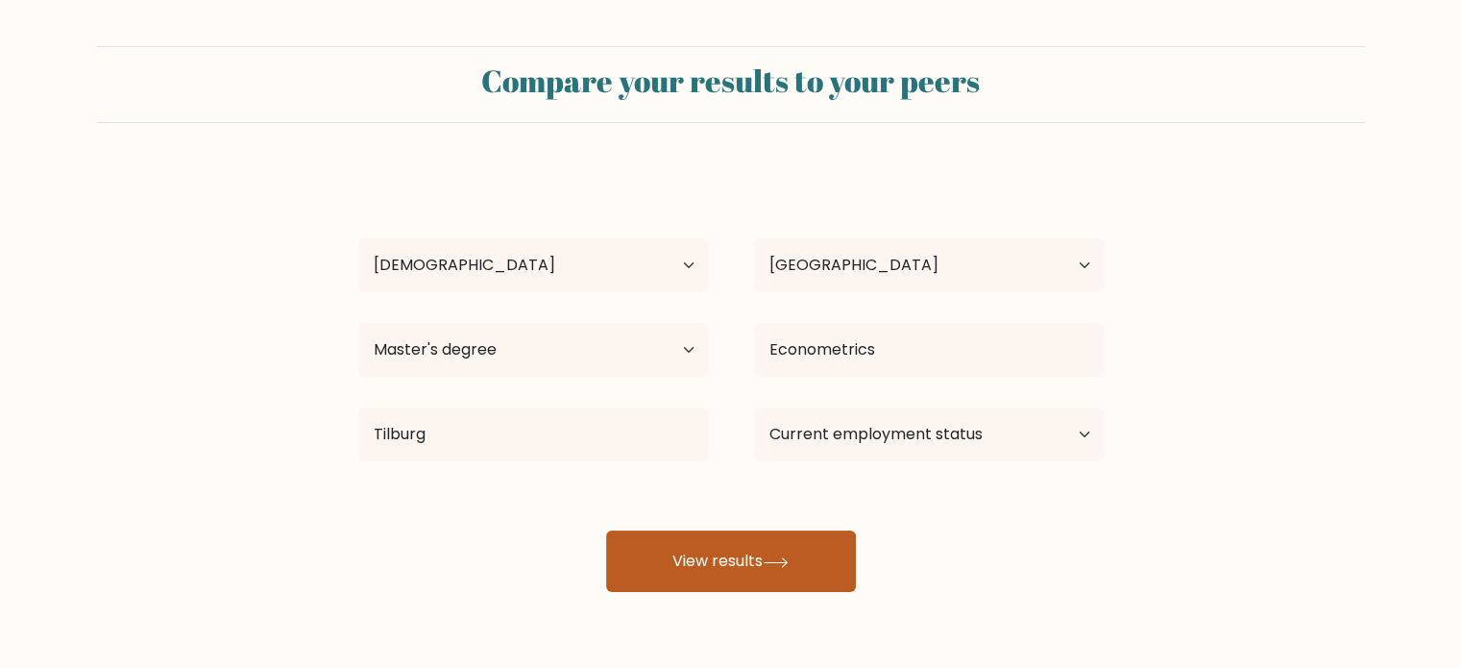
drag, startPoint x: 613, startPoint y: 479, endPoint x: 672, endPoint y: 577, distance: 113.4
click at [672, 577] on button "View results" at bounding box center [731, 560] width 250 height 61
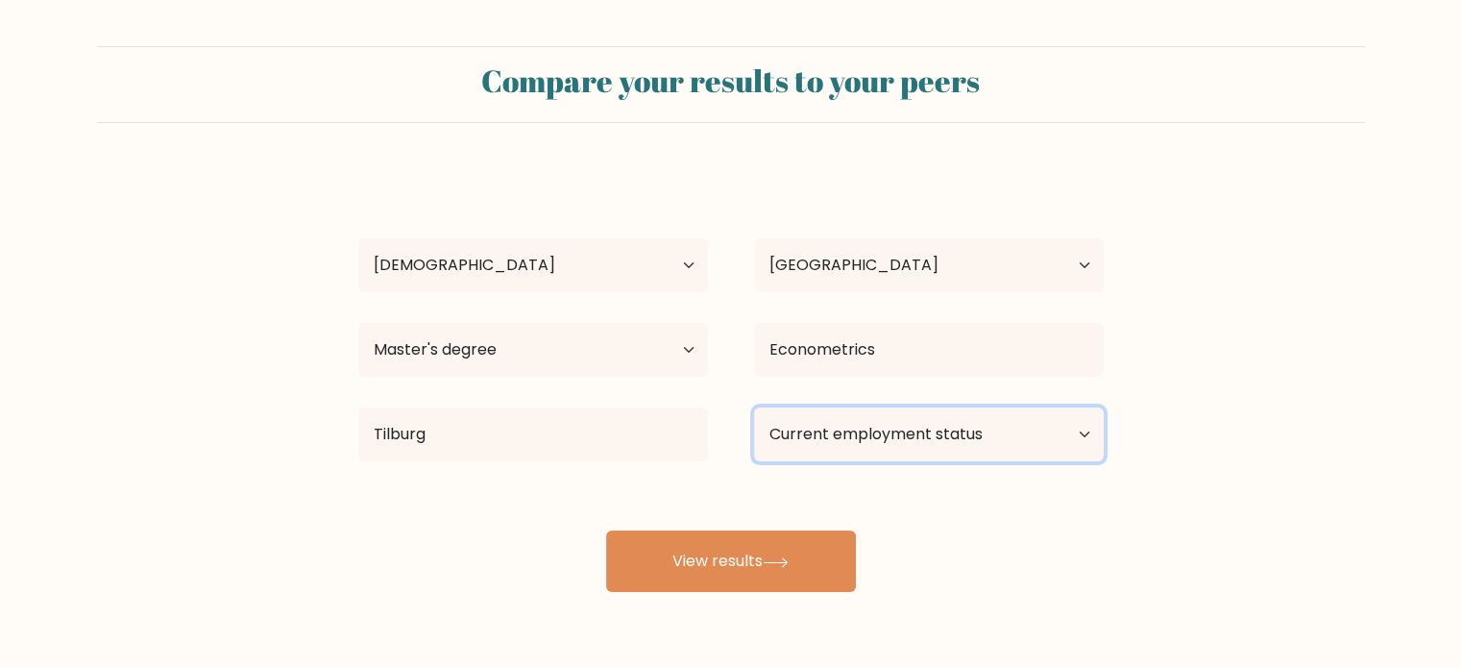
click at [809, 452] on select "Current employment status Employed Student Retired Other / prefer not to answer" at bounding box center [929, 434] width 350 height 54
select select "other"
click at [754, 407] on select "Current employment status Employed Student Retired Other / prefer not to answer" at bounding box center [929, 434] width 350 height 54
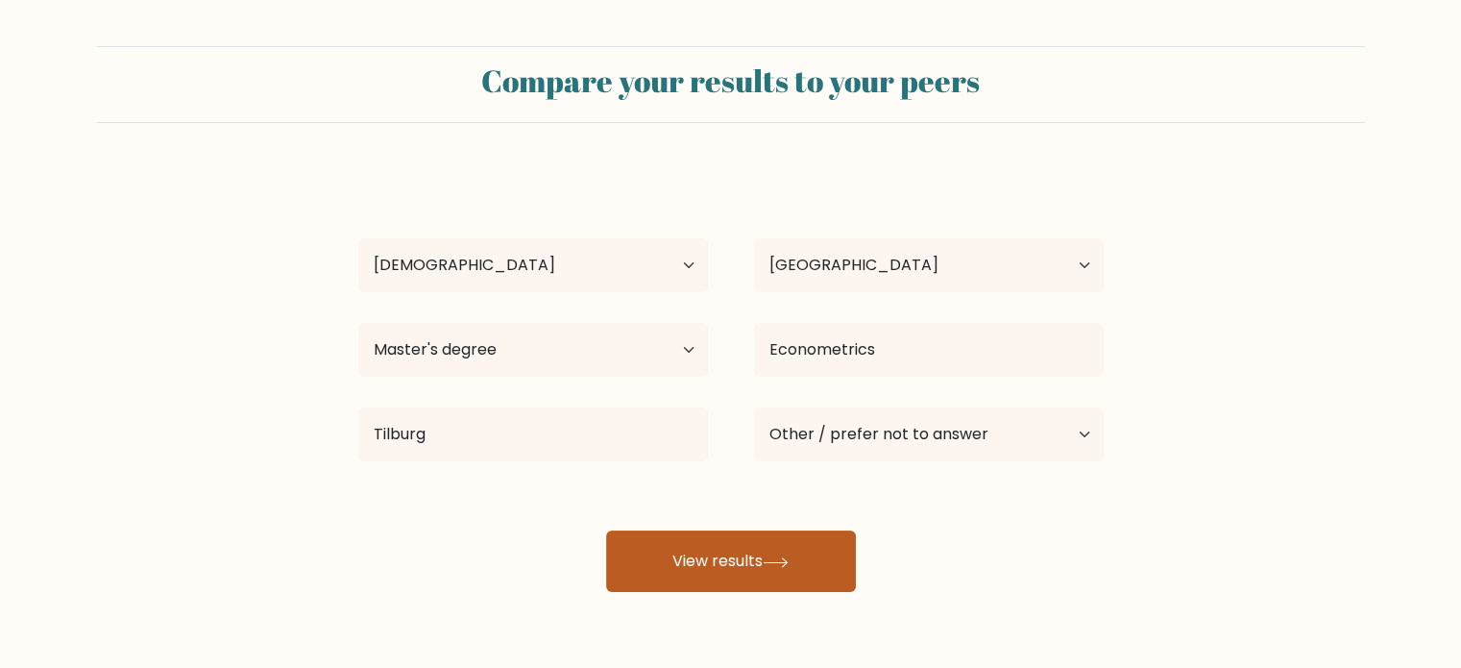
click at [772, 562] on icon at bounding box center [775, 561] width 23 height 9
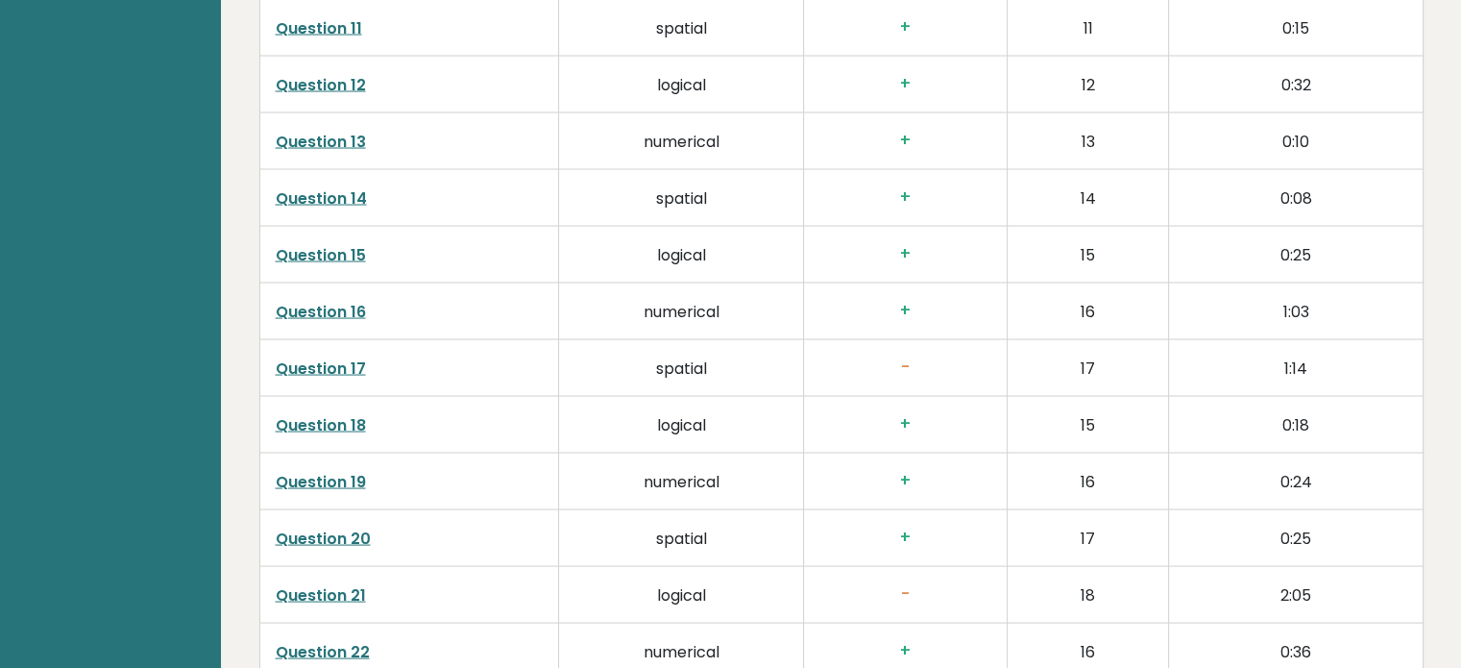
scroll to position [3590, 0]
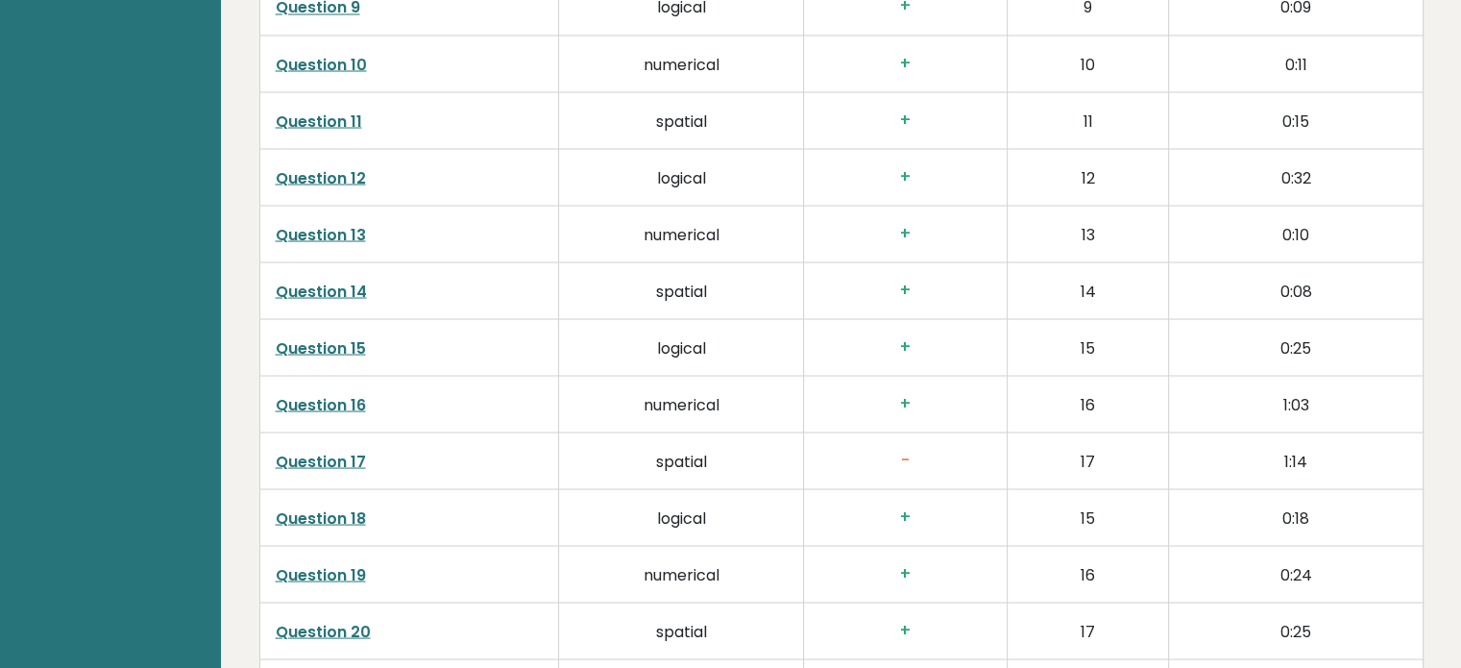
click at [331, 462] on link "Question 17" at bounding box center [321, 461] width 90 height 22
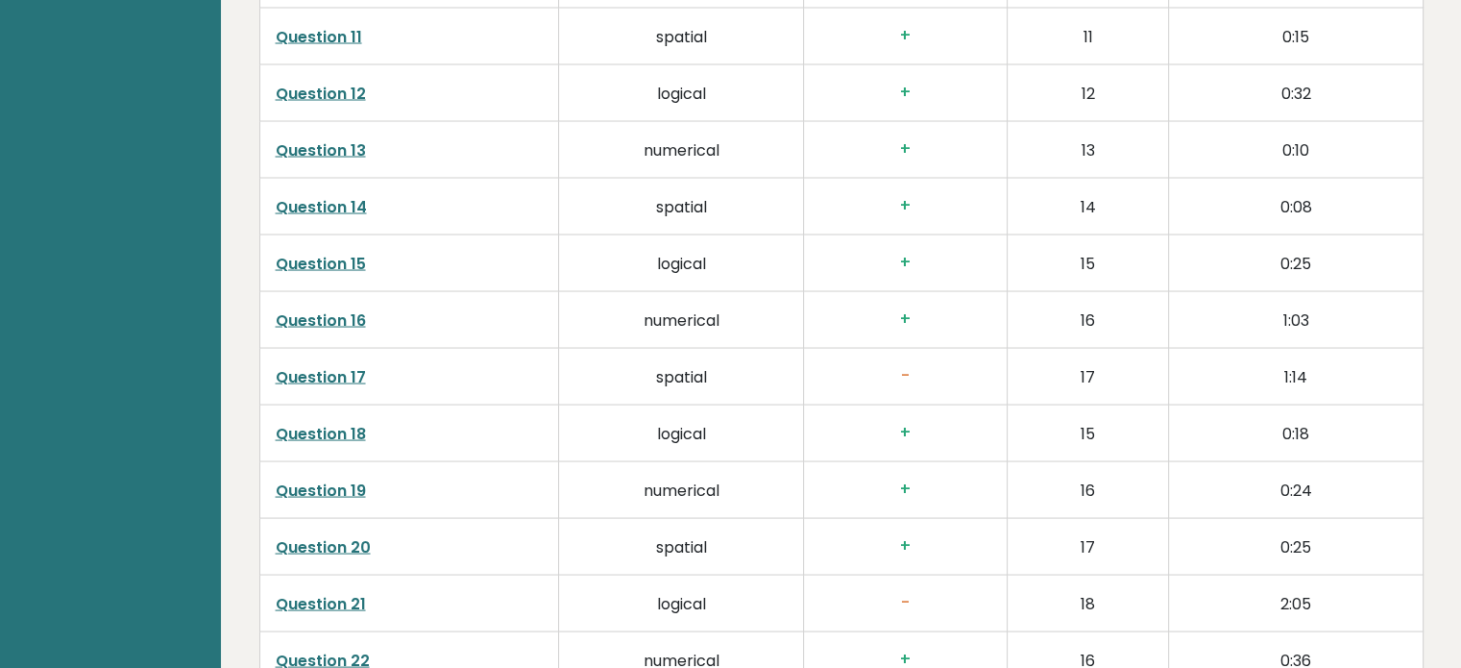
click at [322, 599] on link "Question 21" at bounding box center [321, 604] width 90 height 22
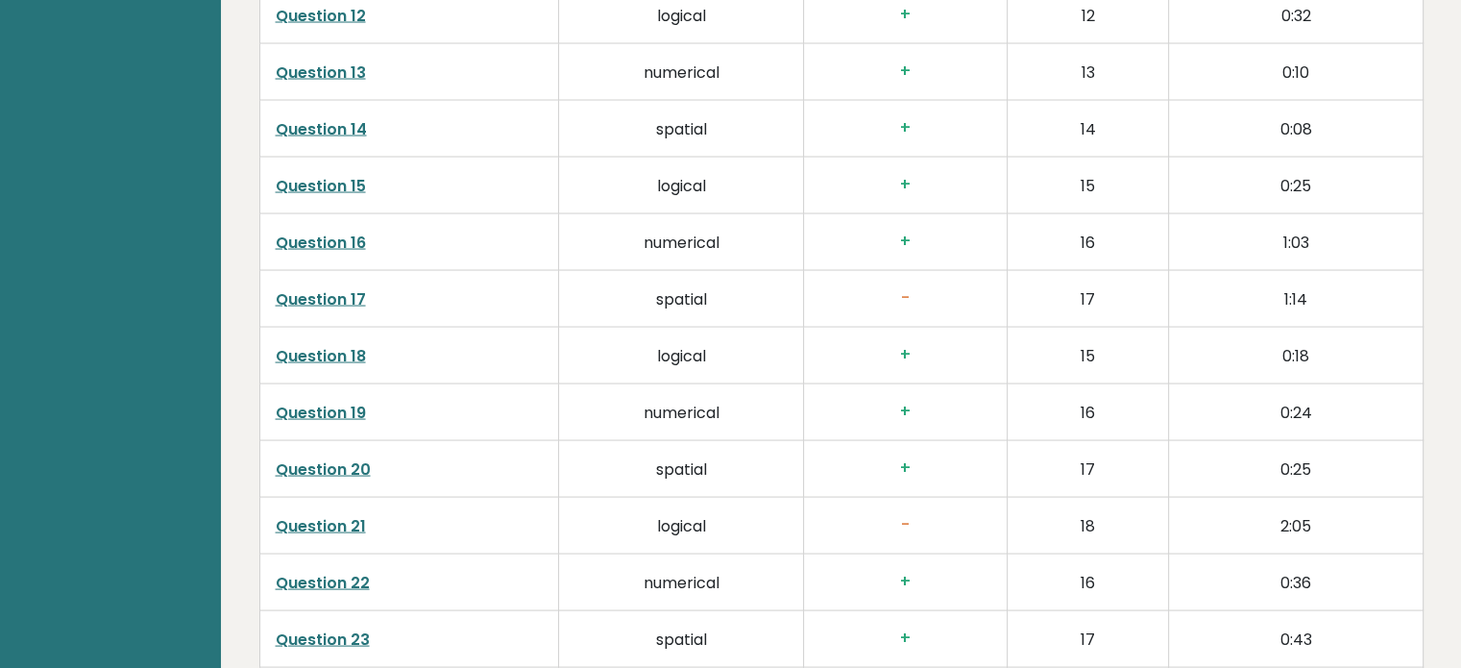
scroll to position [3754, 0]
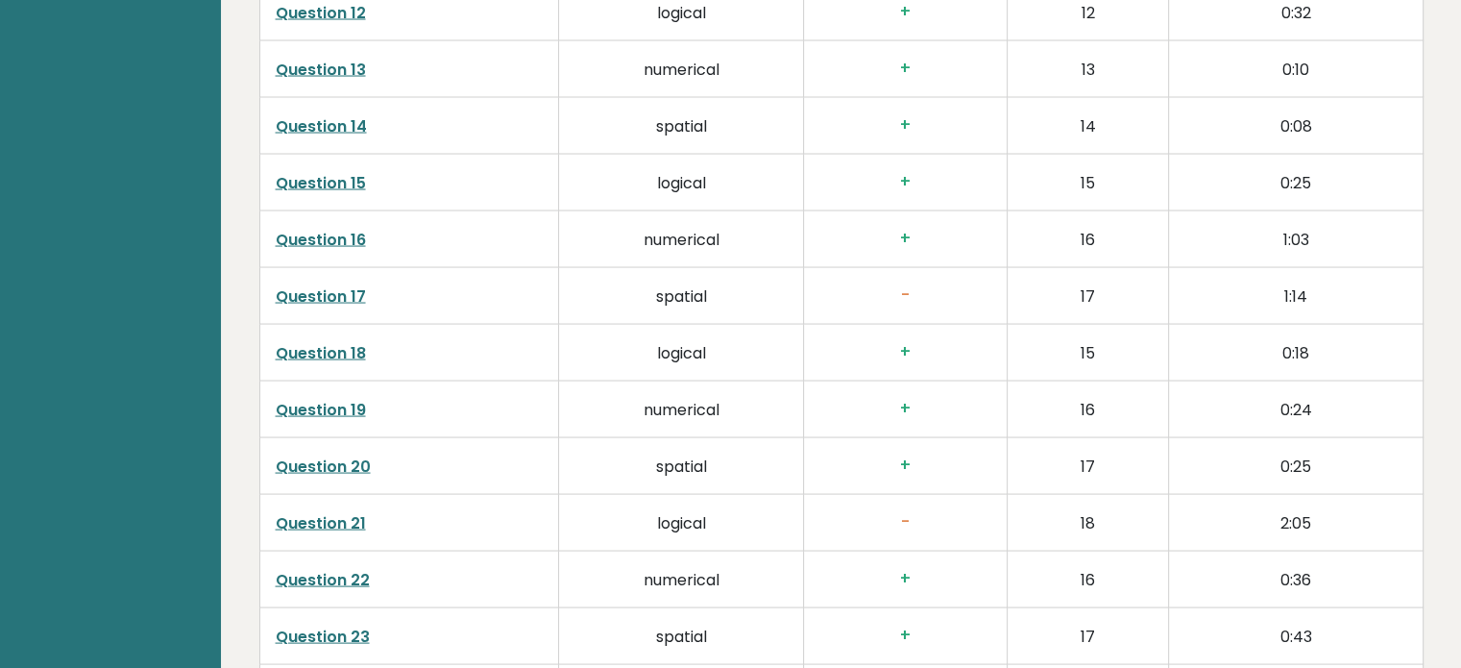
click at [341, 521] on link "Question 21" at bounding box center [321, 523] width 90 height 22
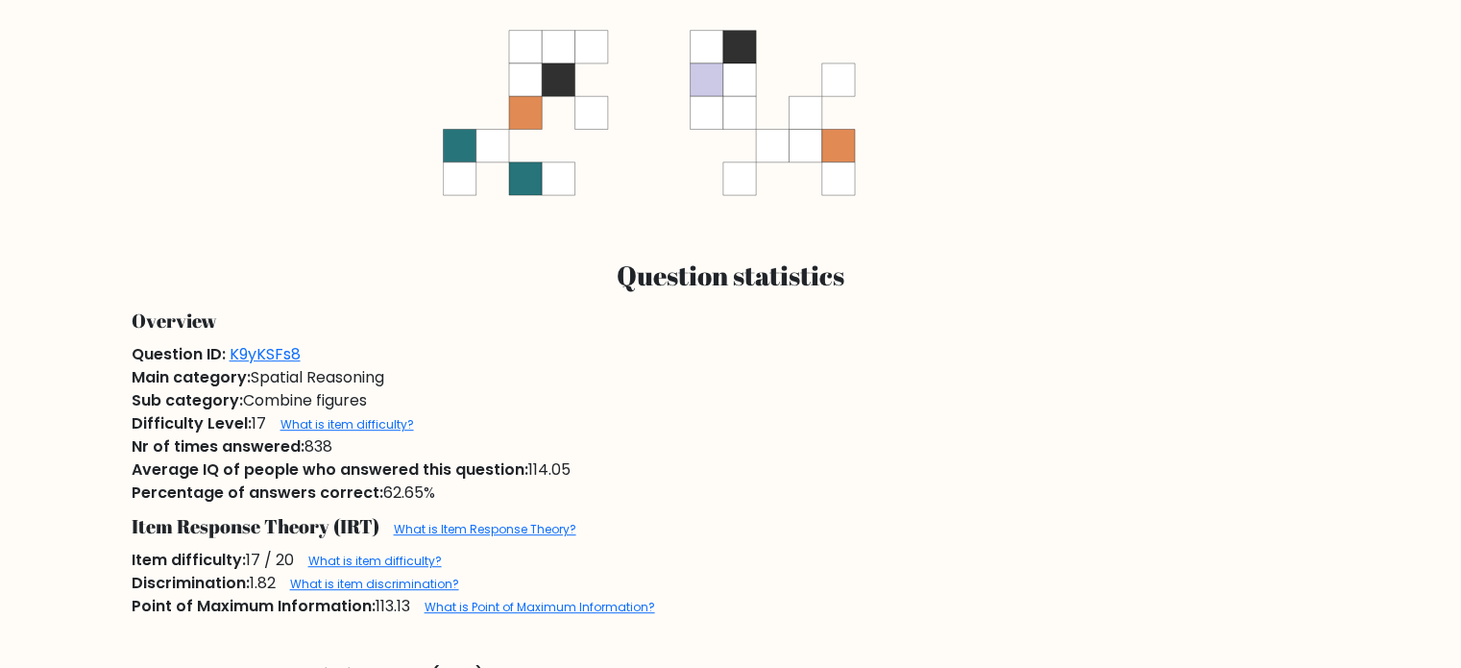
scroll to position [934, 0]
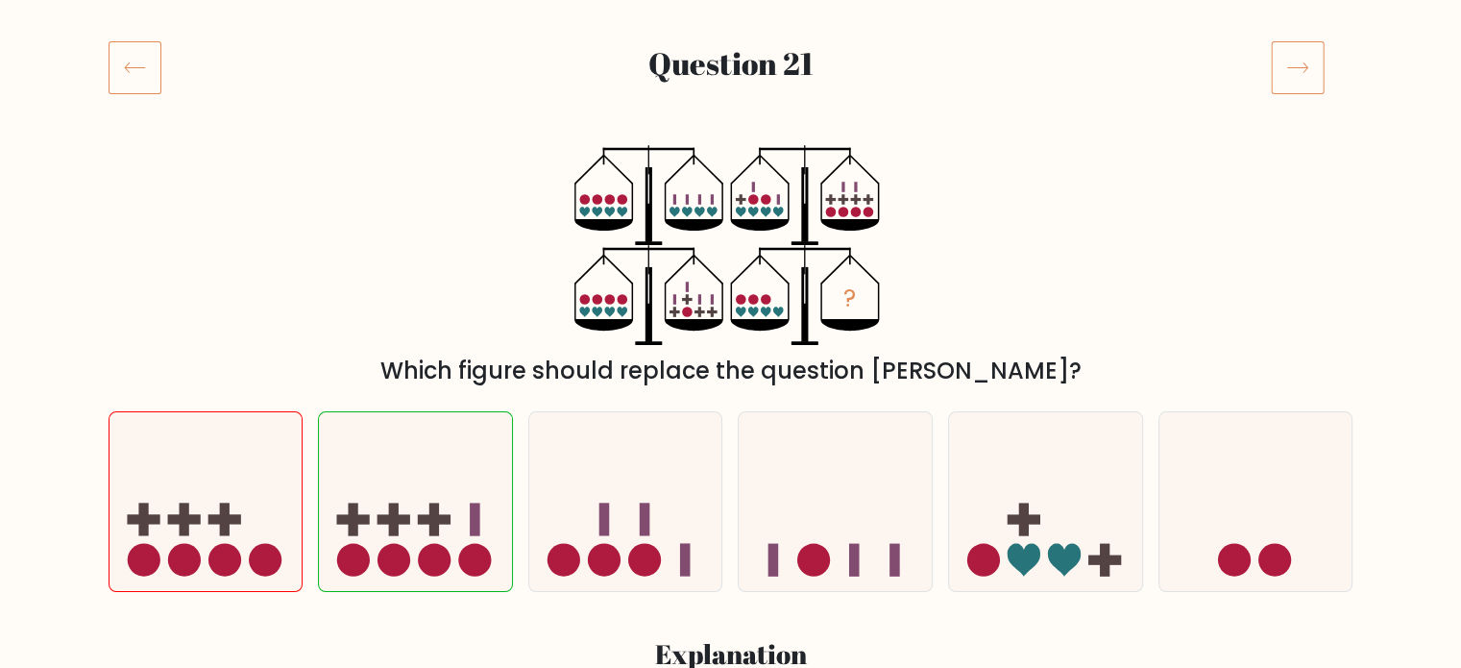
scroll to position [223, 0]
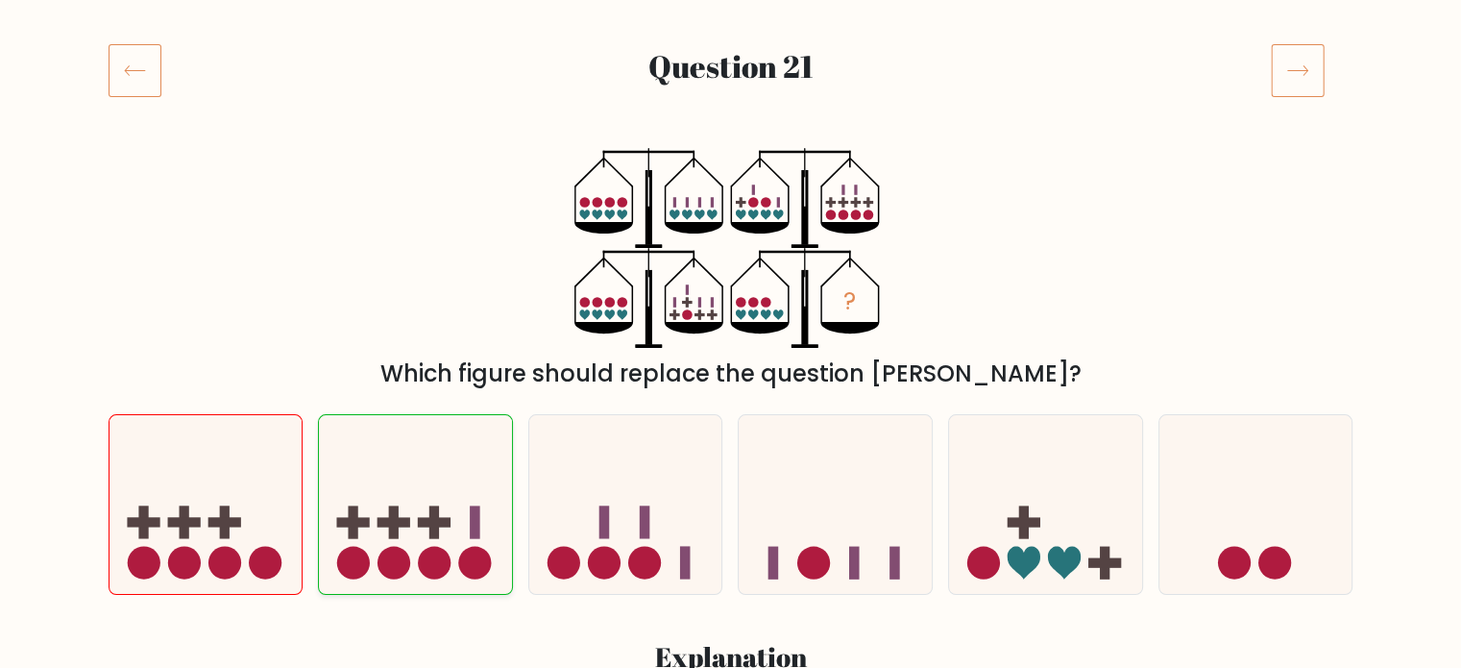
click at [393, 523] on rect at bounding box center [394, 523] width 33 height 10
click at [731, 121] on input "b." at bounding box center [731, 116] width 1 height 10
radio input "true"
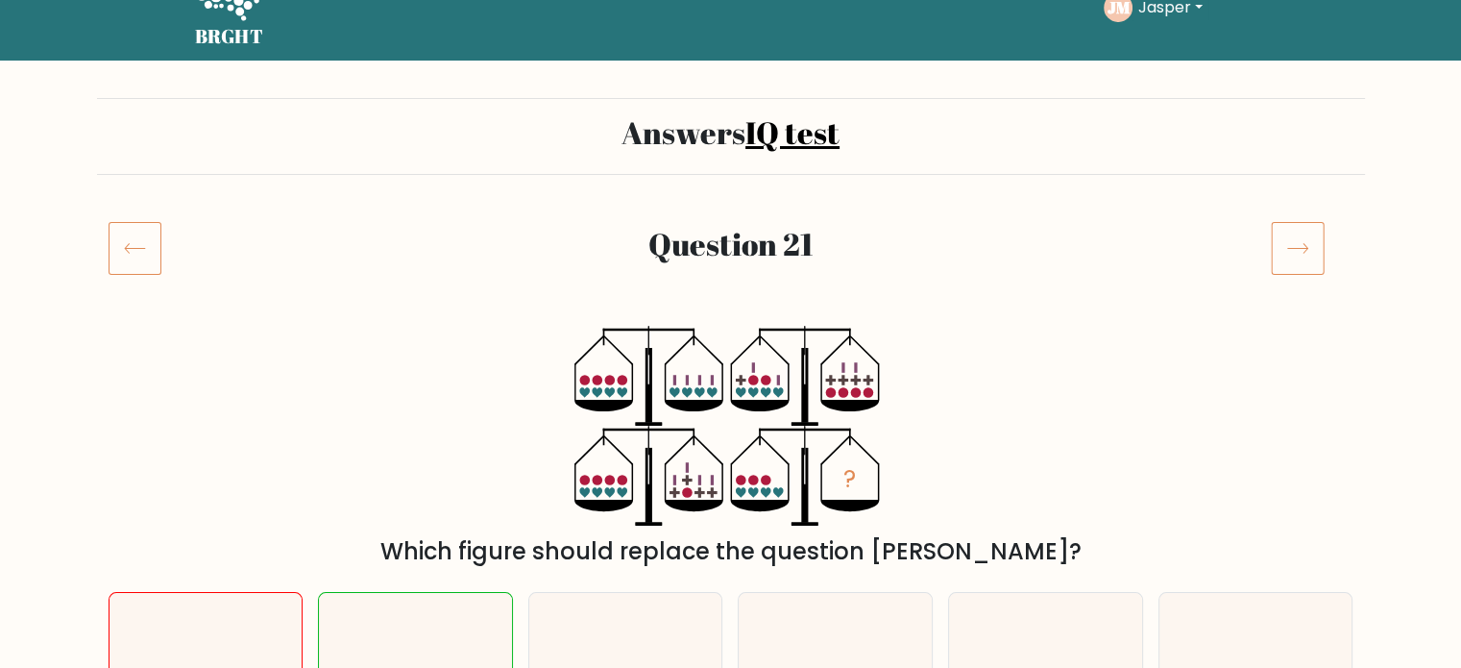
scroll to position [44, 0]
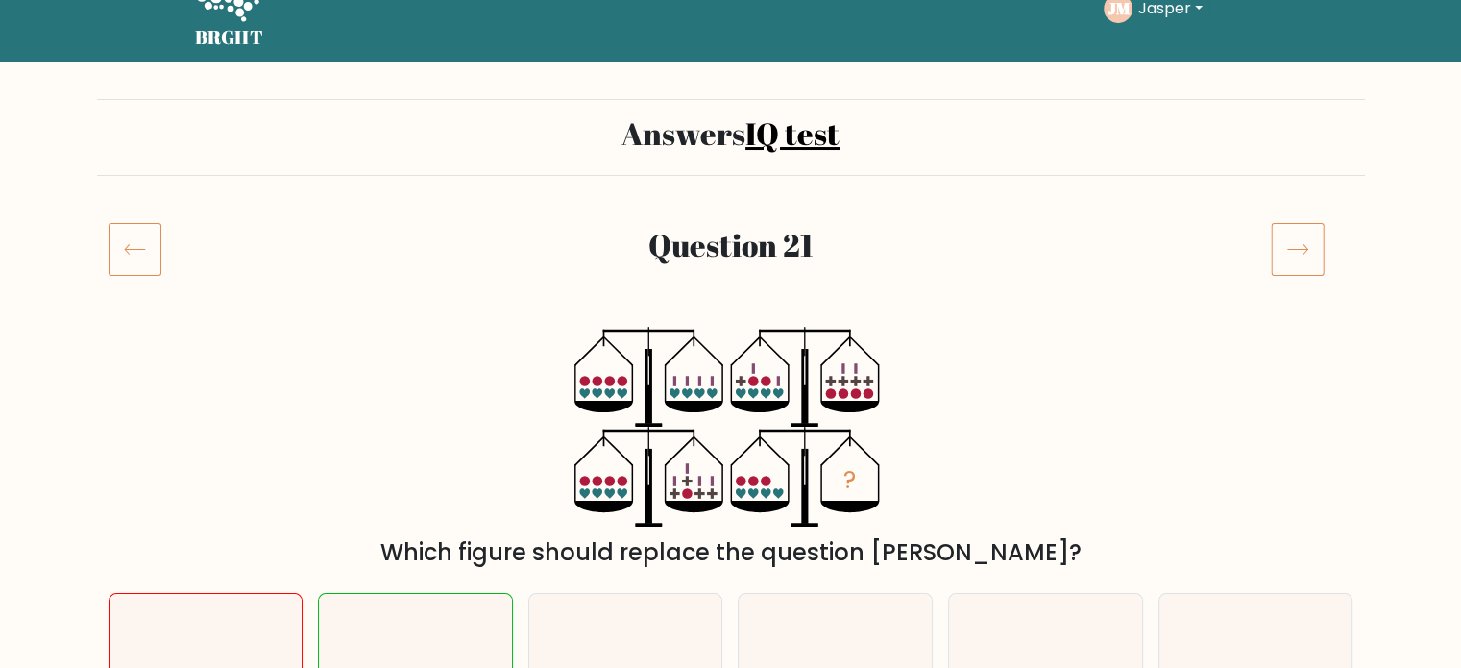
click at [129, 249] on icon at bounding box center [135, 249] width 53 height 54
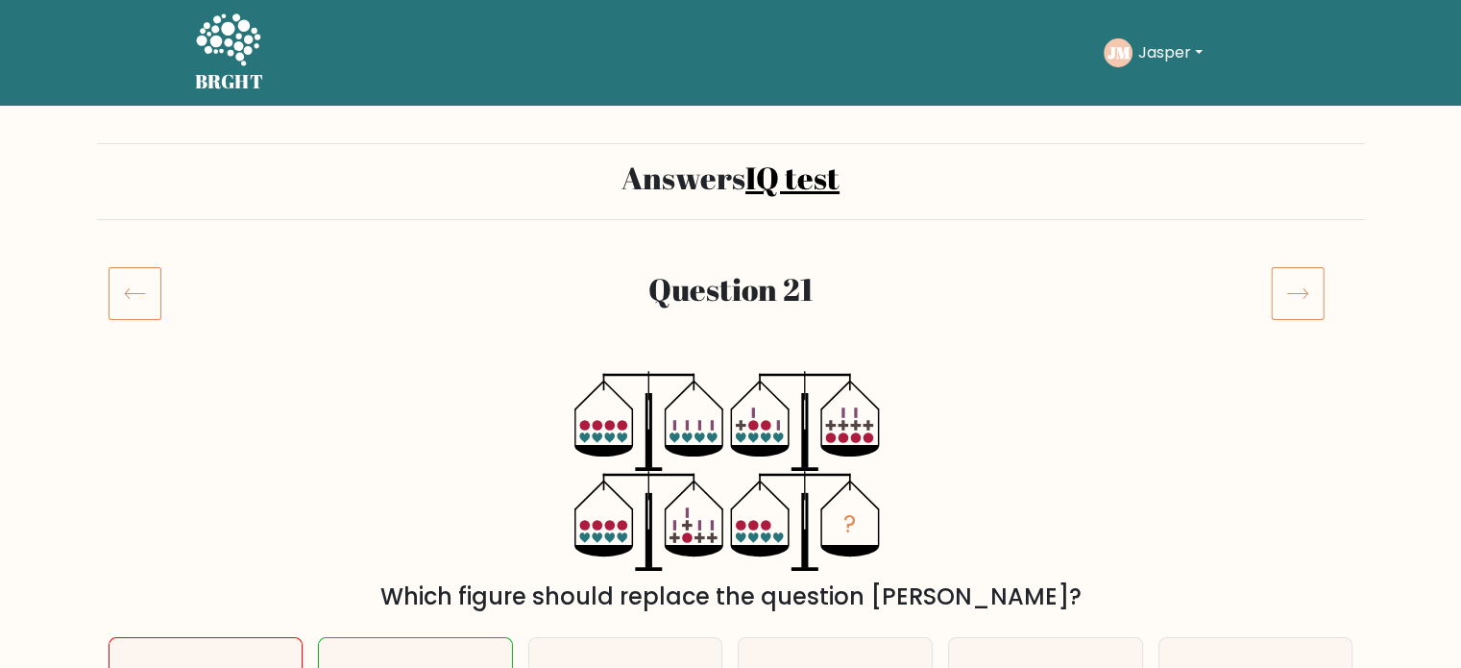
click at [811, 184] on link "IQ test" at bounding box center [793, 177] width 94 height 41
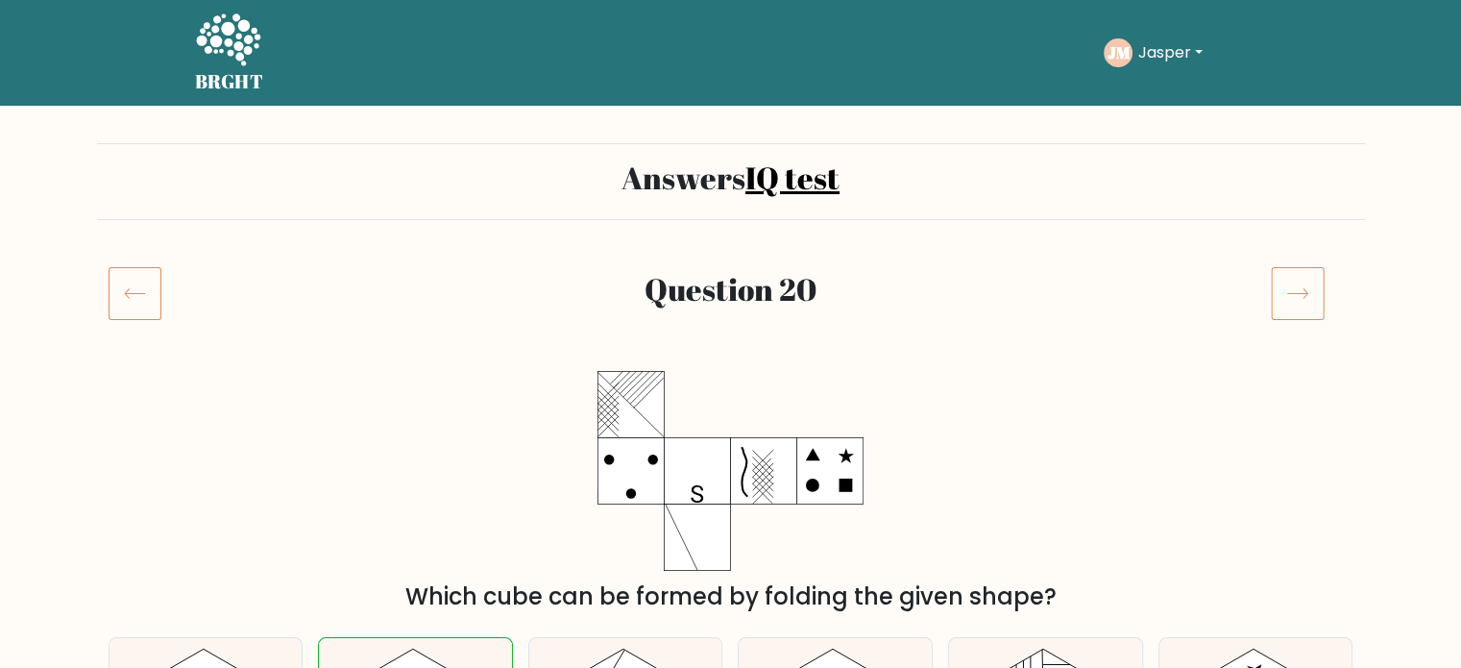
click at [1161, 54] on button "Jasper" at bounding box center [1171, 52] width 76 height 25
click at [1165, 88] on link "Dashboard" at bounding box center [1181, 93] width 152 height 31
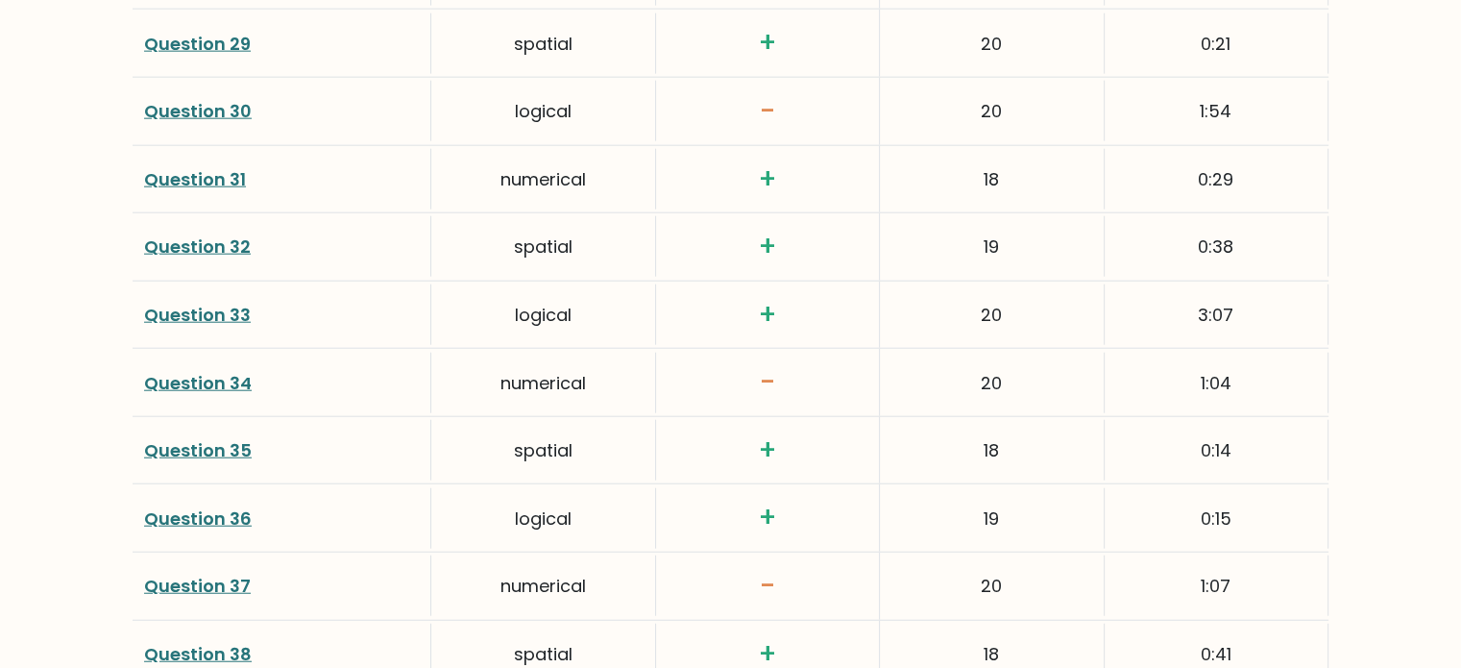
scroll to position [4675, 0]
click at [223, 369] on link "Question 34" at bounding box center [198, 381] width 108 height 24
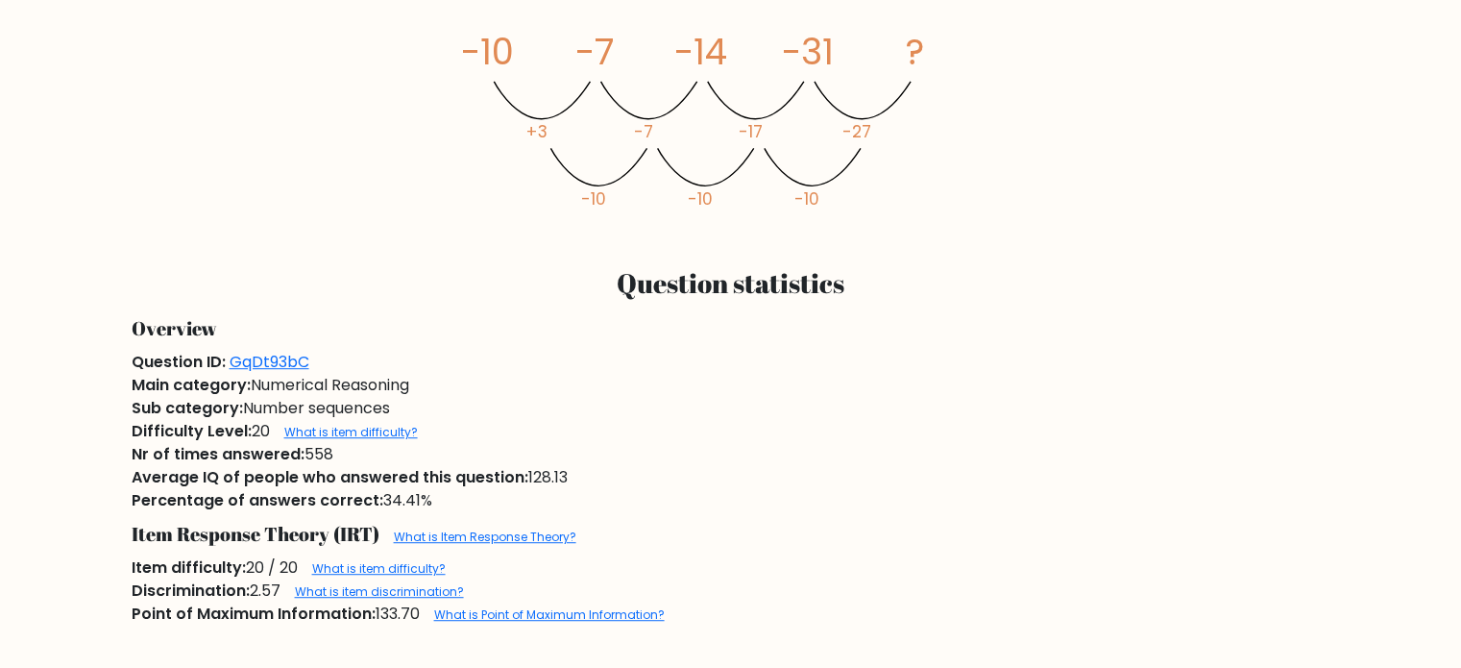
scroll to position [1059, 0]
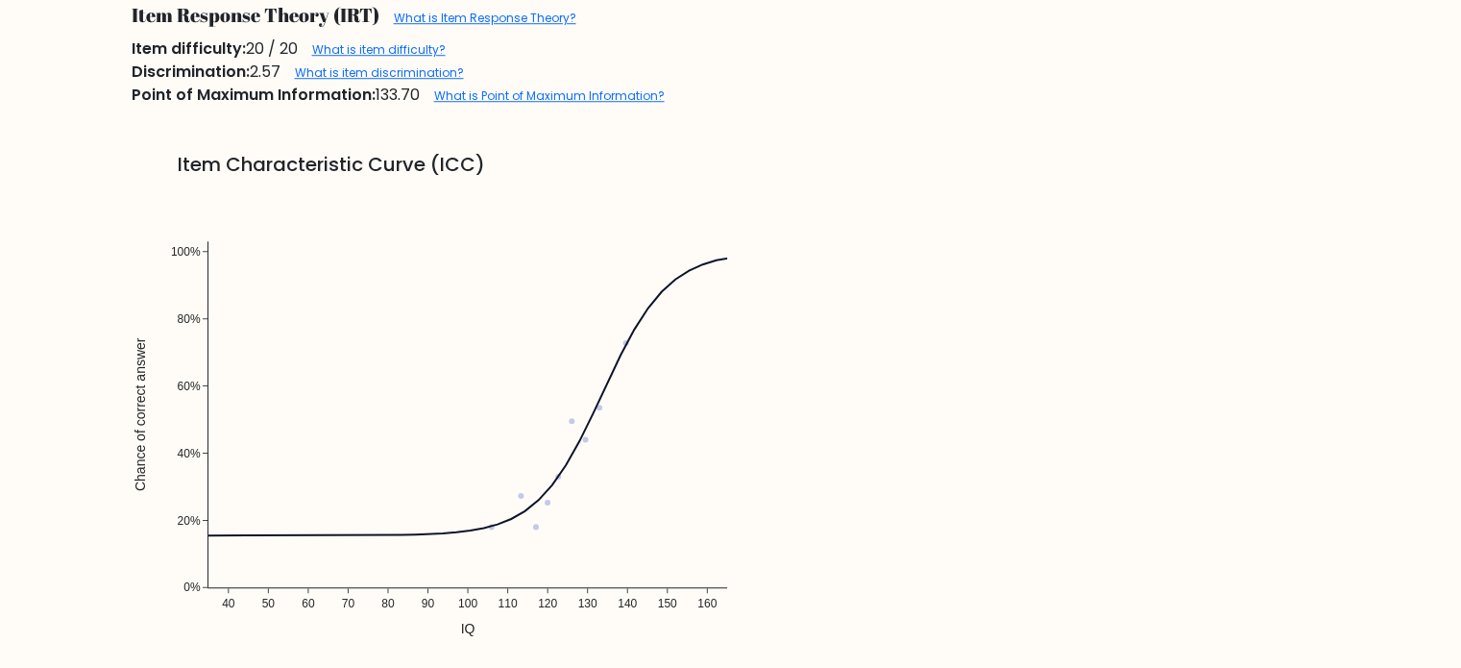
scroll to position [1557, 0]
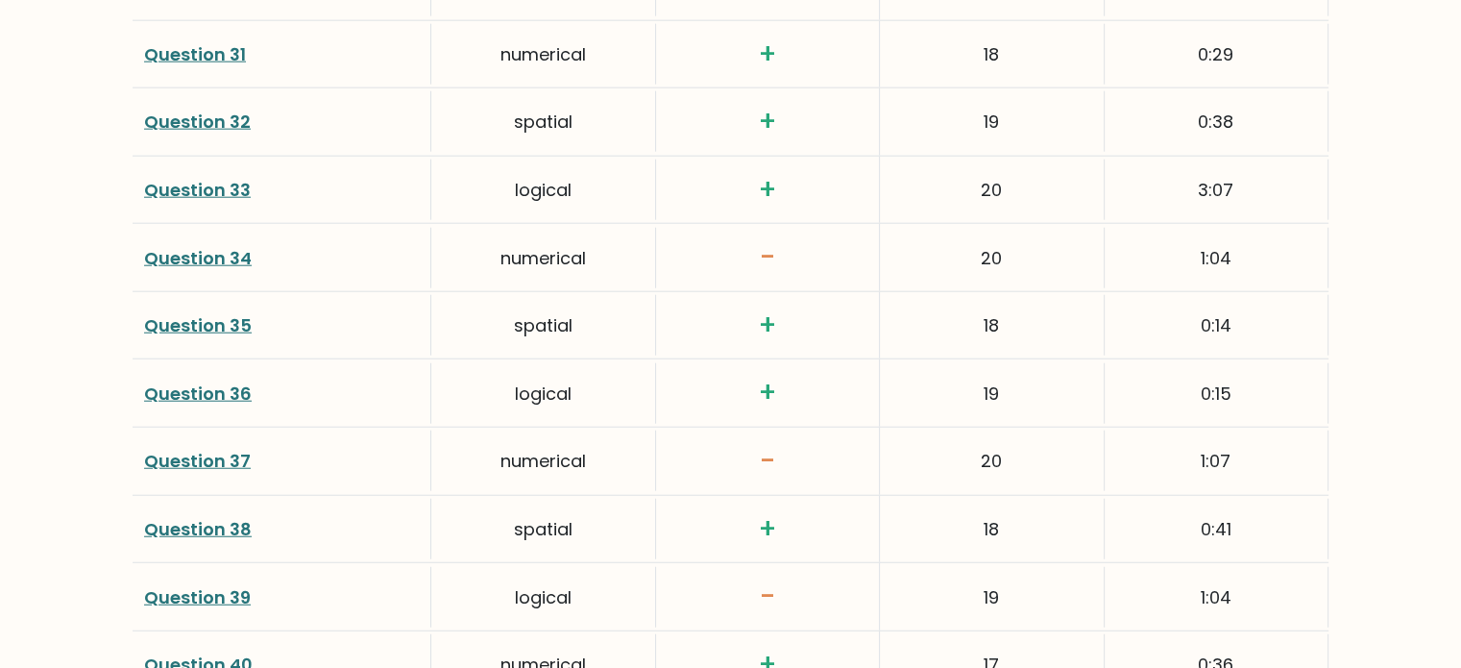
scroll to position [4882, 0]
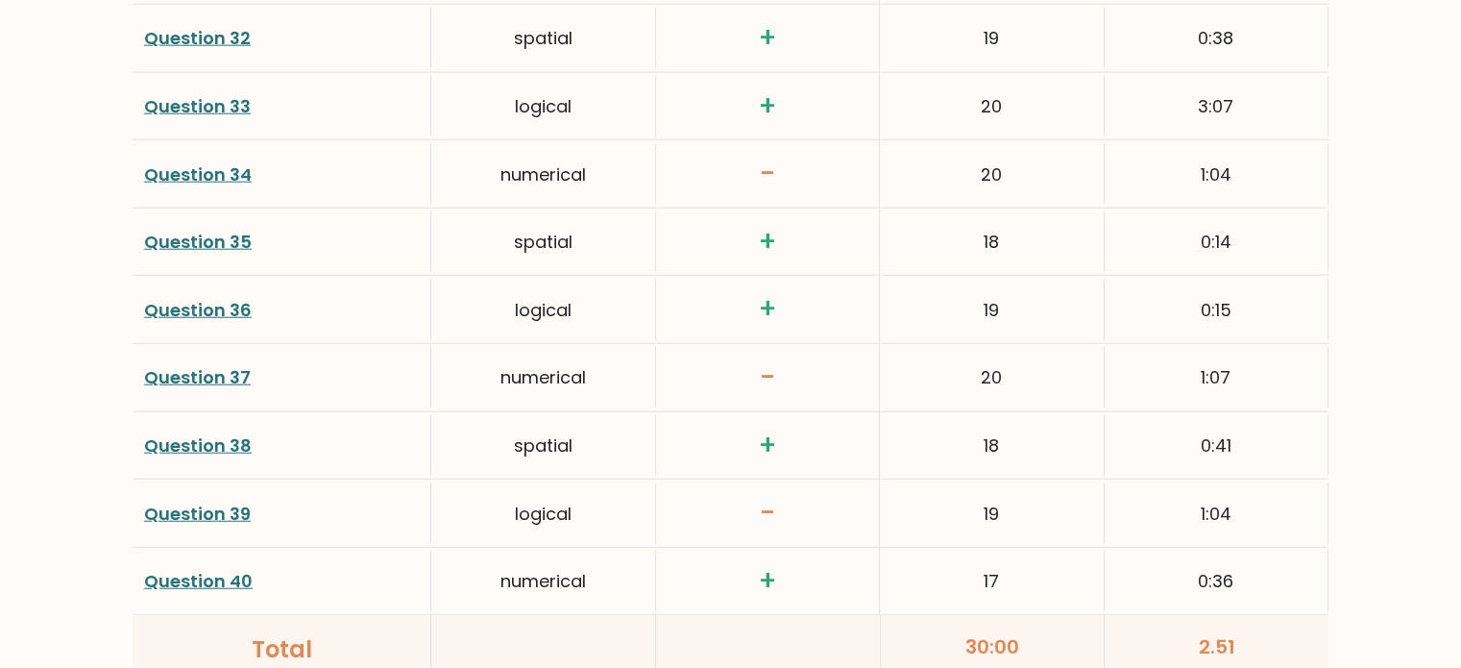
click at [189, 371] on link "Question 37" at bounding box center [197, 377] width 107 height 24
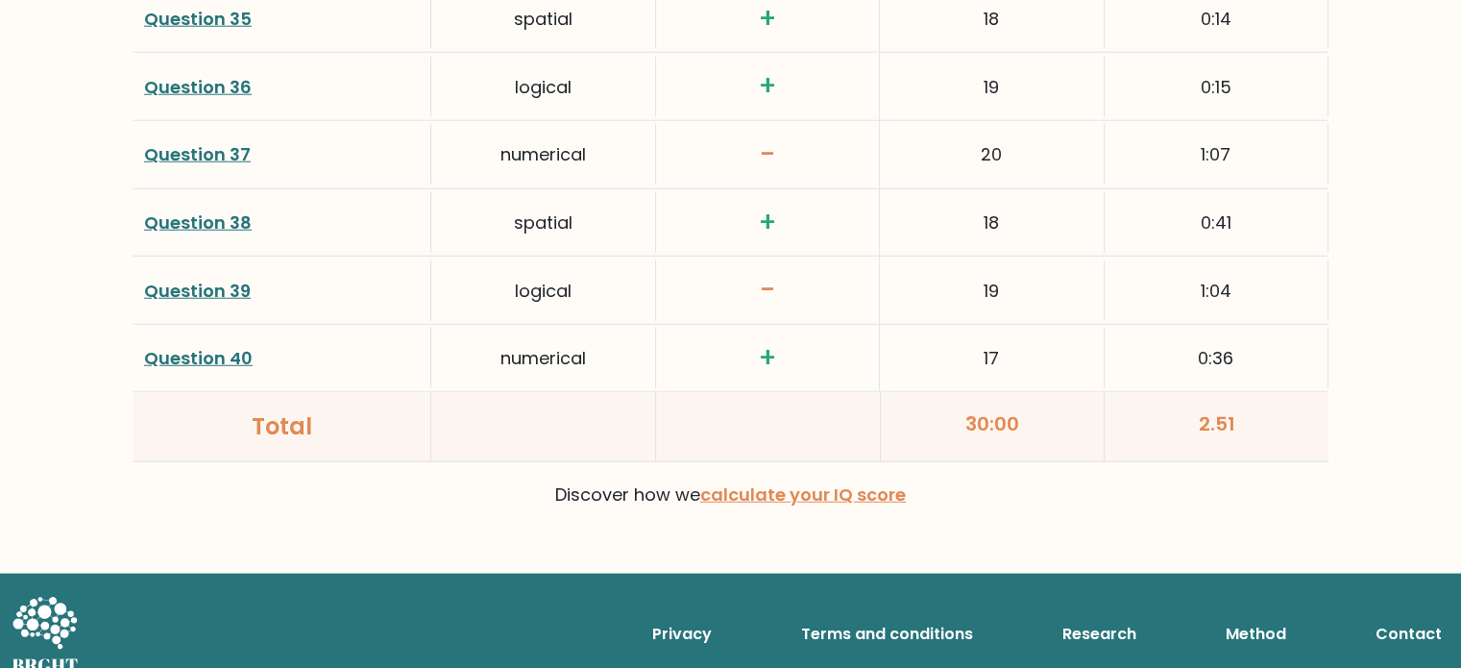
scroll to position [5112, 0]
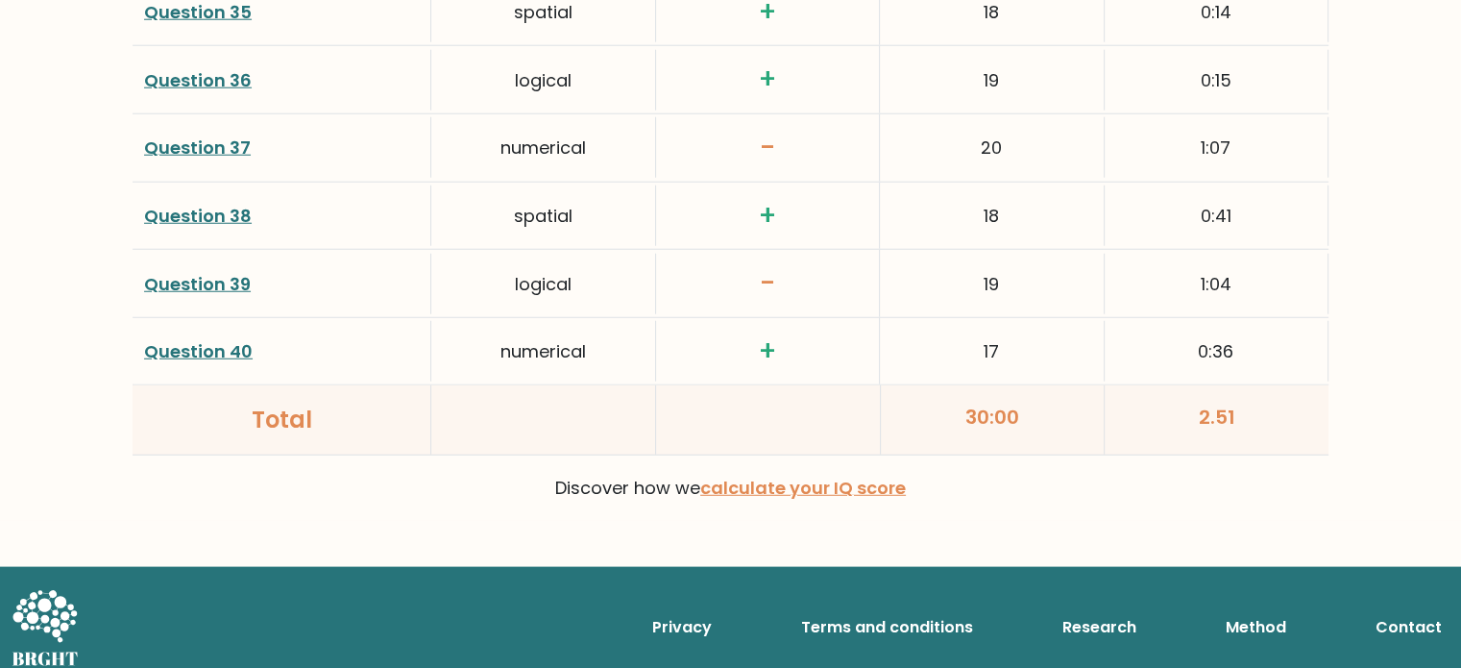
click at [213, 272] on link "Question 39" at bounding box center [197, 284] width 107 height 24
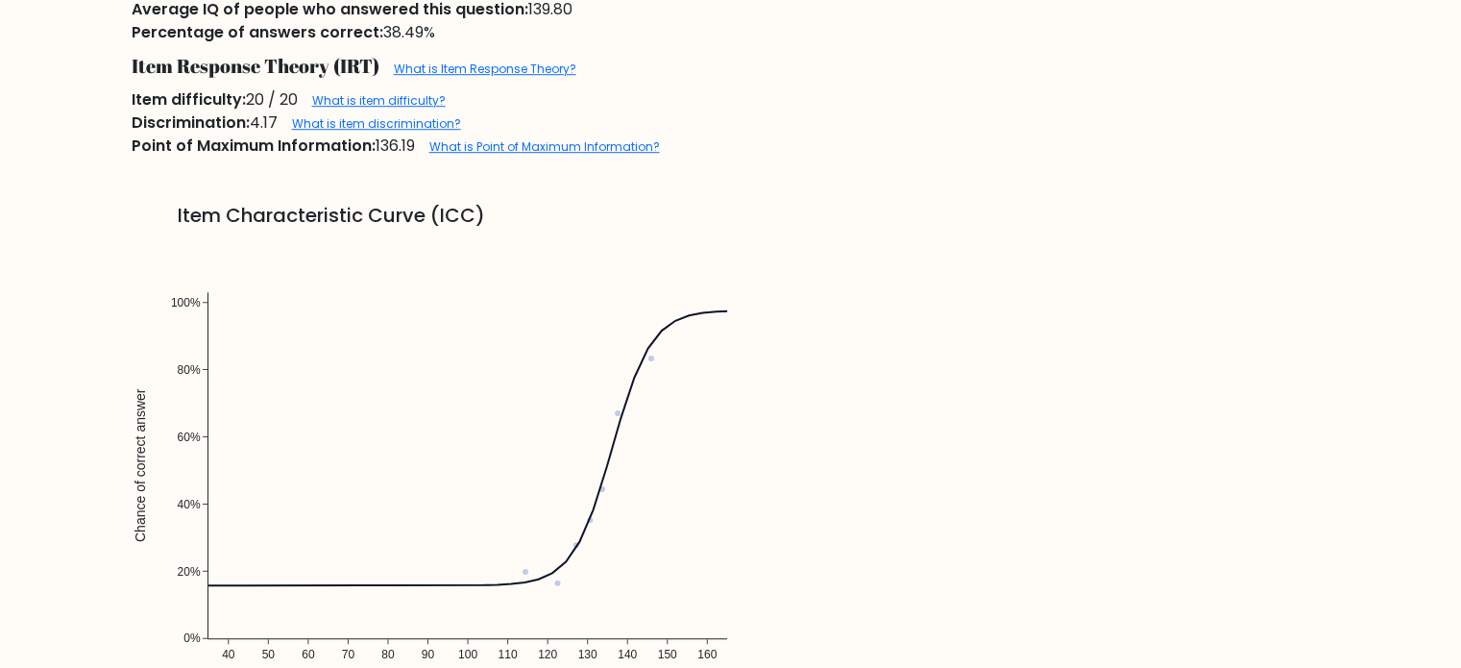
scroll to position [1375, 0]
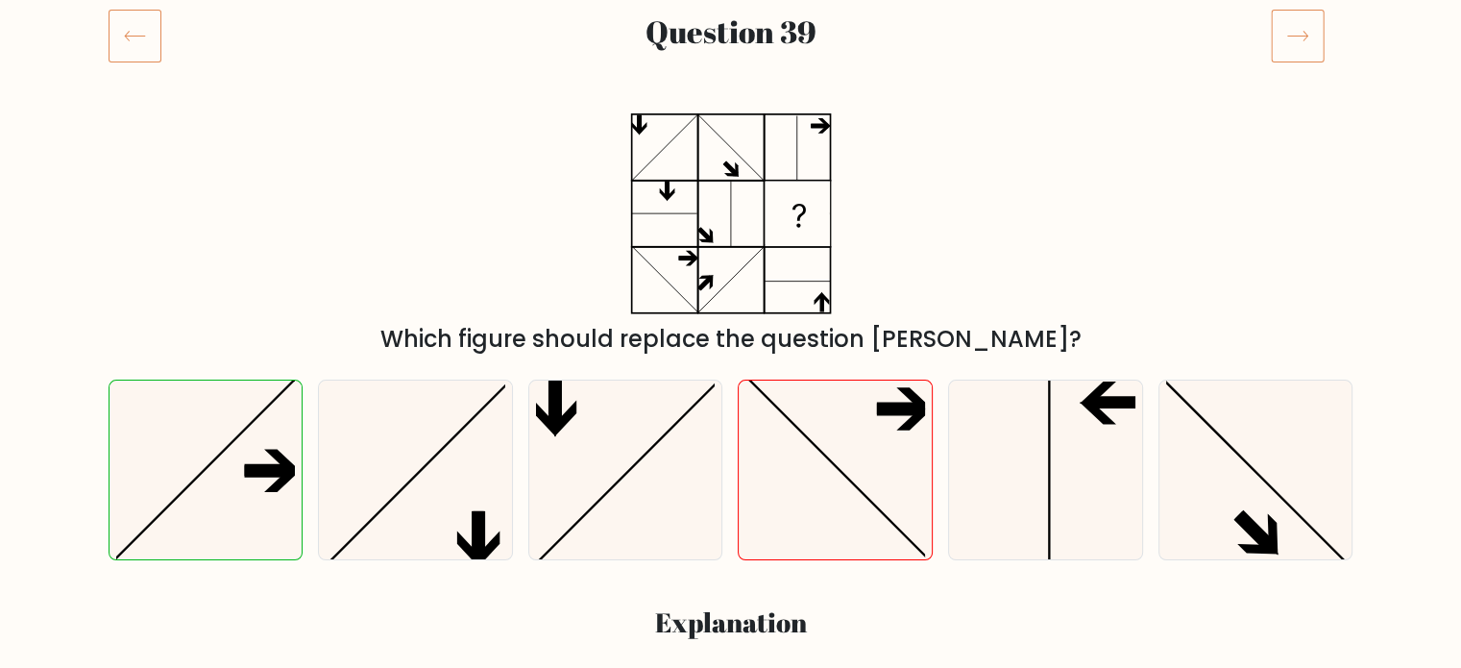
scroll to position [234, 0]
